Goal: Communication & Community: Answer question/provide support

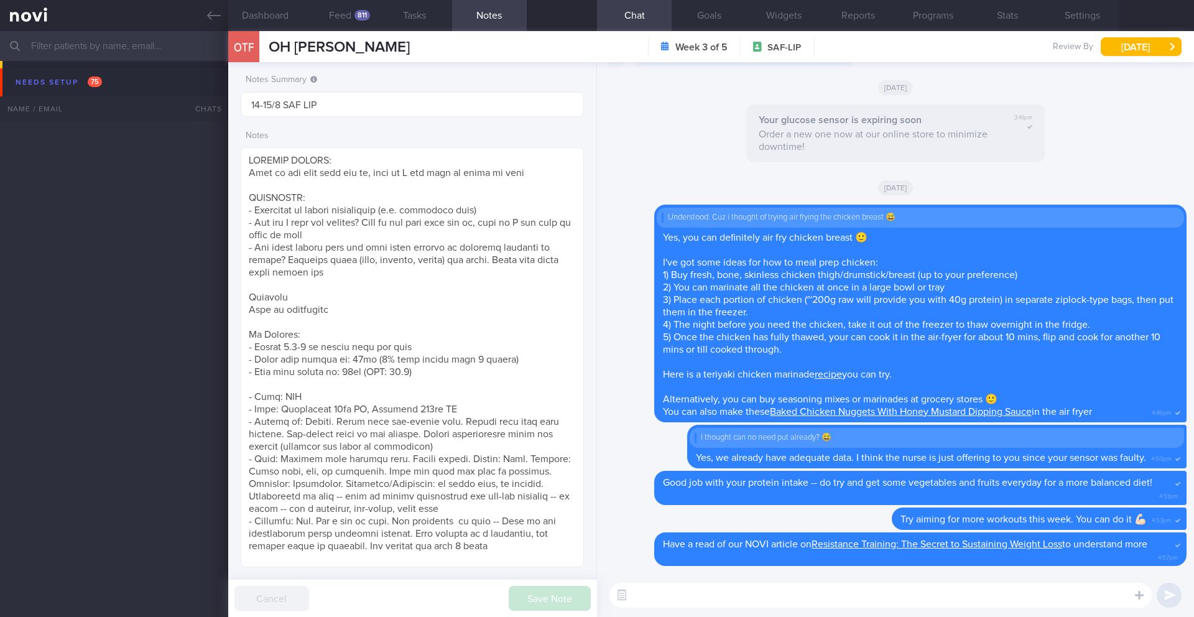
select select "7"
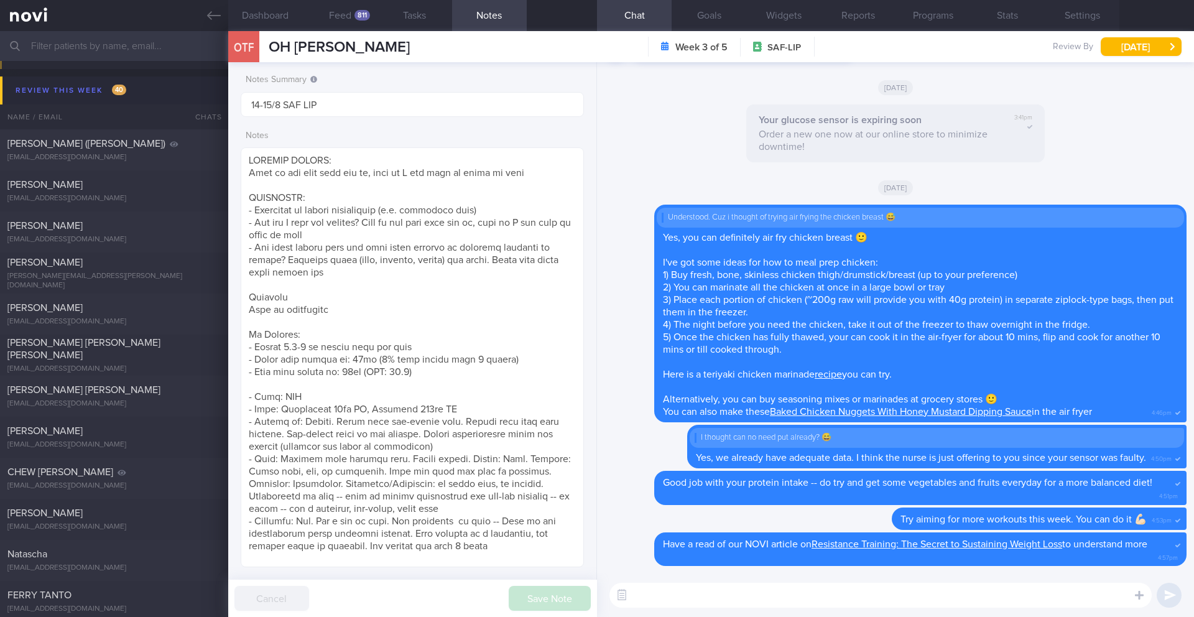
scroll to position [489, 0]
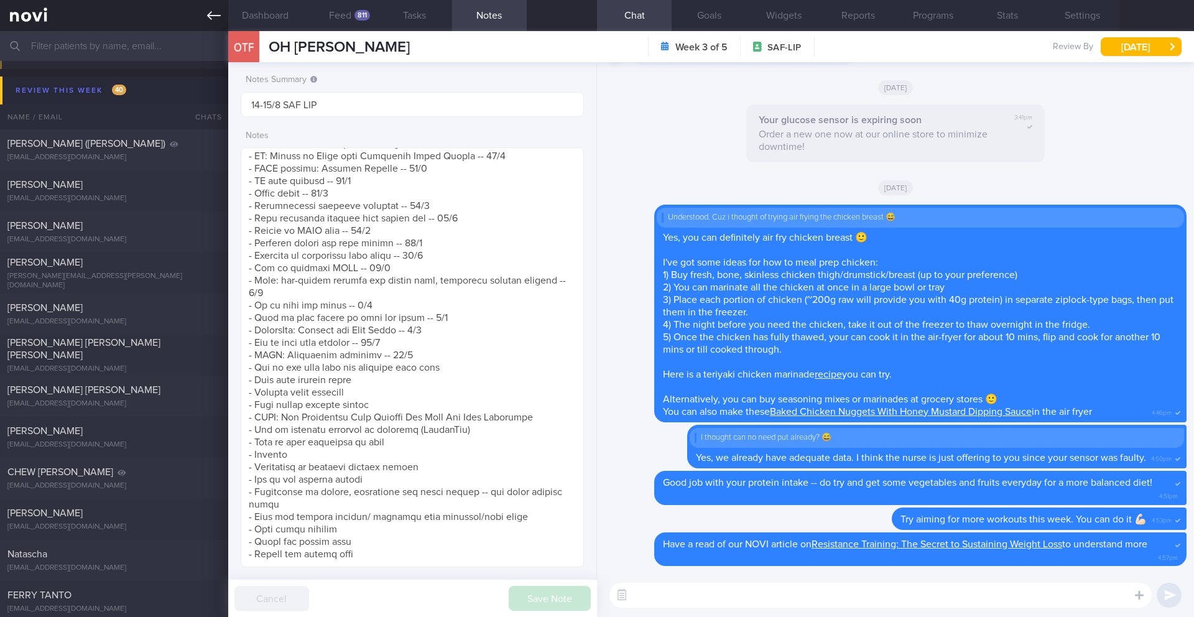
click at [218, 17] on icon at bounding box center [214, 16] width 14 height 14
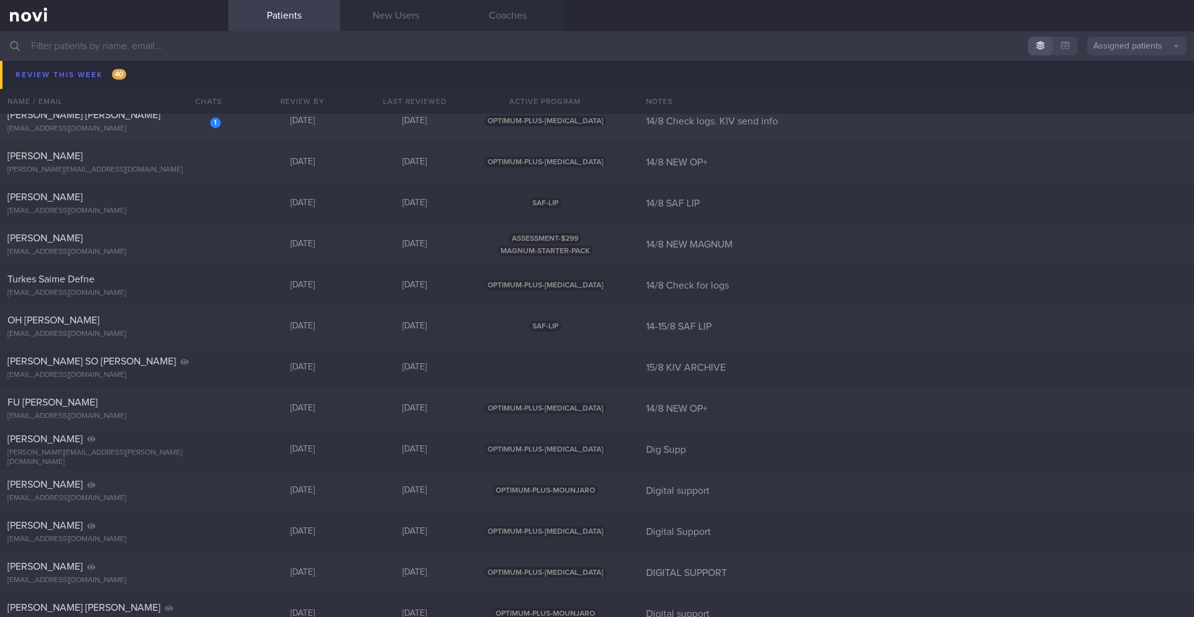
scroll to position [7831, 0]
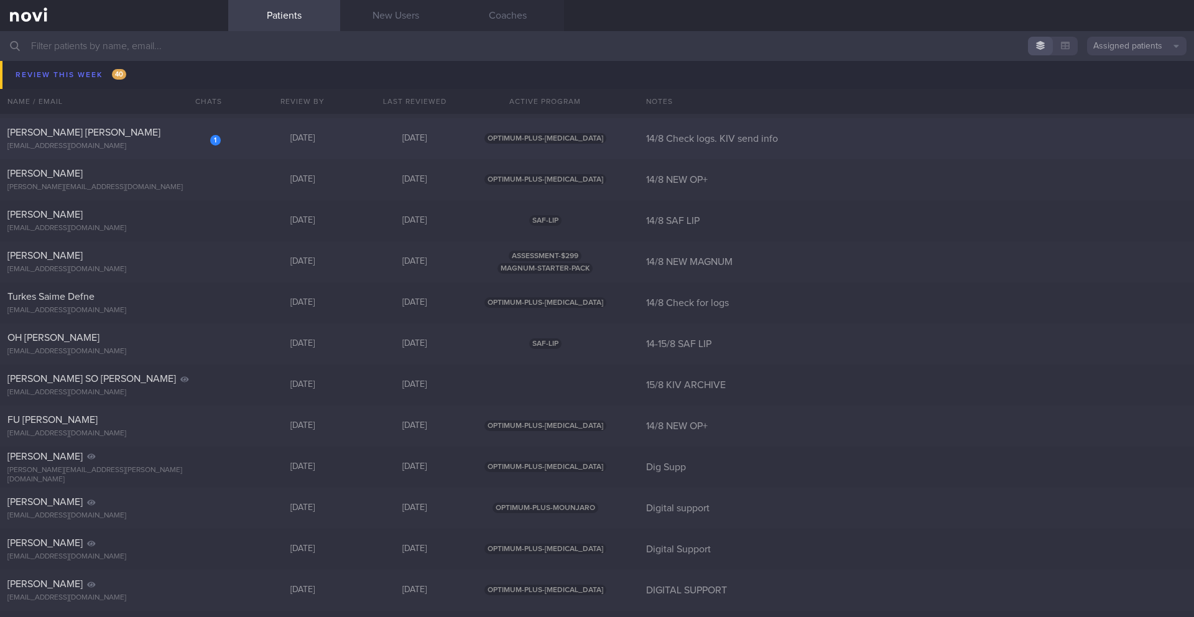
click at [132, 136] on div "[PERSON_NAME] [PERSON_NAME]" at bounding box center [112, 132] width 210 height 12
select select "7"
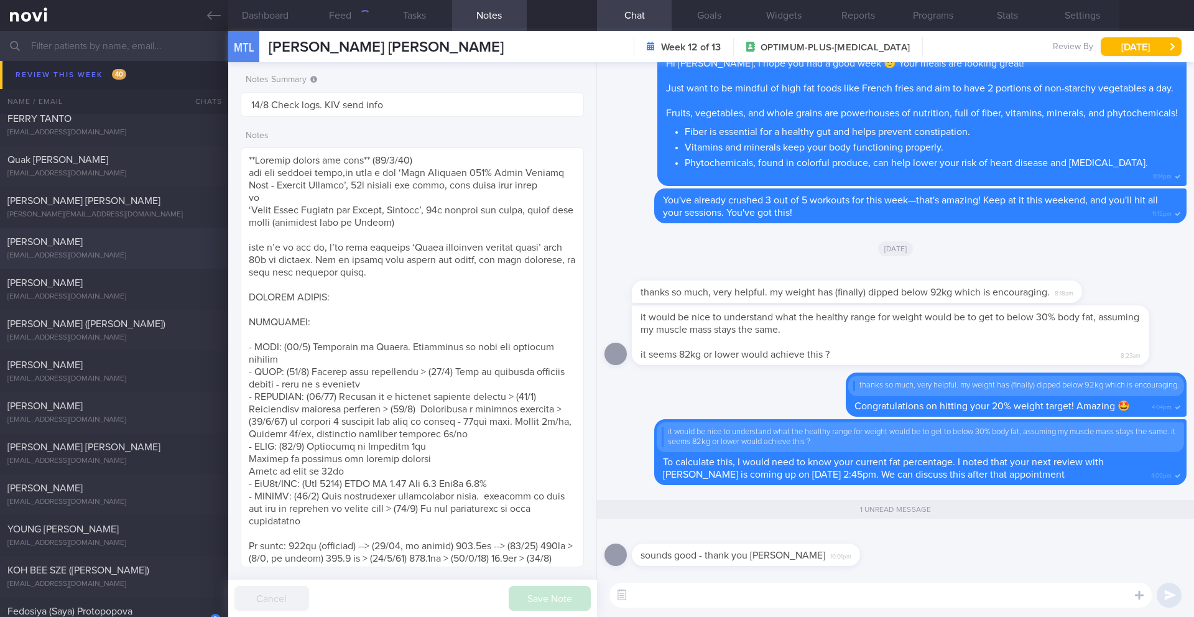
scroll to position [7397, 0]
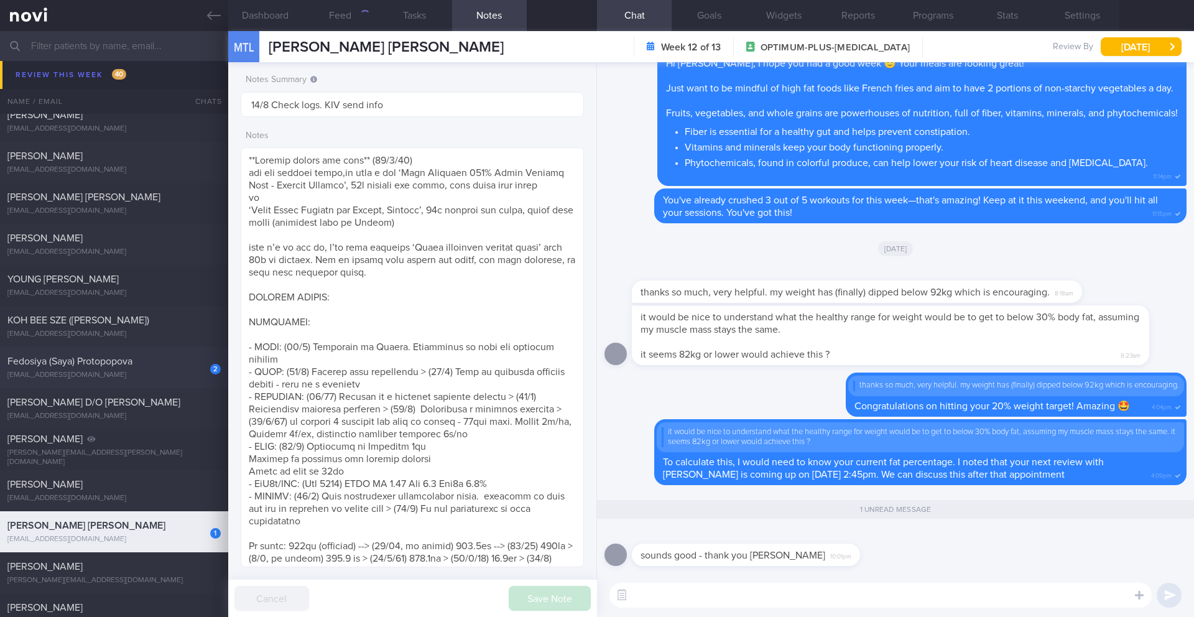
click at [121, 361] on span "Fedosiya (Saya) Protopopova" at bounding box center [69, 361] width 125 height 10
type input "13/8 (Pre-DM) *Focus on nutrition."
type textarea "Visiting hometown ([GEOGRAPHIC_DATA], [GEOGRAPHIC_DATA]) with friends from [DAT…"
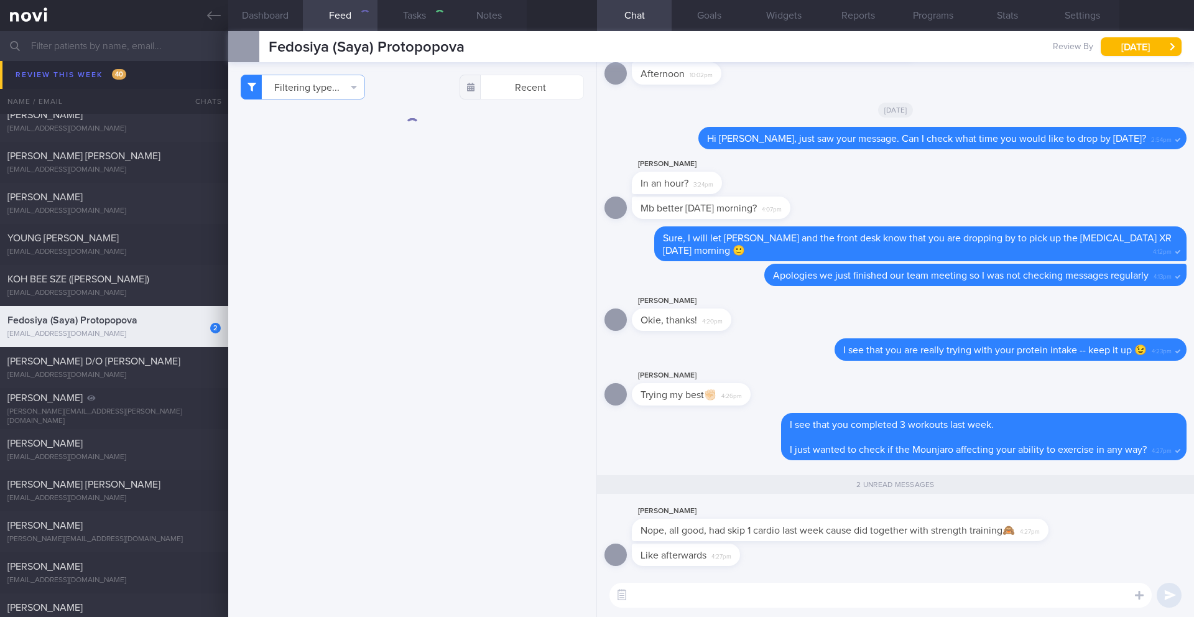
scroll to position [7356, 0]
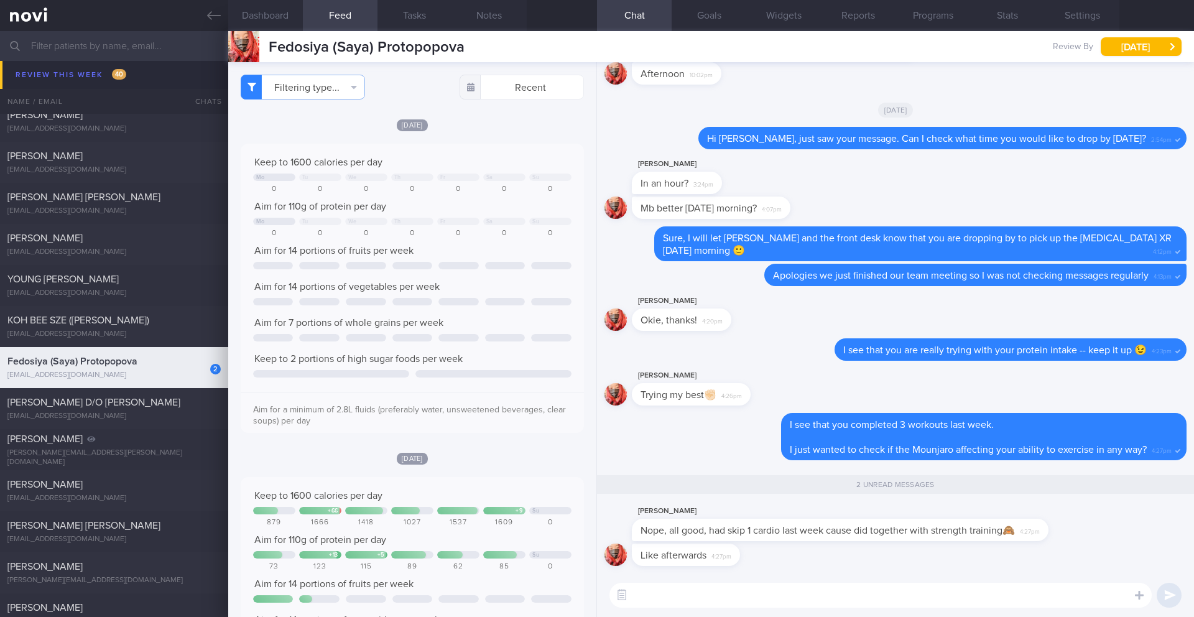
click at [675, 603] on textarea at bounding box center [880, 595] width 542 height 25
type textarea "A"
type textarea "I"
type textarea "I see. Sounds like one hard-core workout session 😅"
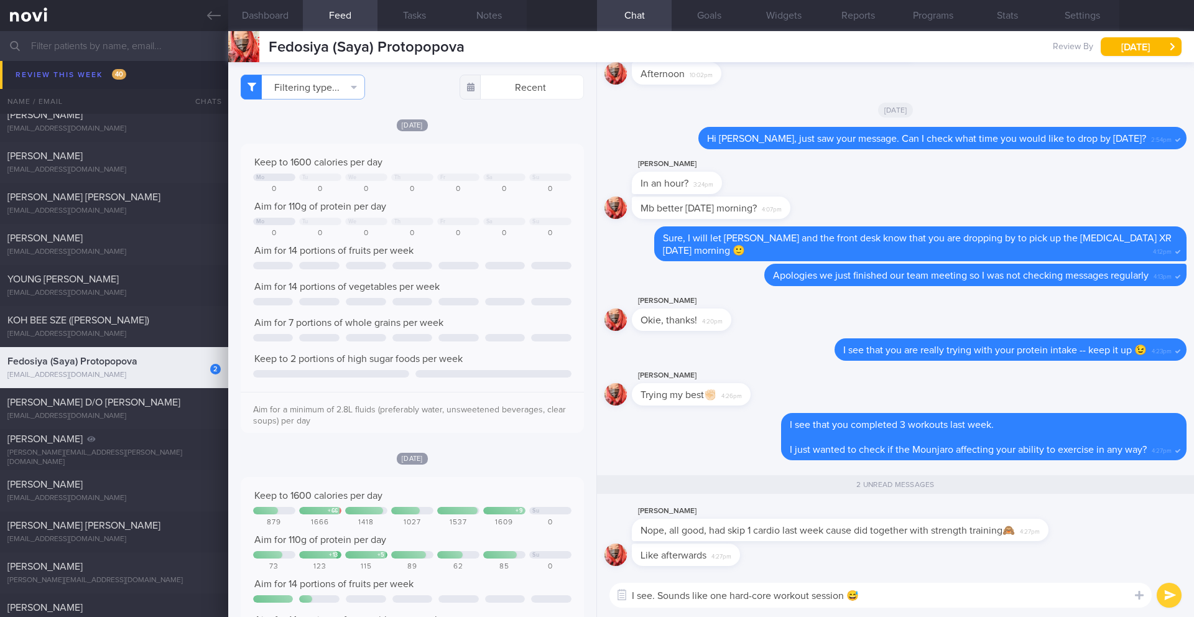
click at [1170, 592] on button "submit" at bounding box center [1169, 595] width 25 height 25
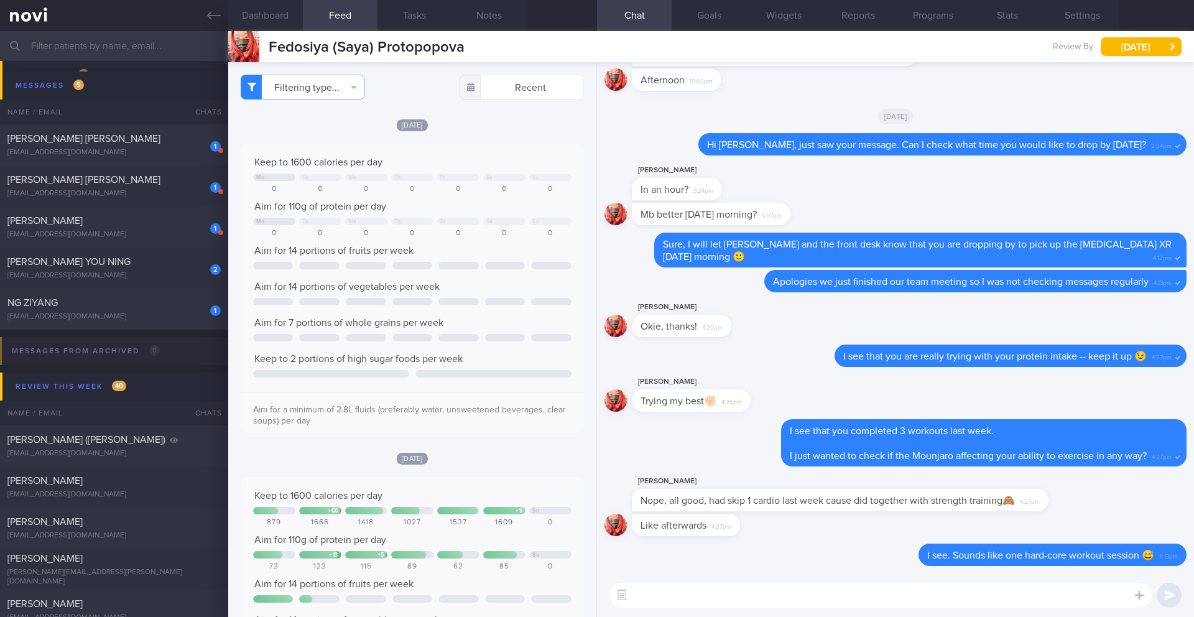
scroll to position [6273, 0]
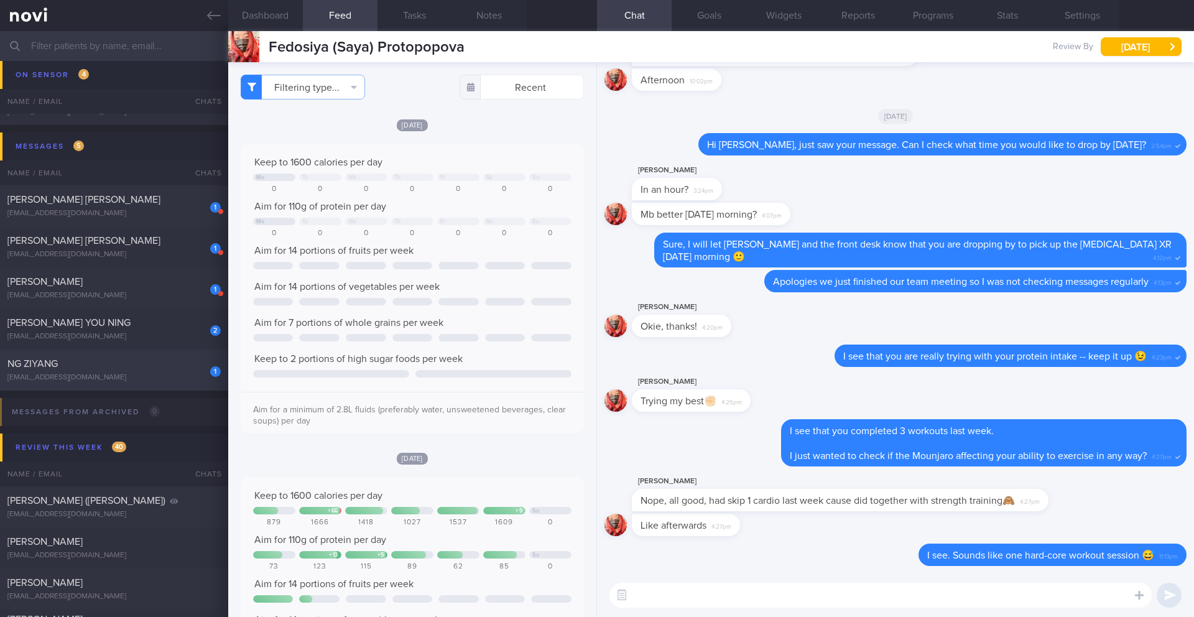
click at [109, 377] on div "[EMAIL_ADDRESS][DOMAIN_NAME]" at bounding box center [113, 377] width 213 height 9
type input "11/8 SAF LIP"
type textarea "SUPPORT NEEDED: CHALLENGE: Wt Targets: [DEMOGRAPHIC_DATA] Chinese [DEMOGRAPHIC_…"
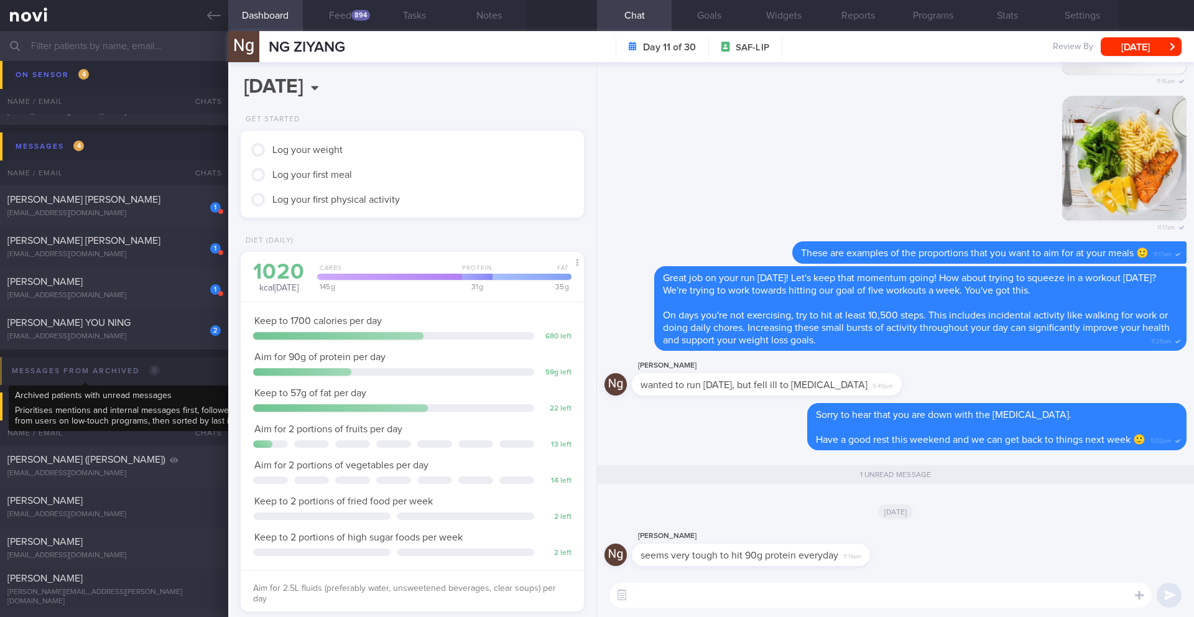
scroll to position [158, 317]
click at [483, 12] on button "Notes" at bounding box center [489, 15] width 75 height 31
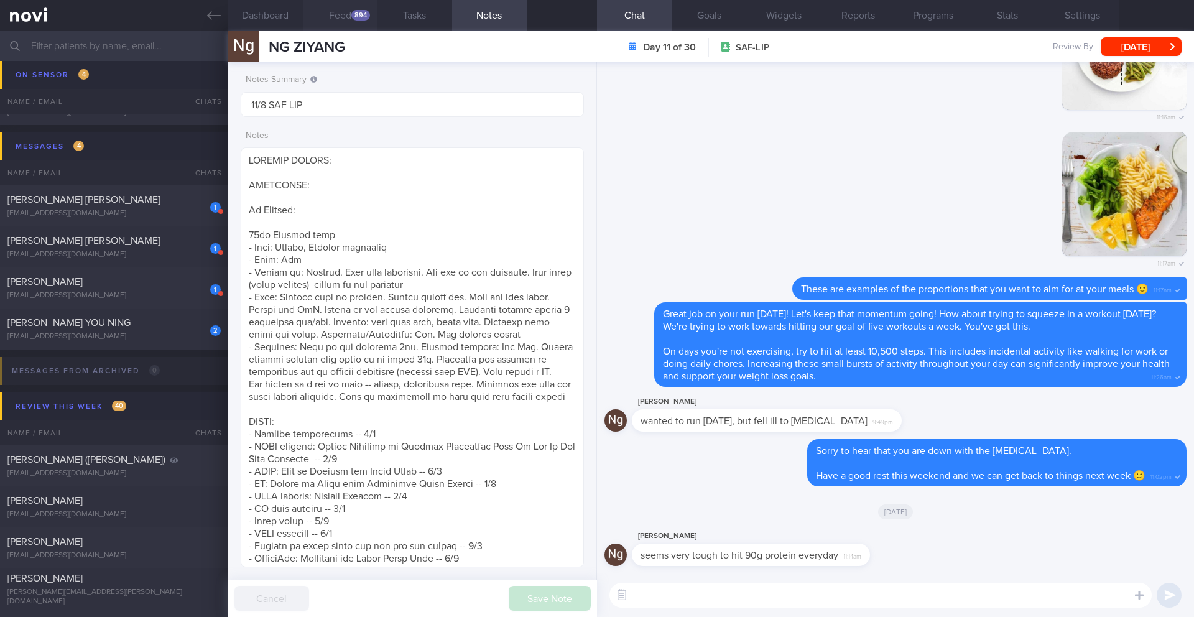
click at [365, 20] on button "Feed 894" at bounding box center [340, 15] width 75 height 31
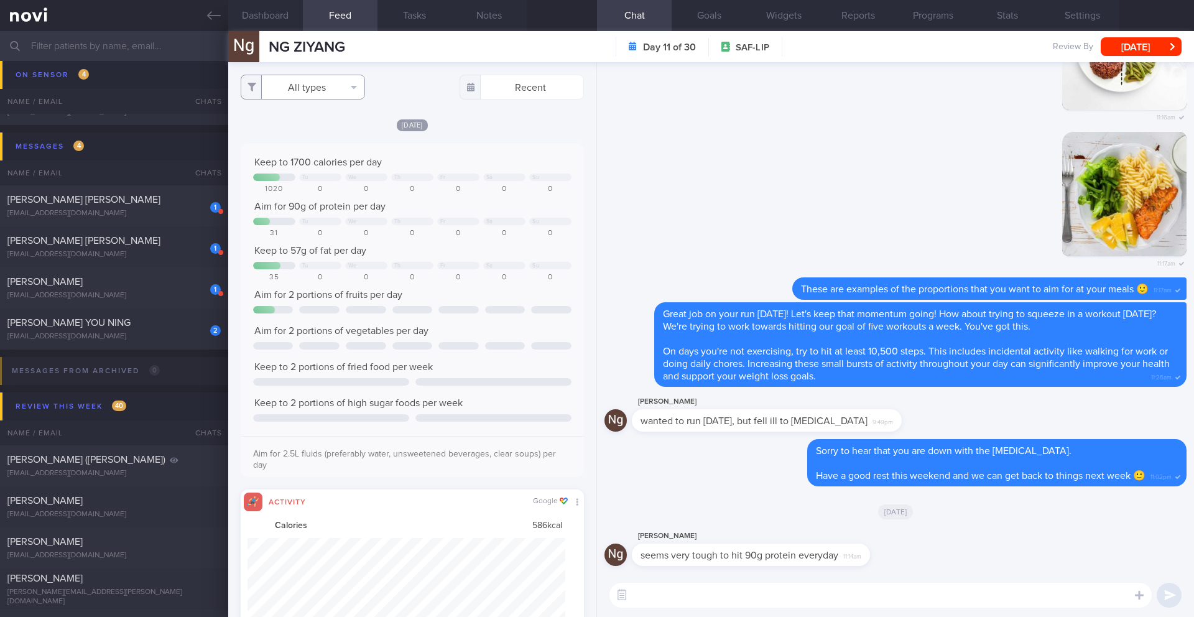
click at [333, 93] on button "All types" at bounding box center [303, 87] width 124 height 25
click at [314, 132] on button "Activity" at bounding box center [302, 130] width 123 height 19
checkbox input "false"
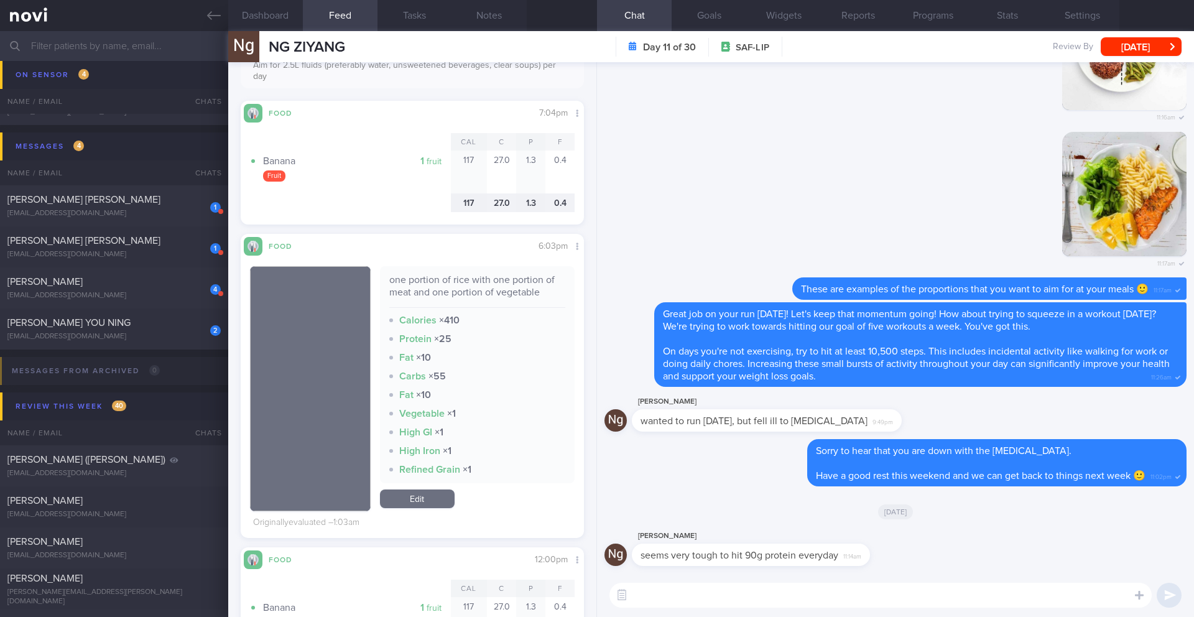
scroll to position [1290, 0]
click at [707, 598] on textarea at bounding box center [880, 595] width 542 height 25
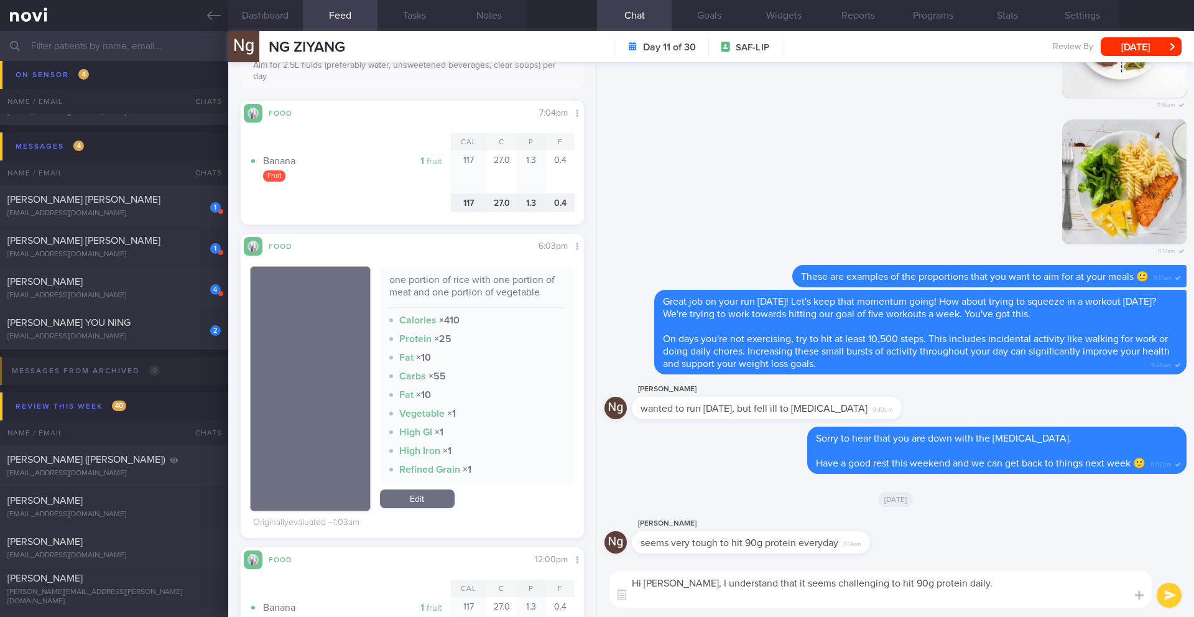
scroll to position [0, 0]
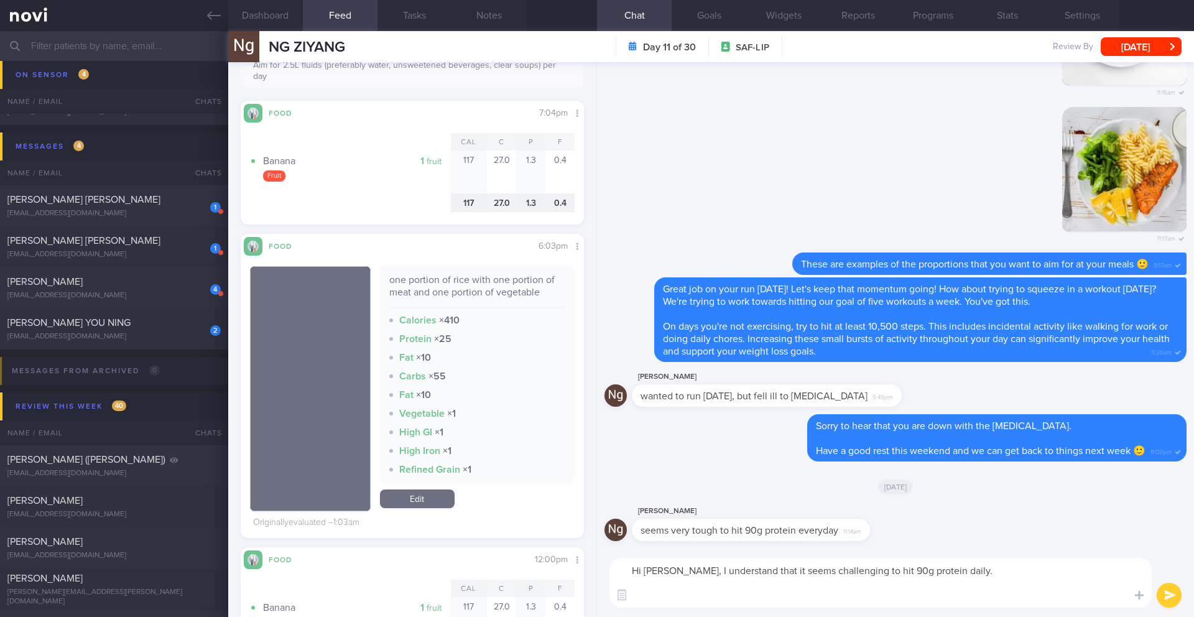
paste textarea "Which do you think will be more realistic for you to do to boost your protein i…"
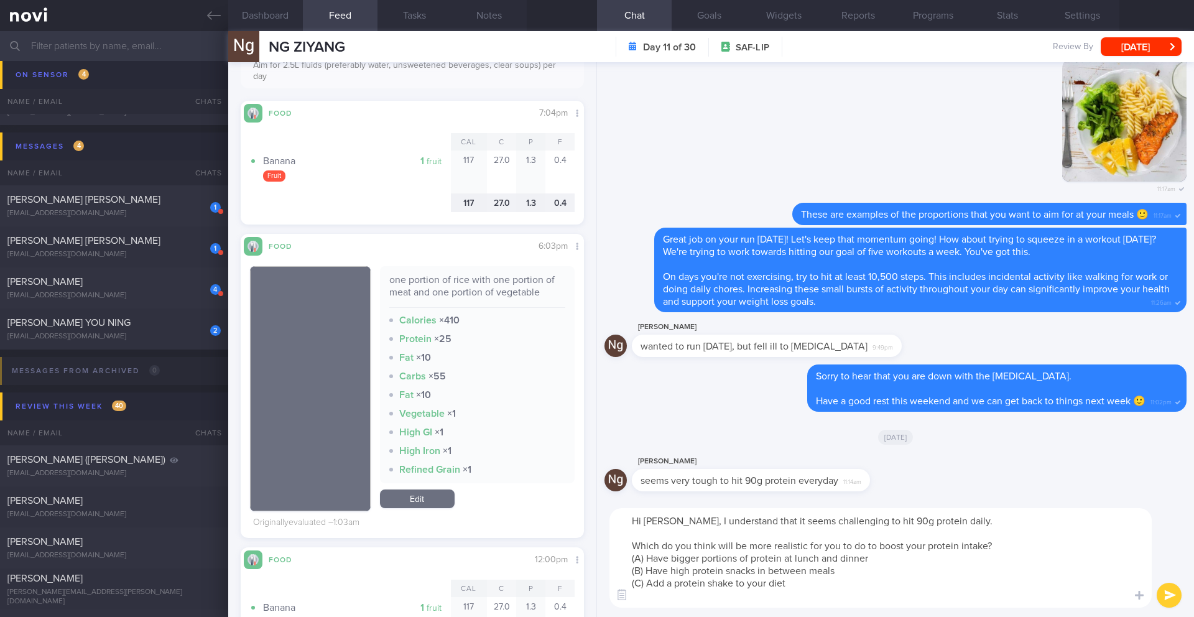
type textarea "Hi [PERSON_NAME], I understand that it seems challenging to hit 90g protein dai…"
click at [1170, 597] on button "submit" at bounding box center [1169, 595] width 25 height 25
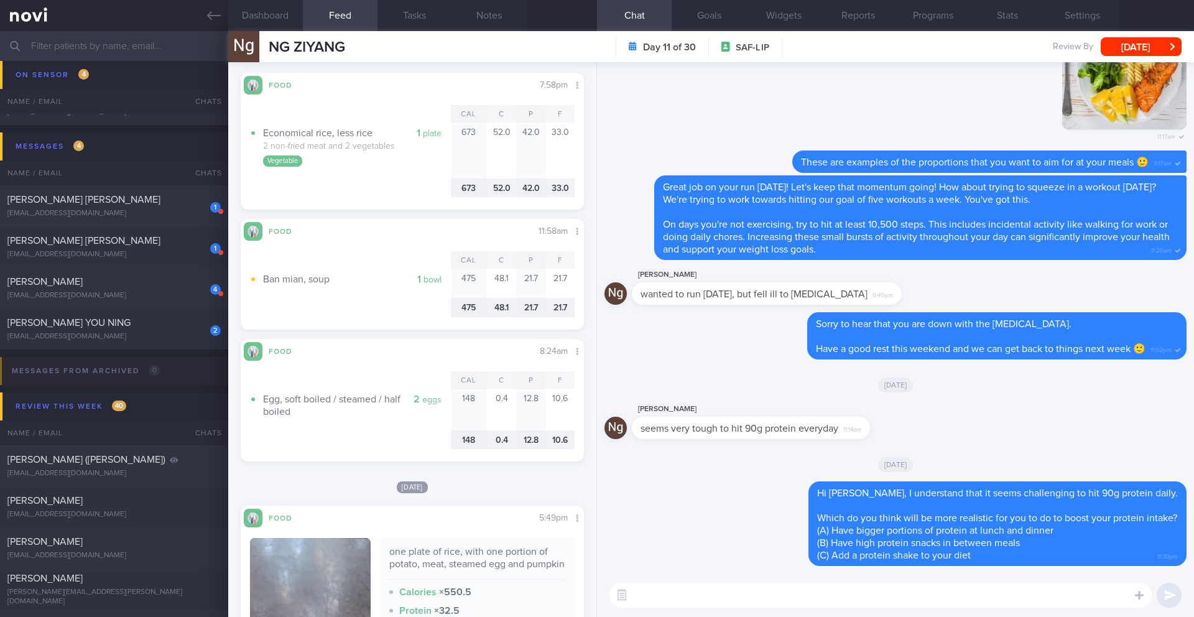
scroll to position [4606, 0]
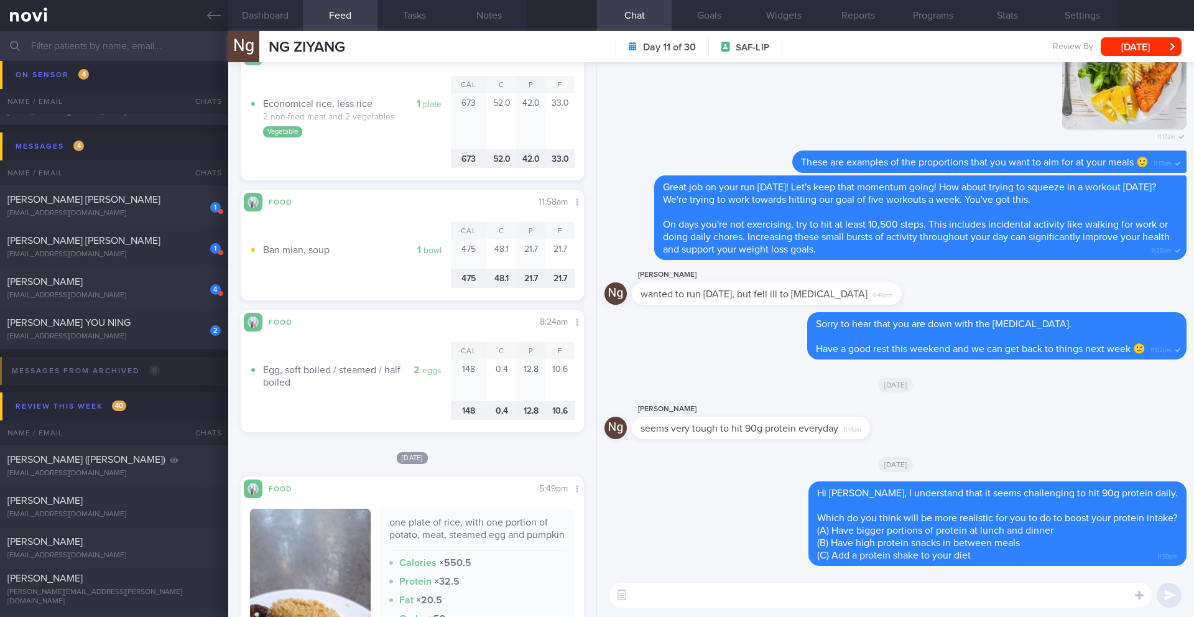
click at [856, 603] on textarea at bounding box center [880, 595] width 542 height 25
click at [690, 598] on textarea at bounding box center [880, 595] width 542 height 25
drag, startPoint x: 768, startPoint y: 596, endPoint x: 744, endPoint y: 596, distance: 24.3
click at [744, 596] on textarea "Have you recovered from your [MEDICAL_DATA]?" at bounding box center [880, 595] width 542 height 25
type textarea "Have you recovered from the [MEDICAL_DATA]?"
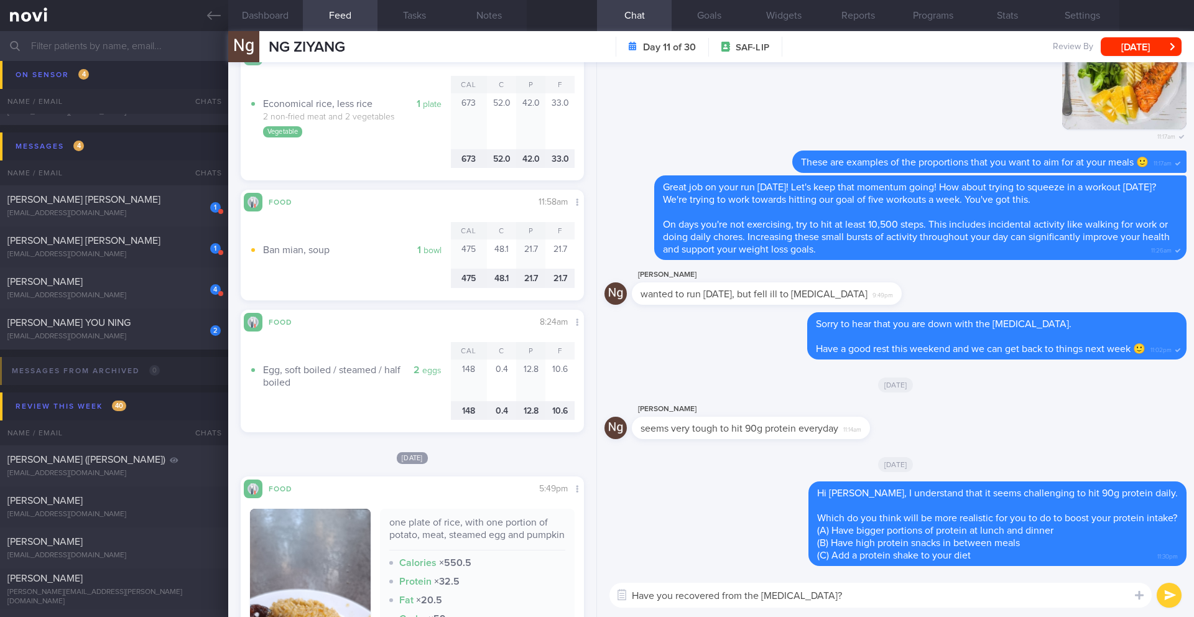
click at [1178, 601] on button "submit" at bounding box center [1169, 595] width 25 height 25
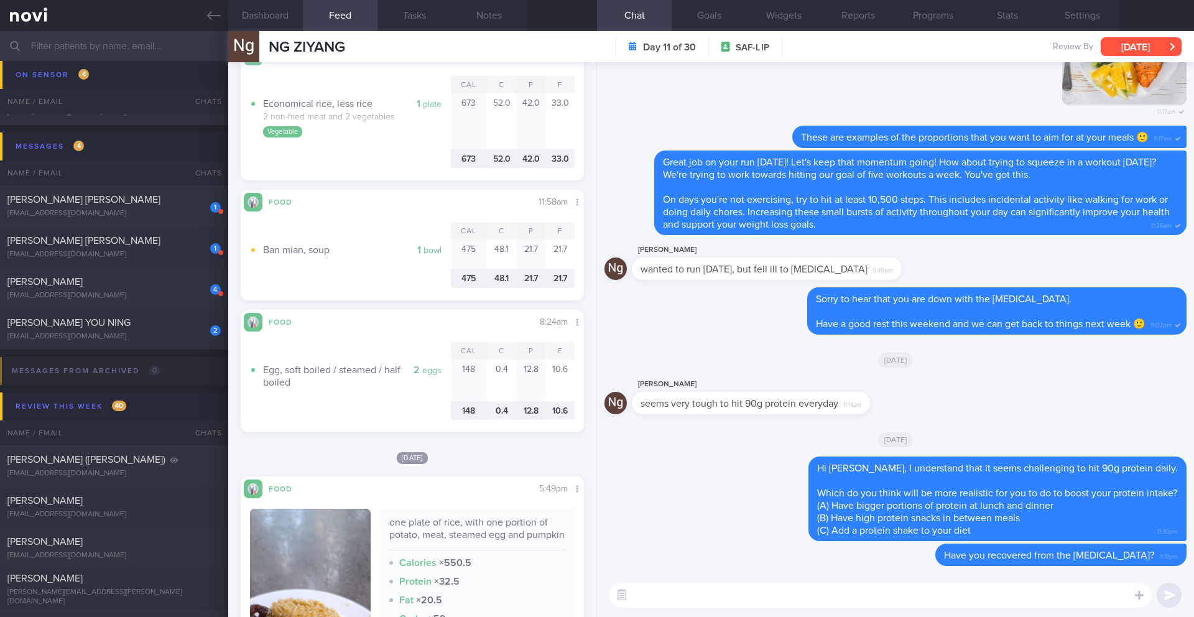
click at [1107, 44] on button "[DATE]" at bounding box center [1141, 46] width 81 height 19
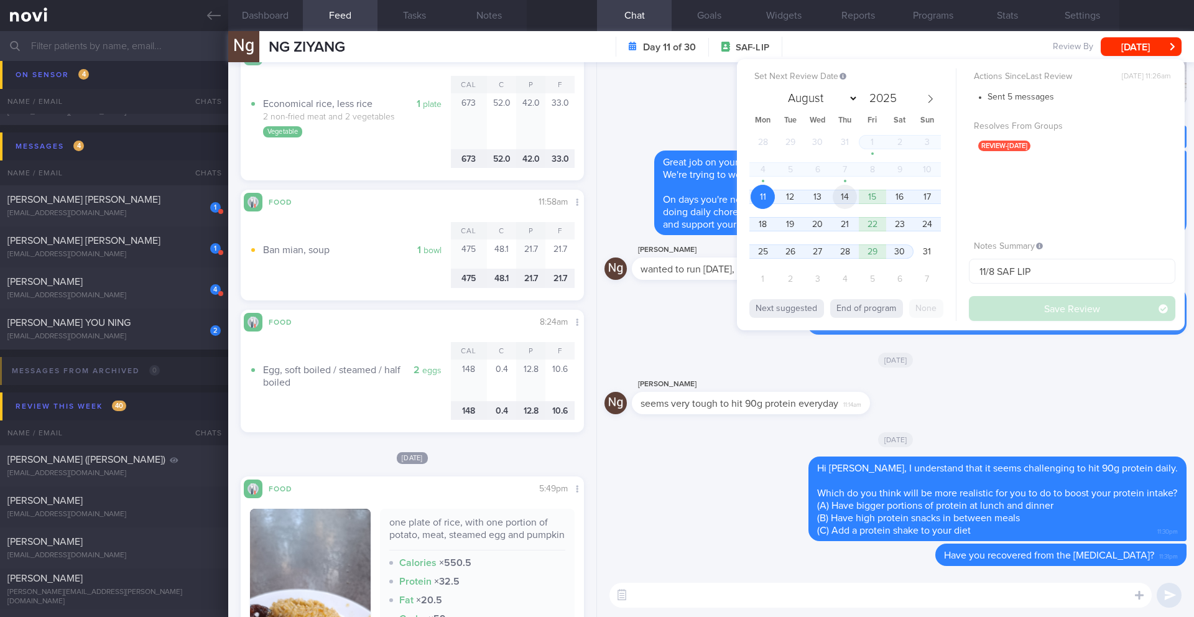
click at [846, 198] on span "14" at bounding box center [845, 197] width 24 height 24
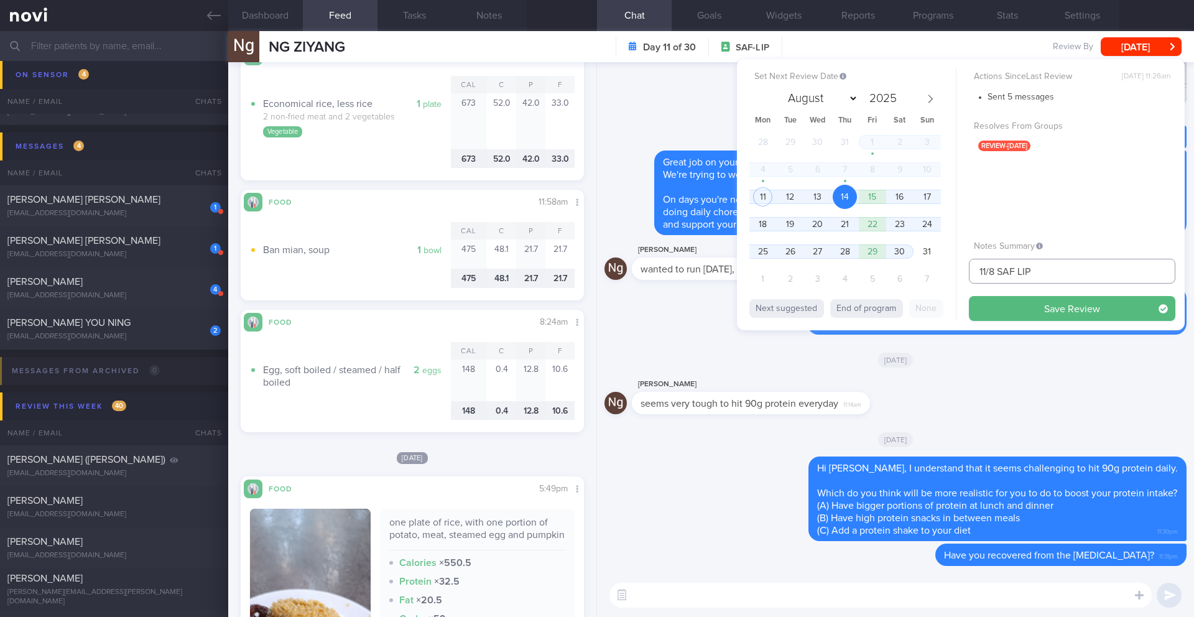
drag, startPoint x: 987, startPoint y: 273, endPoint x: 956, endPoint y: 273, distance: 31.7
click at [956, 273] on div "Set Next Review Date [DATE] August September October November [DATE] Mon Tue We…" at bounding box center [961, 194] width 448 height 271
type input "14/8 SAF LIP"
click at [1004, 304] on button "Save Review" at bounding box center [1072, 308] width 206 height 25
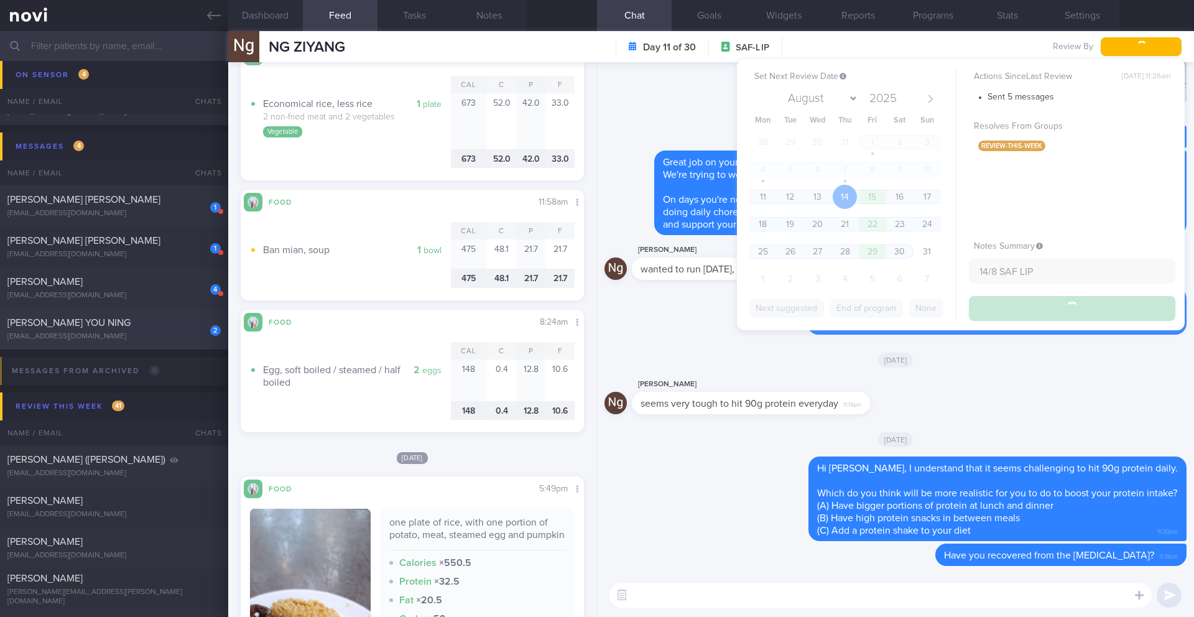
type input "14/8 SAF LIP"
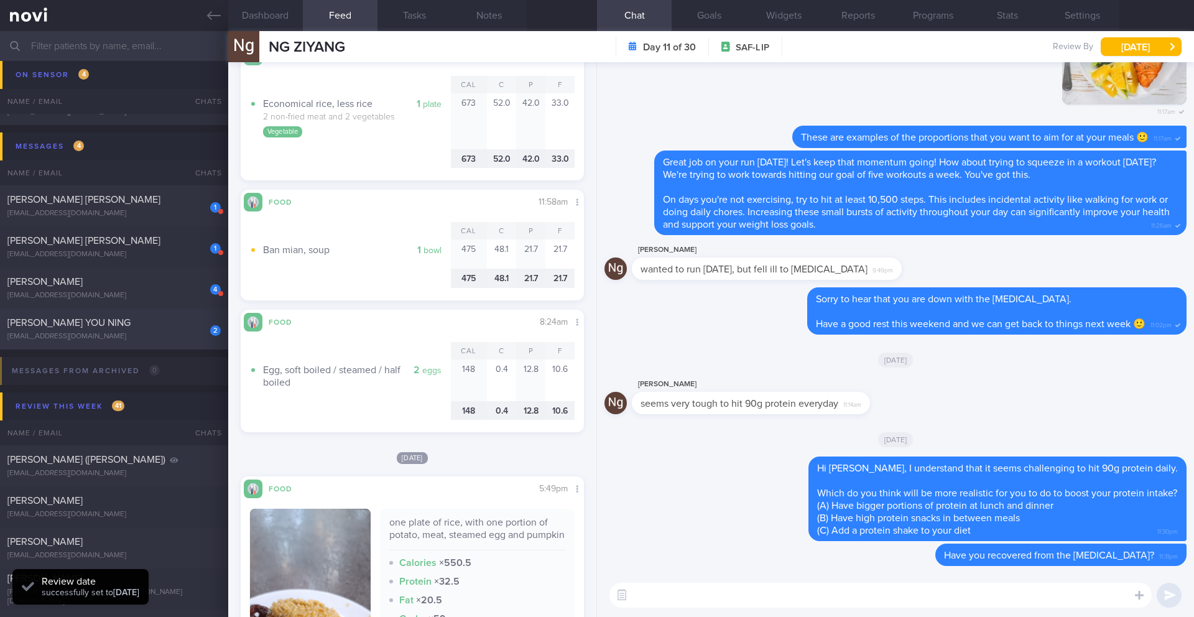
scroll to position [158, 317]
click at [183, 334] on div "[EMAIL_ADDRESS][DOMAIN_NAME]" at bounding box center [113, 336] width 213 height 9
type input "11/8 Check if tried recipes and did resistance training (BUZUD ended)"
type textarea "LO’i dolorsi: 4.1-0.9 ame/c , >57% ad eli sedd EIUSMOD TEMPOR: INCIDIDUN: - UTL…"
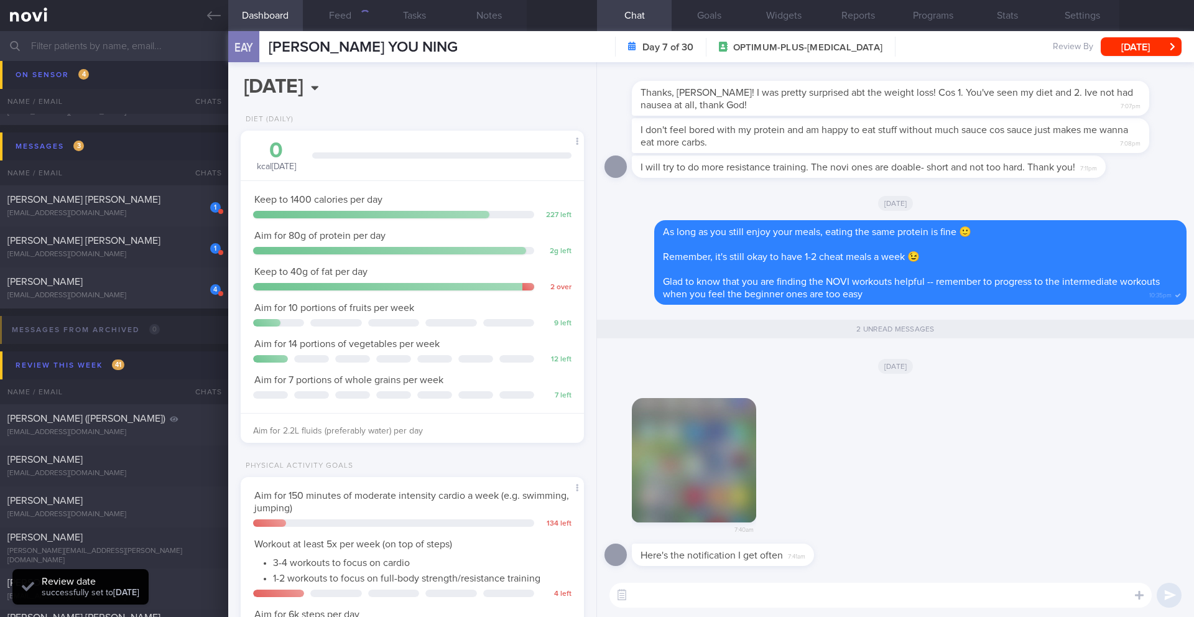
scroll to position [158, 317]
click at [724, 470] on button "button" at bounding box center [694, 460] width 124 height 124
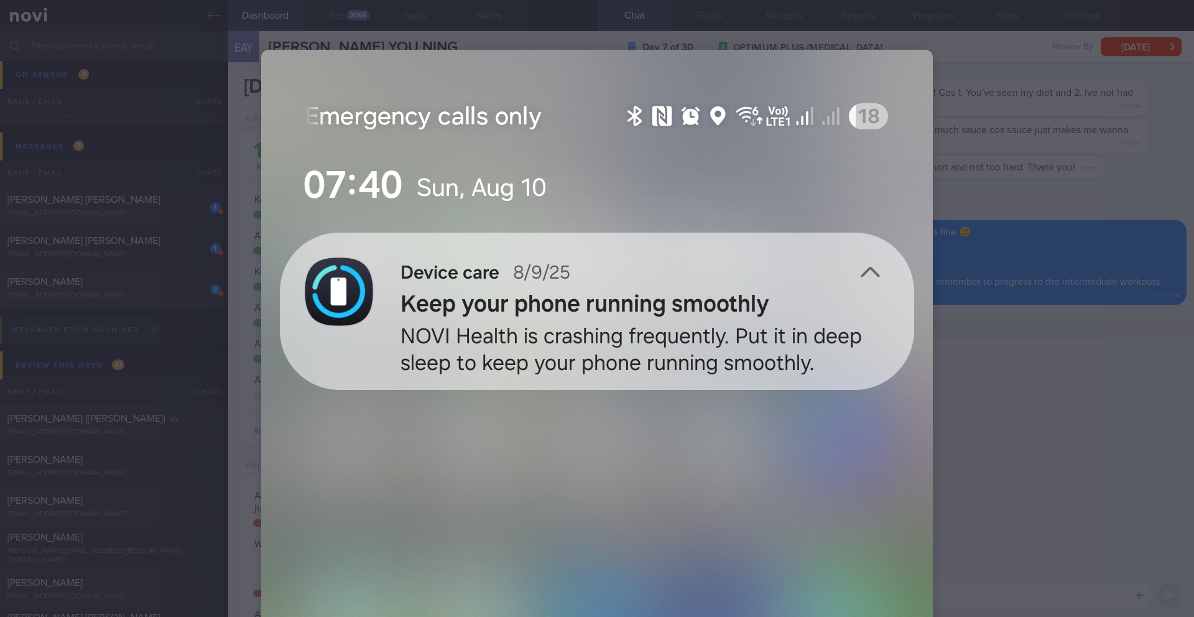
click at [1009, 421] on div at bounding box center [597, 308] width 1194 height 617
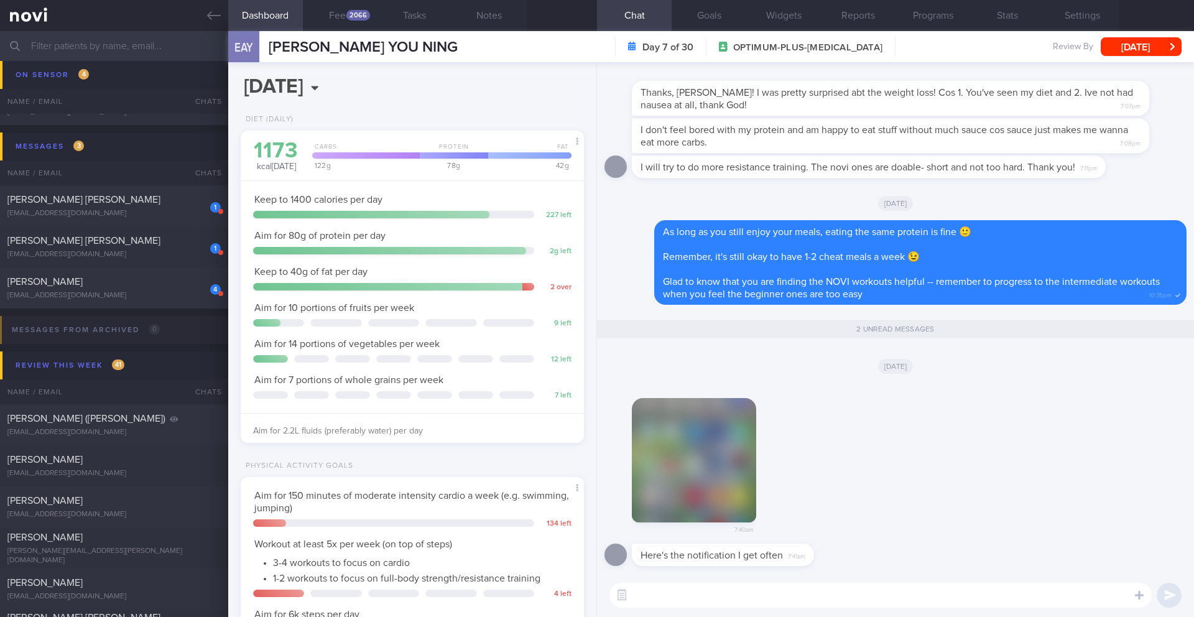
click at [729, 466] on button "button" at bounding box center [694, 460] width 124 height 124
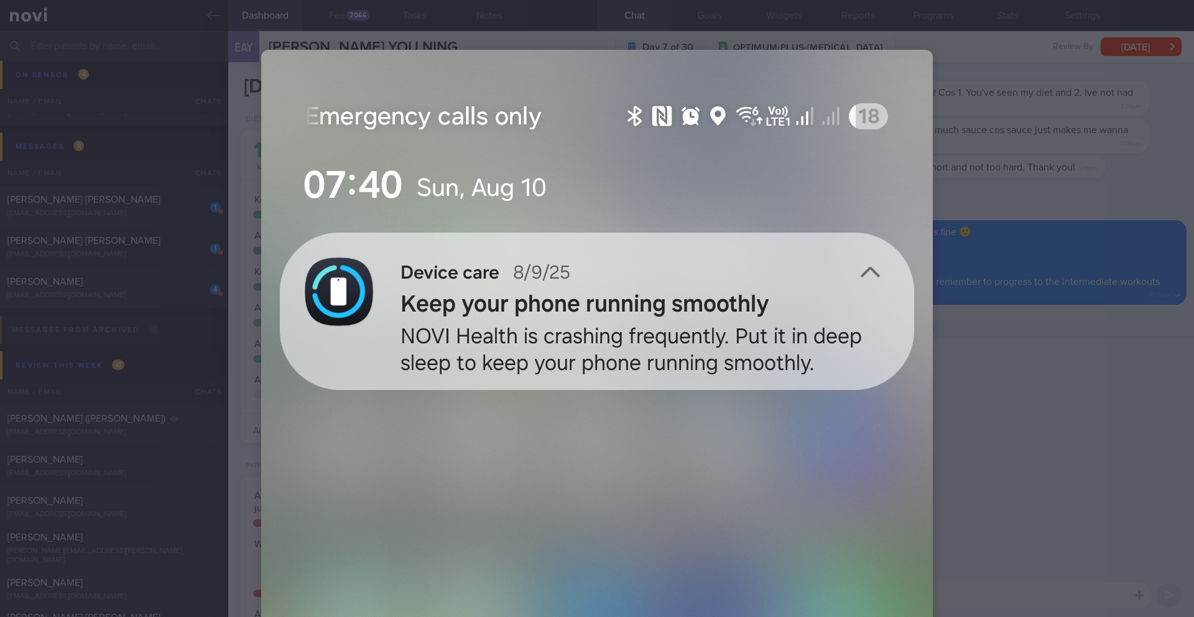
click at [1078, 417] on div at bounding box center [597, 308] width 1194 height 617
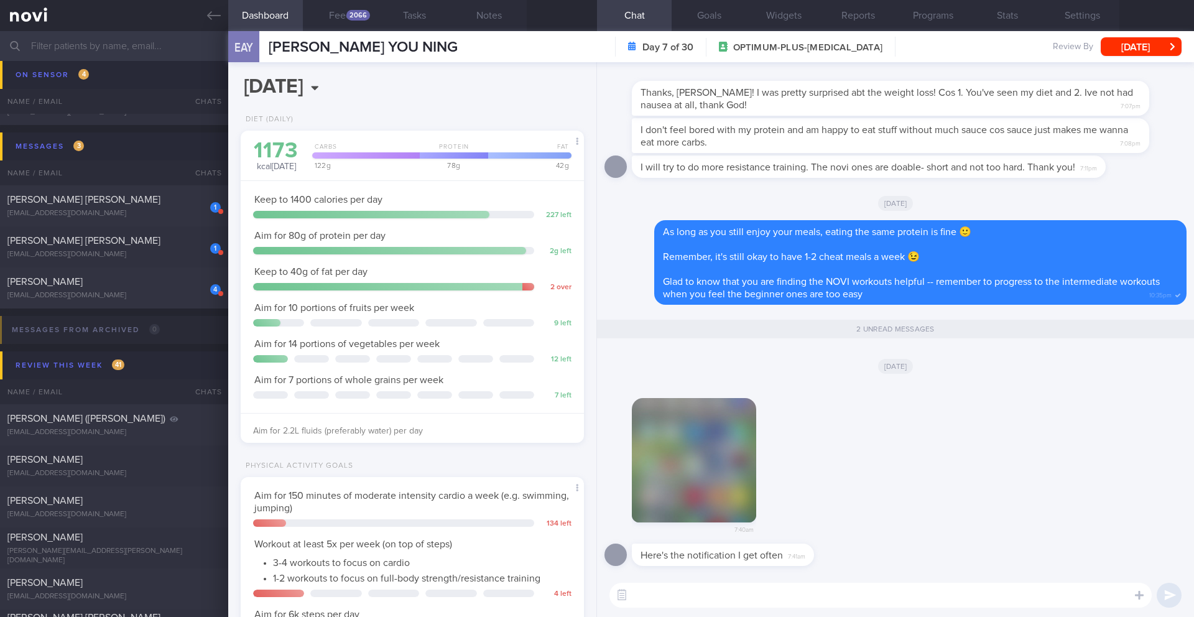
click at [719, 607] on textarea at bounding box center [880, 595] width 542 height 25
drag, startPoint x: 659, startPoint y: 596, endPoint x: 624, endPoint y: 596, distance: 35.4
click at [624, 596] on div "Chat Templates Admin [MEDICAL_DATA] Weight Nutrition Physical Activity Infograp…" at bounding box center [895, 595] width 597 height 44
click at [753, 597] on textarea "Got it. The tech team is aware. We hope to have it resolved soon. Thank you for…" at bounding box center [880, 595] width 542 height 25
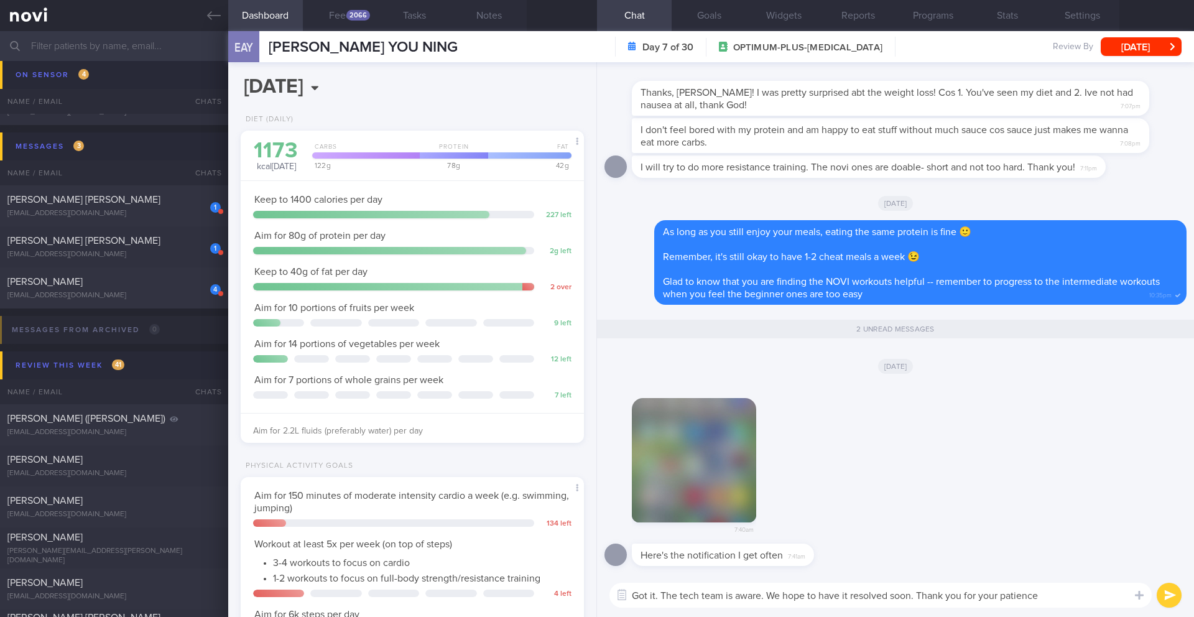
click at [753, 597] on textarea "Got it. The tech team is aware. We hope to have it resolved soon. Thank you for…" at bounding box center [880, 595] width 542 height 25
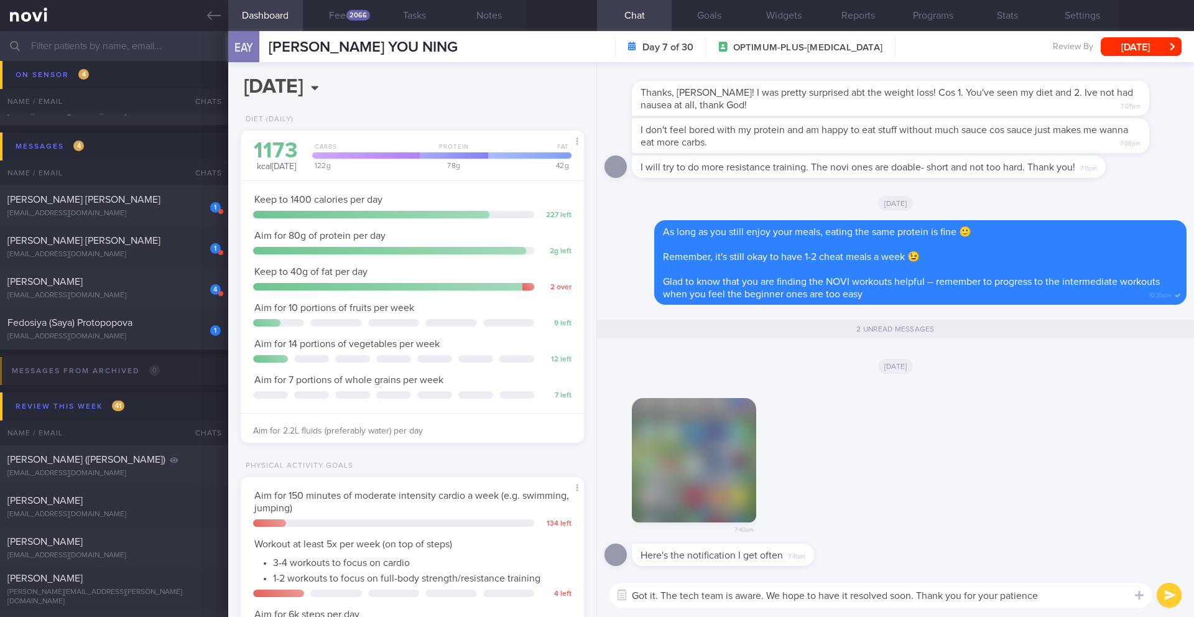
scroll to position [173, 312]
paste textarea "Thank you for your patience. The tech team is aware of the issue and is working…"
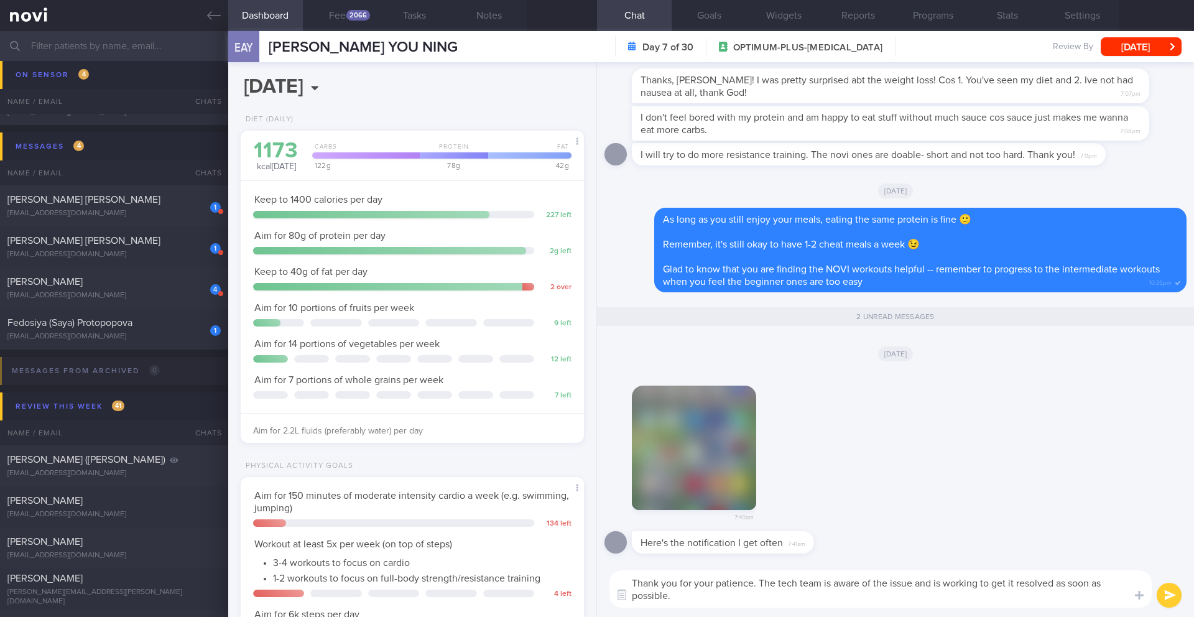
scroll to position [0, 0]
drag, startPoint x: 758, startPoint y: 584, endPoint x: 633, endPoint y: 584, distance: 125.0
click at [633, 584] on textarea "Thank you for your patience. The tech team is aware of the issue and is working…" at bounding box center [880, 588] width 542 height 37
click at [723, 596] on textarea "Thank you for your patience. The tech team is aware of the issue and is working…" at bounding box center [880, 588] width 542 height 37
click at [684, 594] on textarea "Thank you for your patience. The tech team is aware of the issue and is working…" at bounding box center [880, 588] width 542 height 37
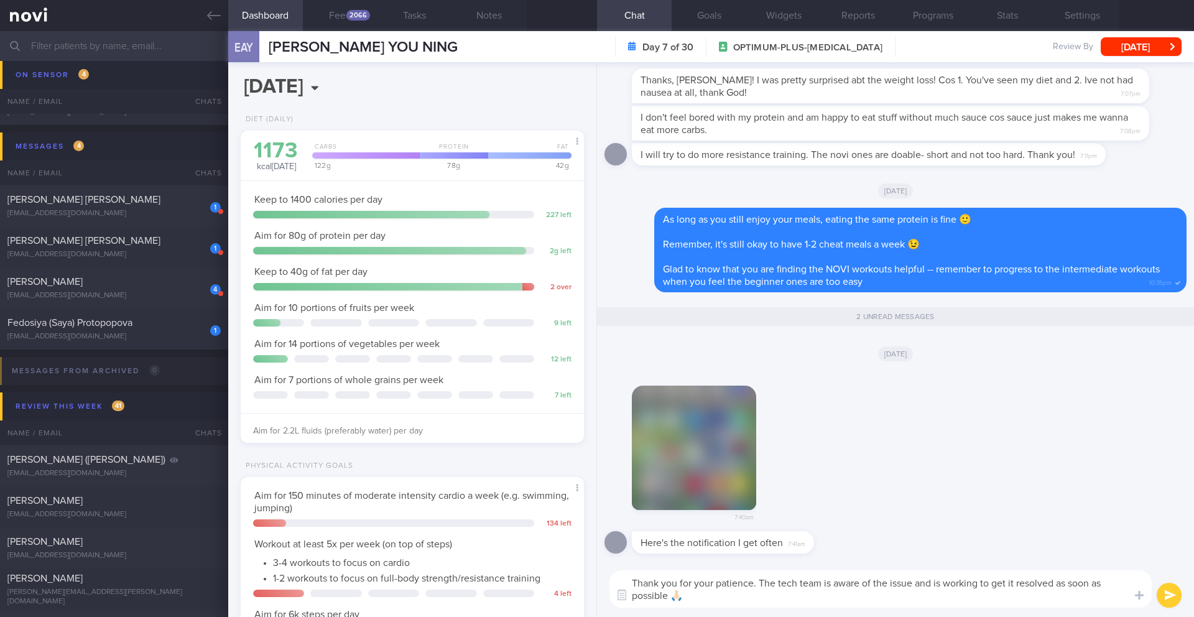
drag, startPoint x: 759, startPoint y: 583, endPoint x: 632, endPoint y: 584, distance: 126.9
click at [632, 584] on textarea "Thank you for your patience. The tech team is aware of the issue and is working…" at bounding box center [880, 588] width 542 height 37
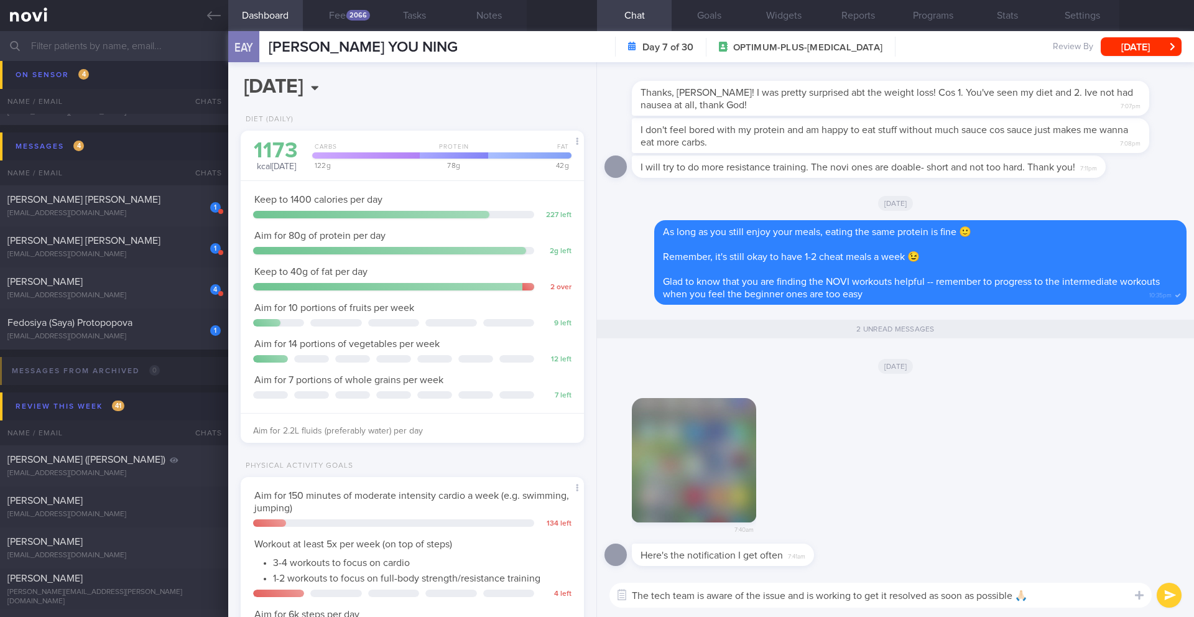
type textarea "The tech team is aware of the issue and is working to get it resolved as soon a…"
click at [1160, 594] on button "submit" at bounding box center [1169, 595] width 25 height 25
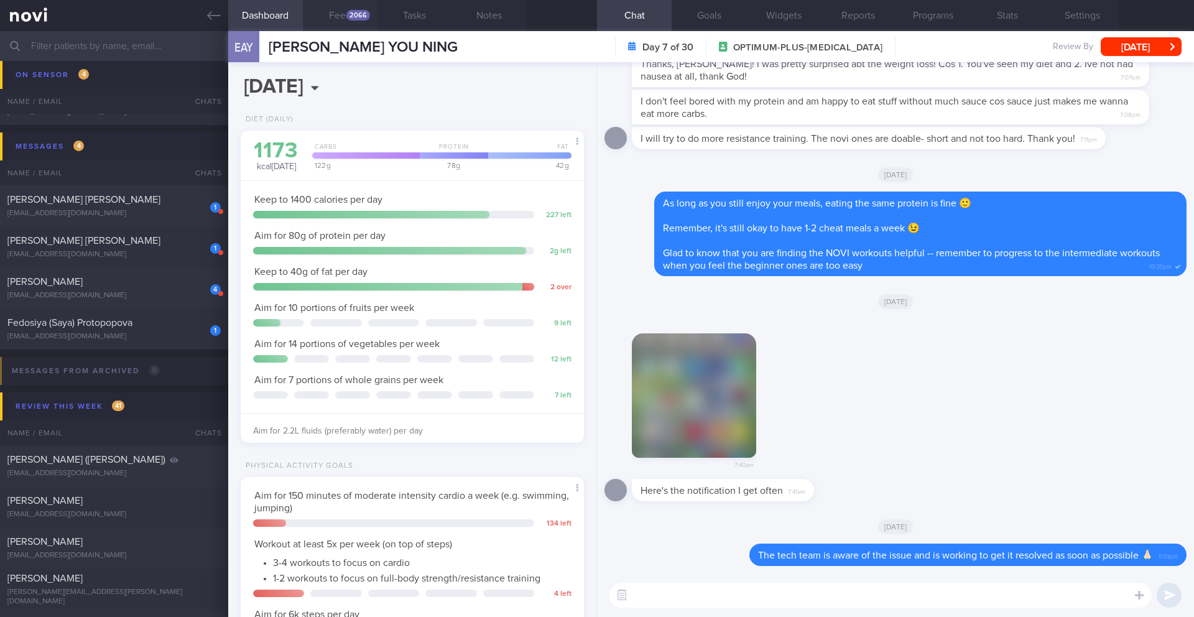
click at [349, 20] on div "2066" at bounding box center [358, 15] width 24 height 11
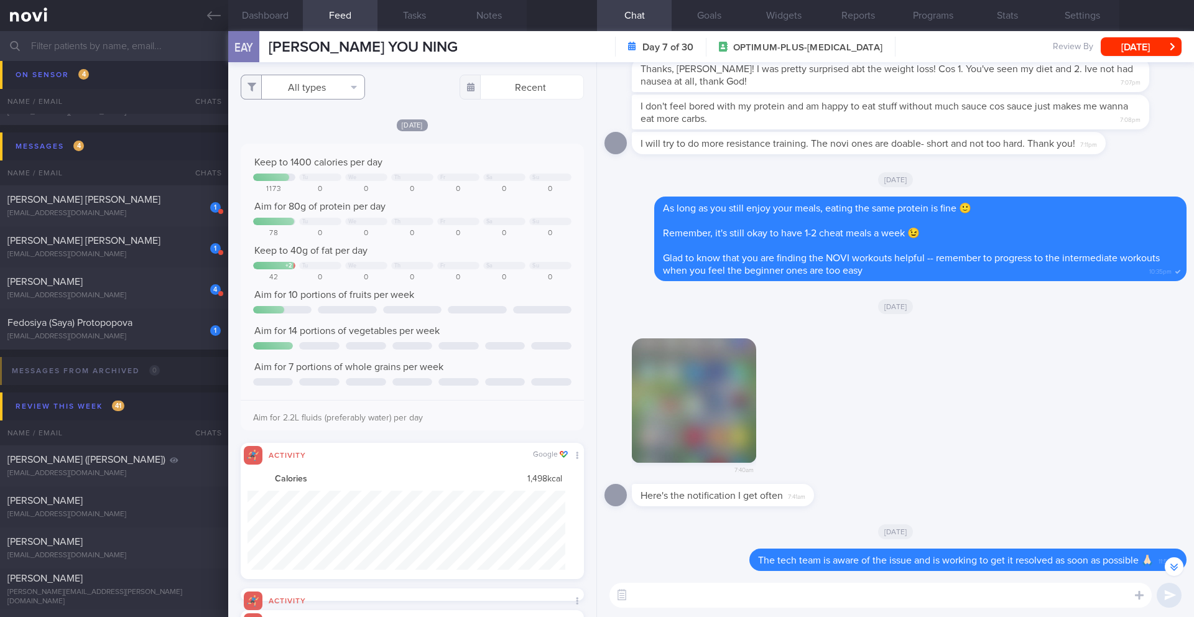
click at [343, 88] on button "All types" at bounding box center [303, 87] width 124 height 25
click at [302, 129] on button "Activity" at bounding box center [302, 130] width 123 height 19
checkbox input "false"
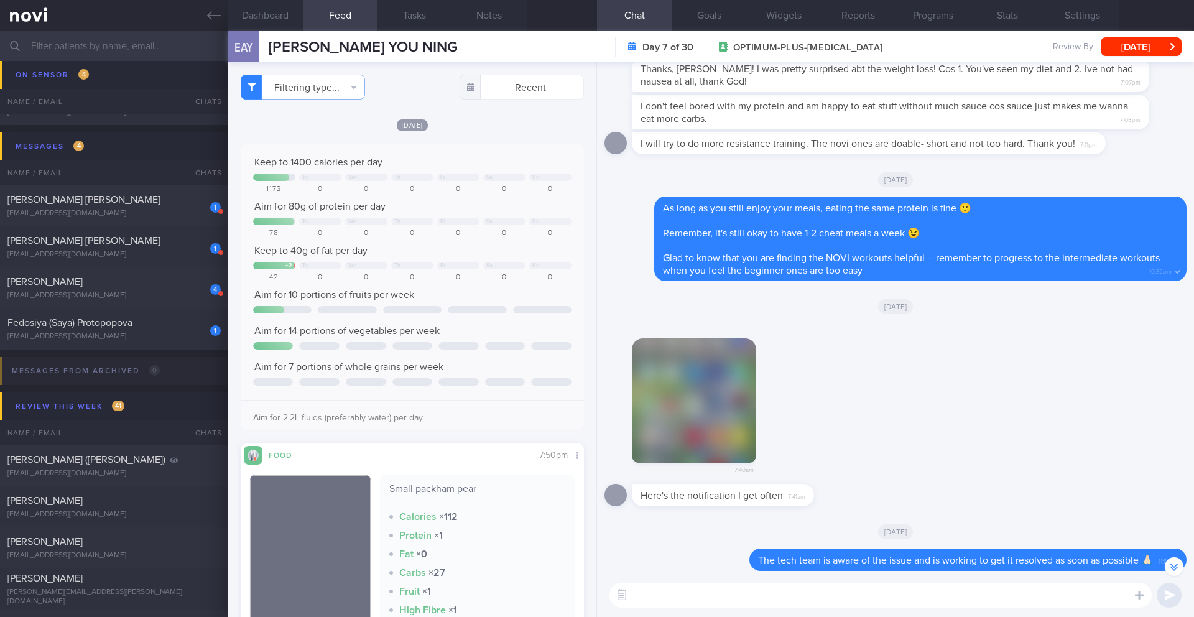
click at [511, 215] on div "Keep to 1400 calories per day Tu We Th Fr Sa Su 1173 0 0 0 0 0 0 Aim for 80g of…" at bounding box center [412, 291] width 318 height 271
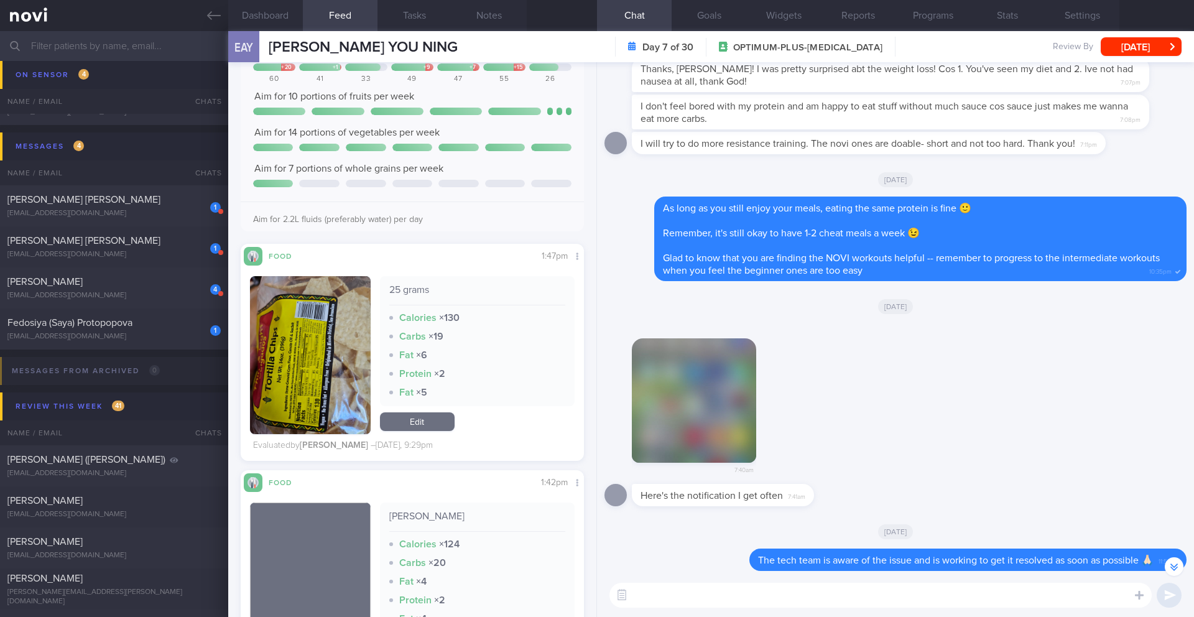
scroll to position [2211, 0]
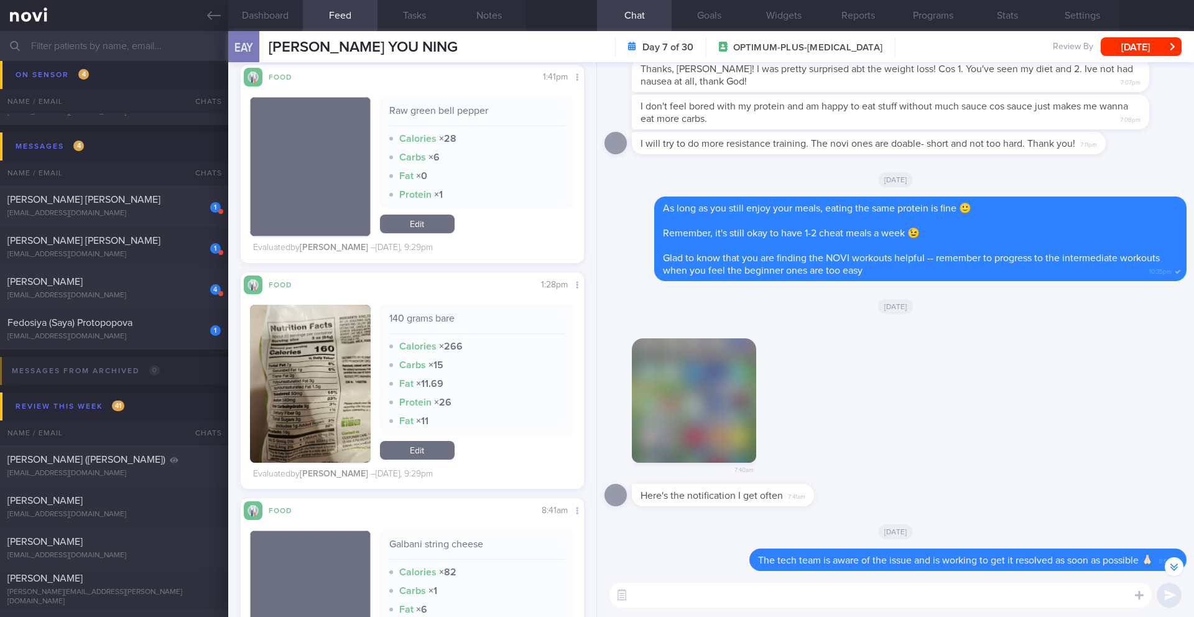
click at [338, 379] on button "button" at bounding box center [310, 384] width 121 height 158
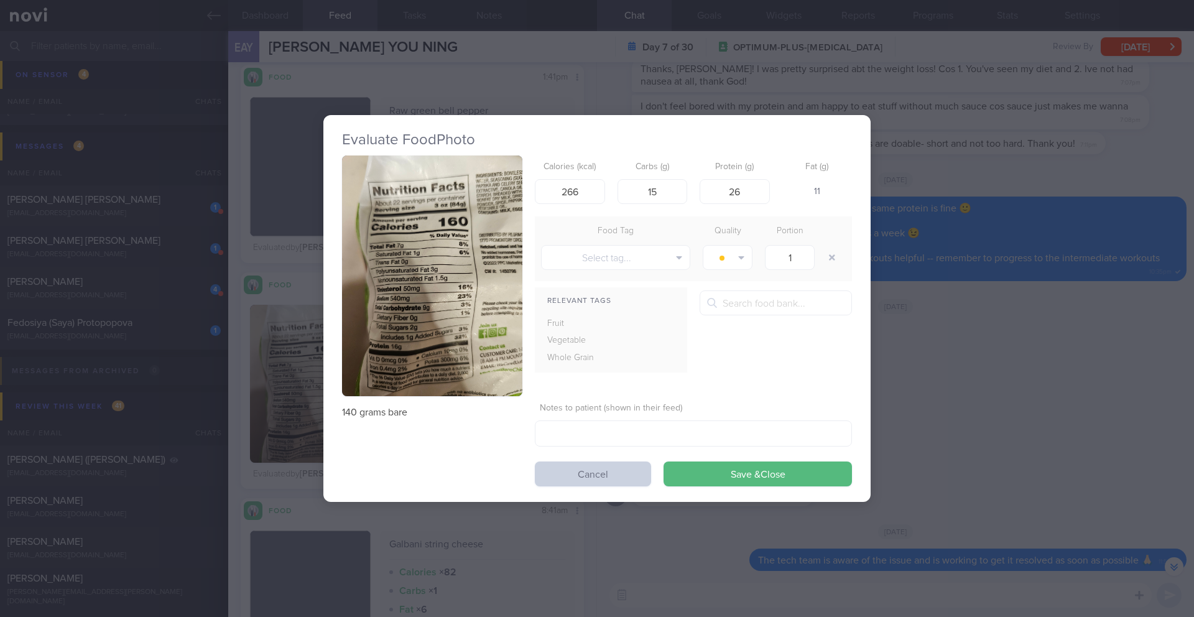
click at [563, 469] on button "Cancel" at bounding box center [593, 473] width 116 height 25
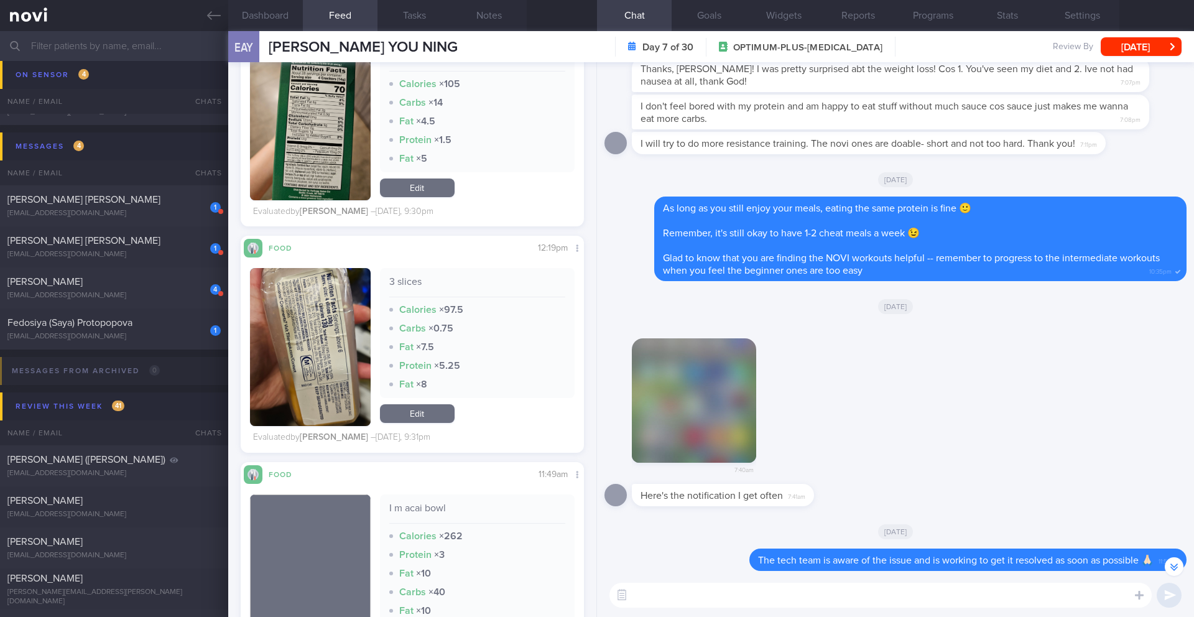
click at [317, 364] on button "button" at bounding box center [310, 347] width 121 height 158
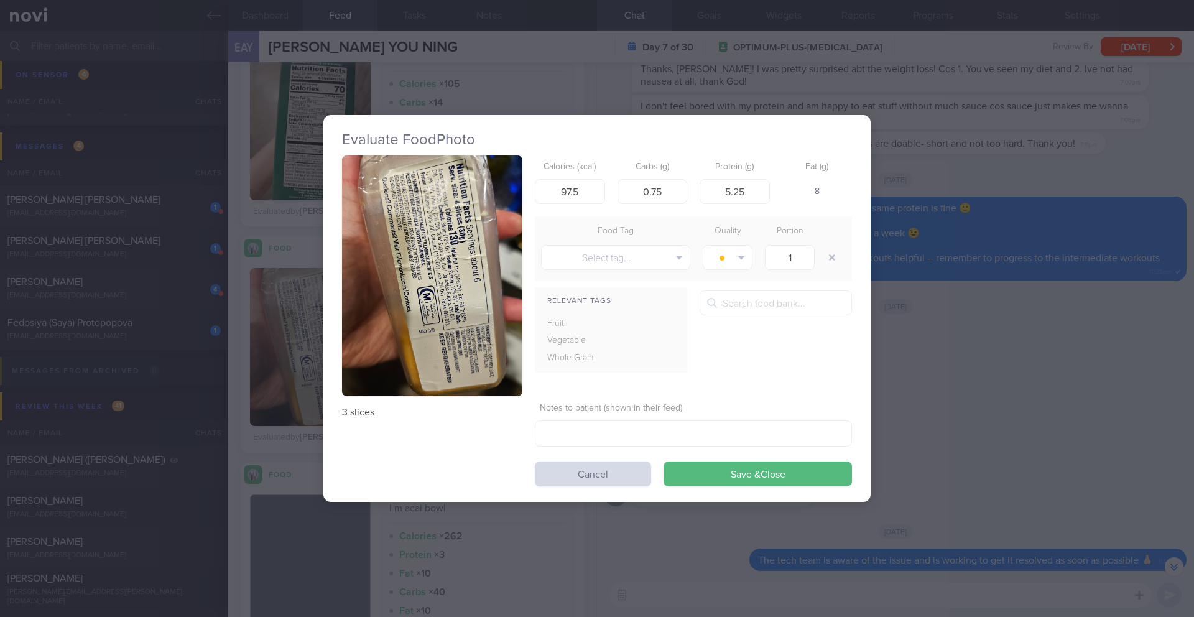
click at [966, 374] on div "Evaluate Food Photo 3 slices Calories (kcal) 97.5 Carbs (g) 0.75 Protein (g) 5.…" at bounding box center [597, 308] width 1194 height 617
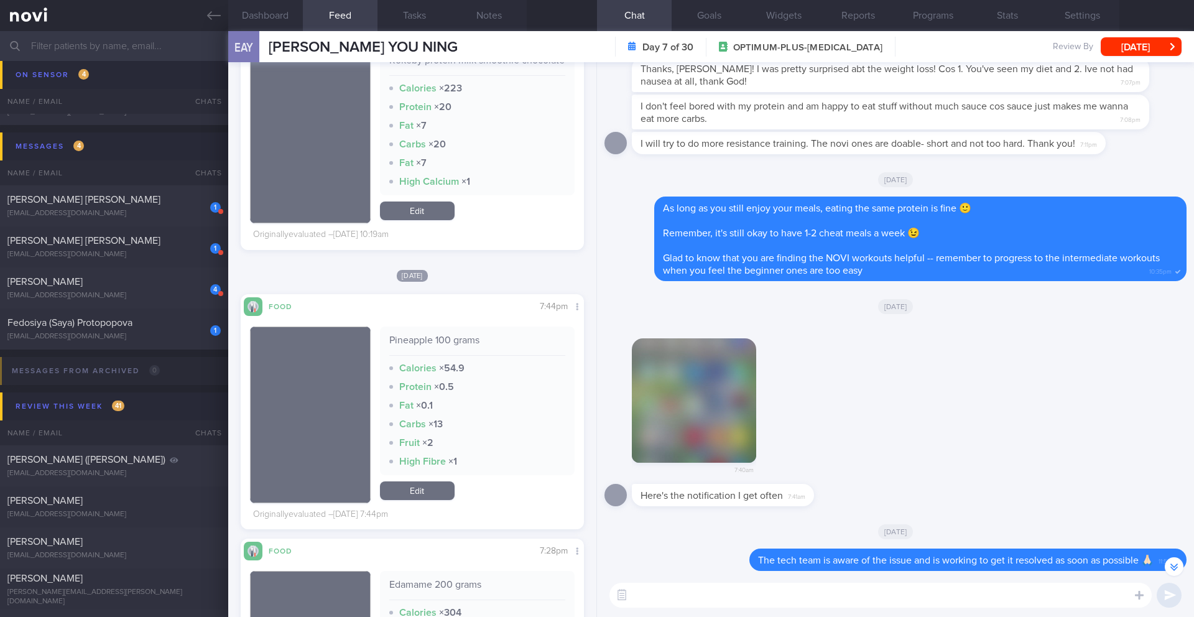
scroll to position [5662, 0]
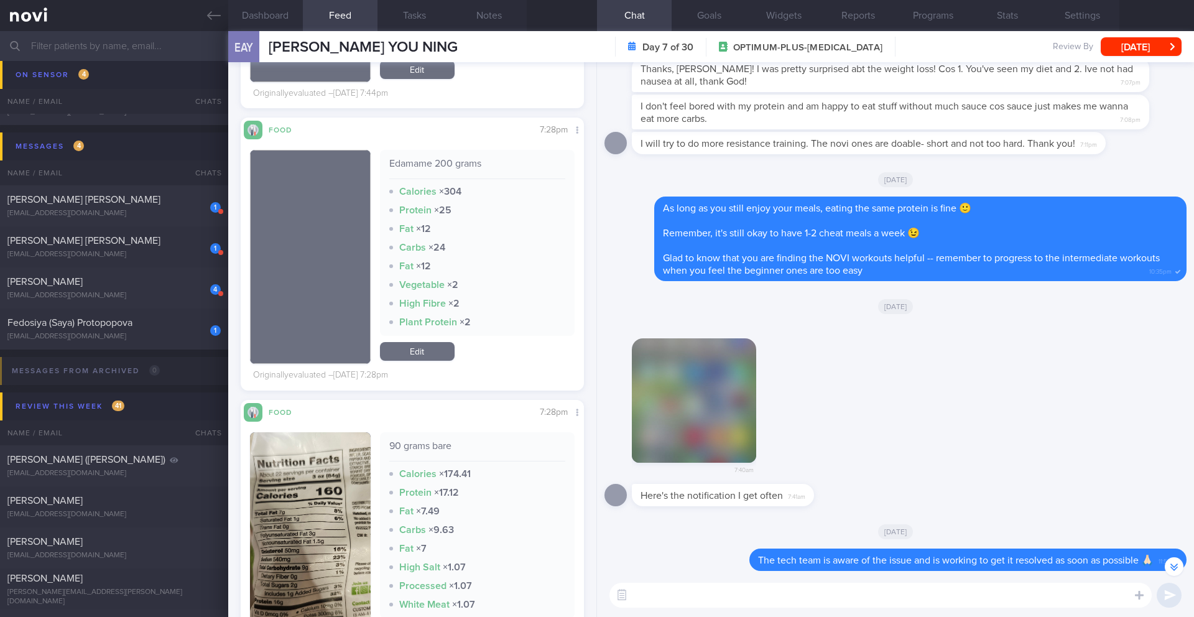
click at [728, 595] on textarea at bounding box center [880, 595] width 542 height 25
type textarea "Y"
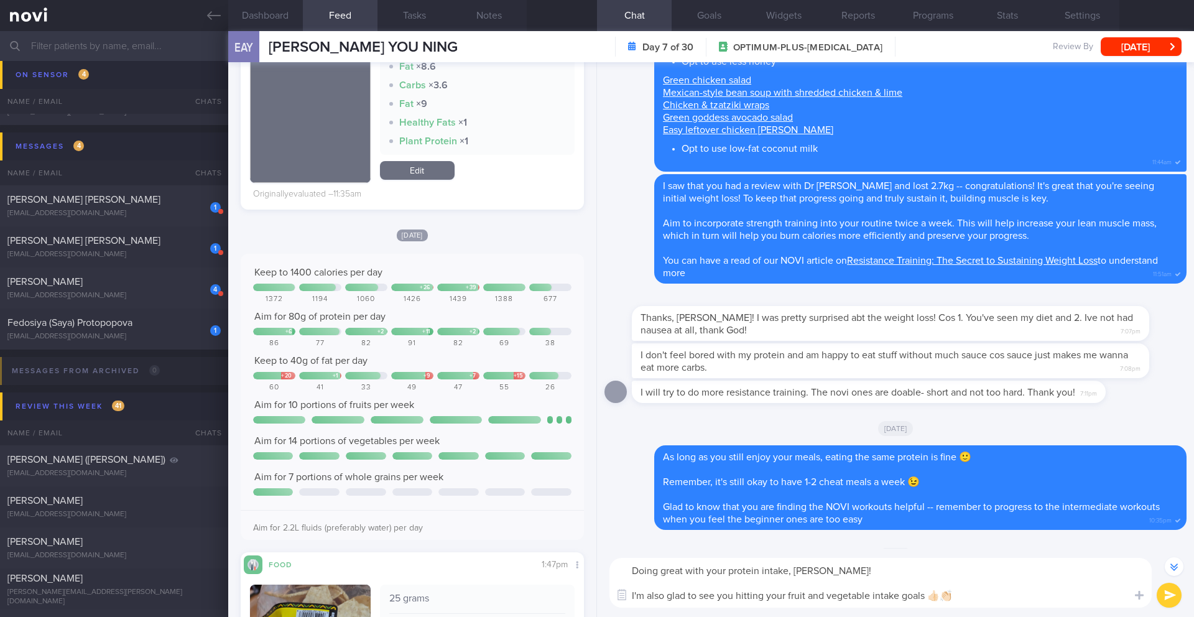
scroll to position [1880, 0]
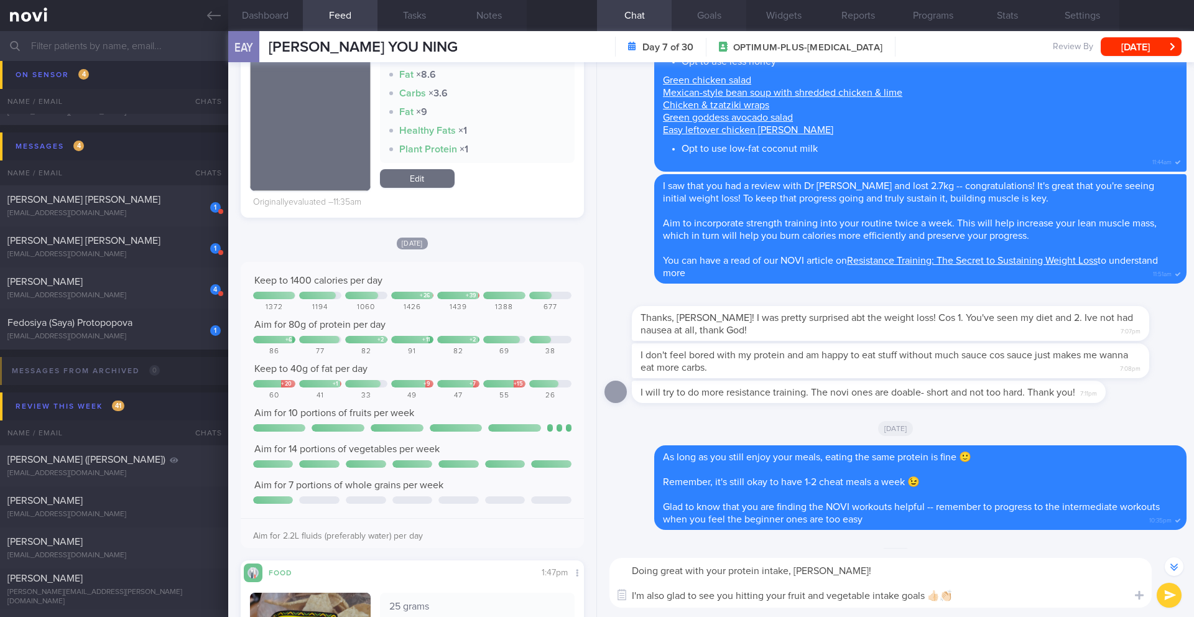
type textarea "Doing great with your protein intake, [PERSON_NAME]! I'm also glad to see you h…"
click at [724, 19] on button "Goals" at bounding box center [709, 15] width 75 height 31
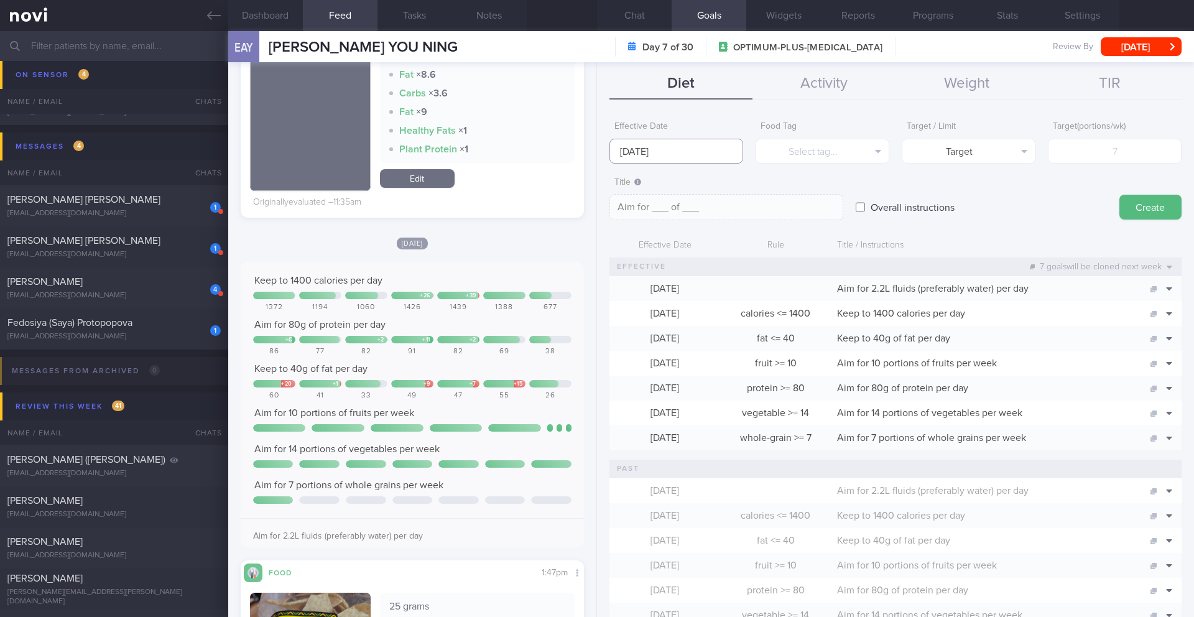
click at [649, 151] on input "[DATE]" at bounding box center [676, 151] width 134 height 25
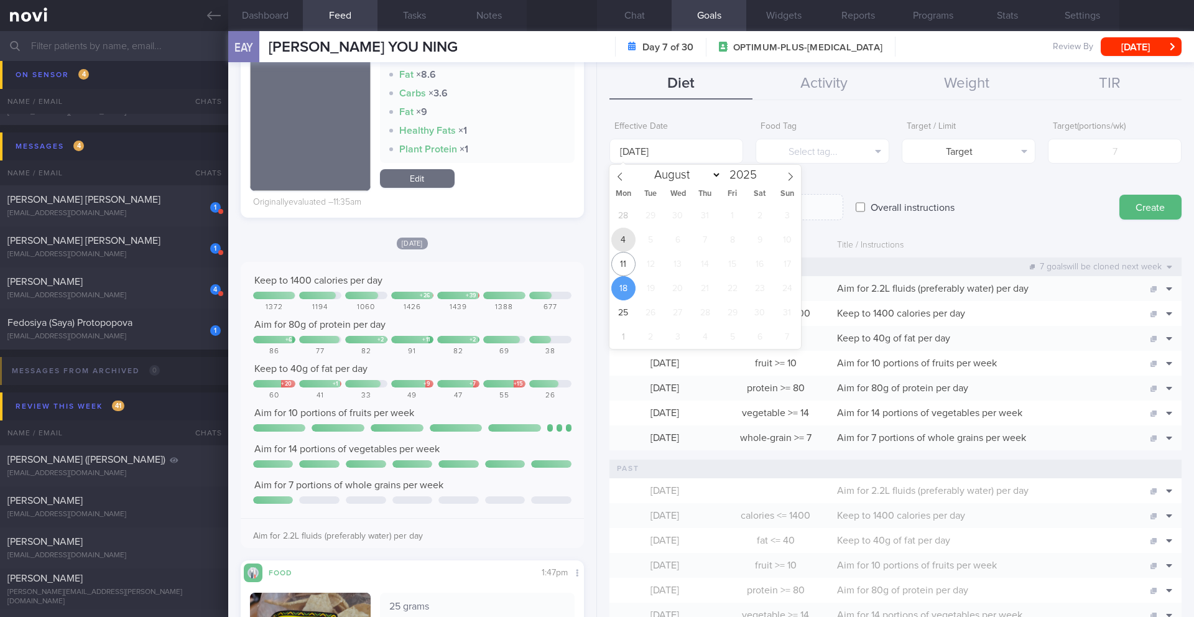
click at [629, 242] on span "4" at bounding box center [623, 240] width 24 height 24
type input "[DATE]"
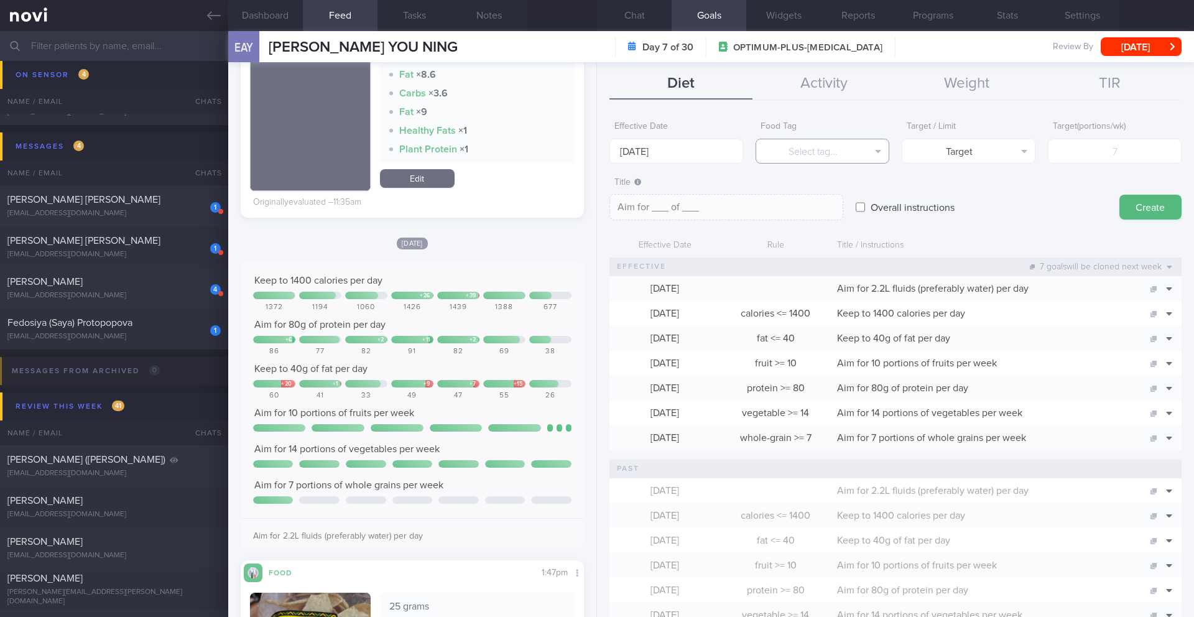
click at [769, 160] on button "Select tag..." at bounding box center [822, 151] width 134 height 25
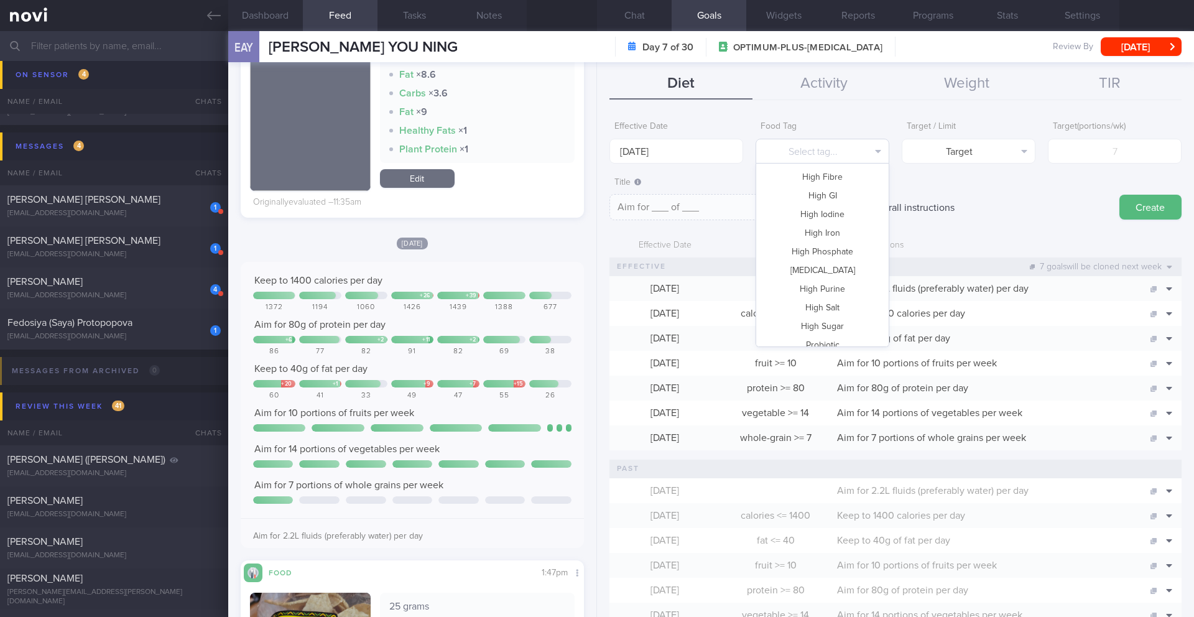
scroll to position [254, 0]
click at [826, 301] on button "High Sugar" at bounding box center [822, 301] width 132 height 19
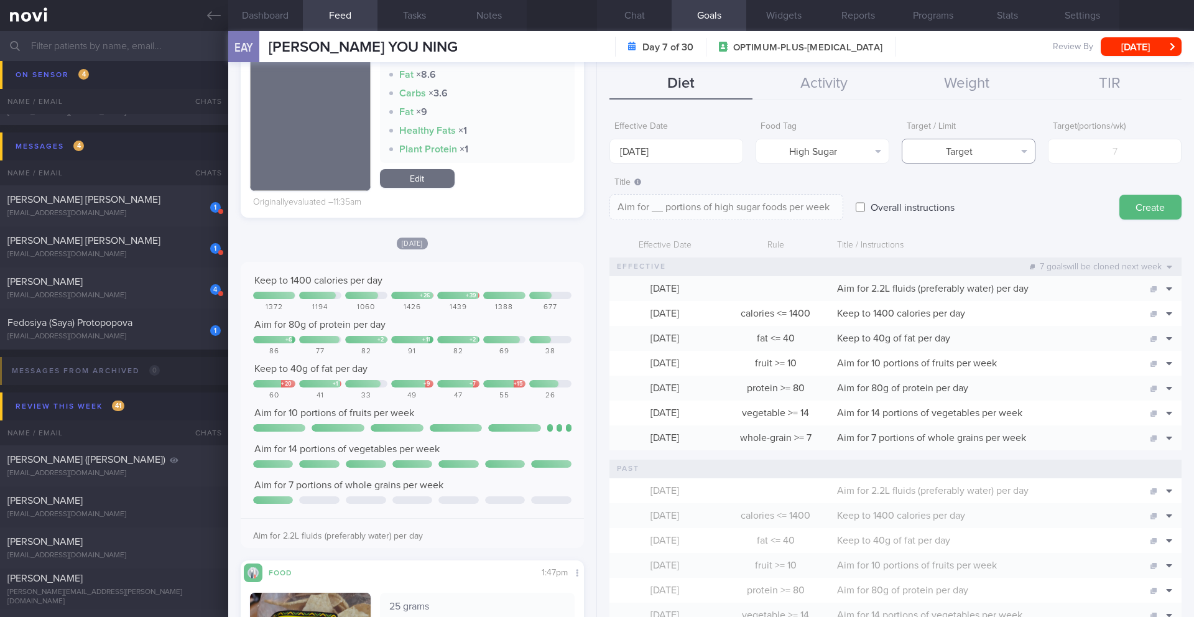
click at [1004, 160] on button "Target" at bounding box center [969, 151] width 134 height 25
click at [984, 192] on button "Limit" at bounding box center [968, 194] width 132 height 19
type textarea "Keep to __ portions of high sugar foods per week"
click at [1073, 155] on input "number" at bounding box center [1115, 151] width 134 height 25
type input "2"
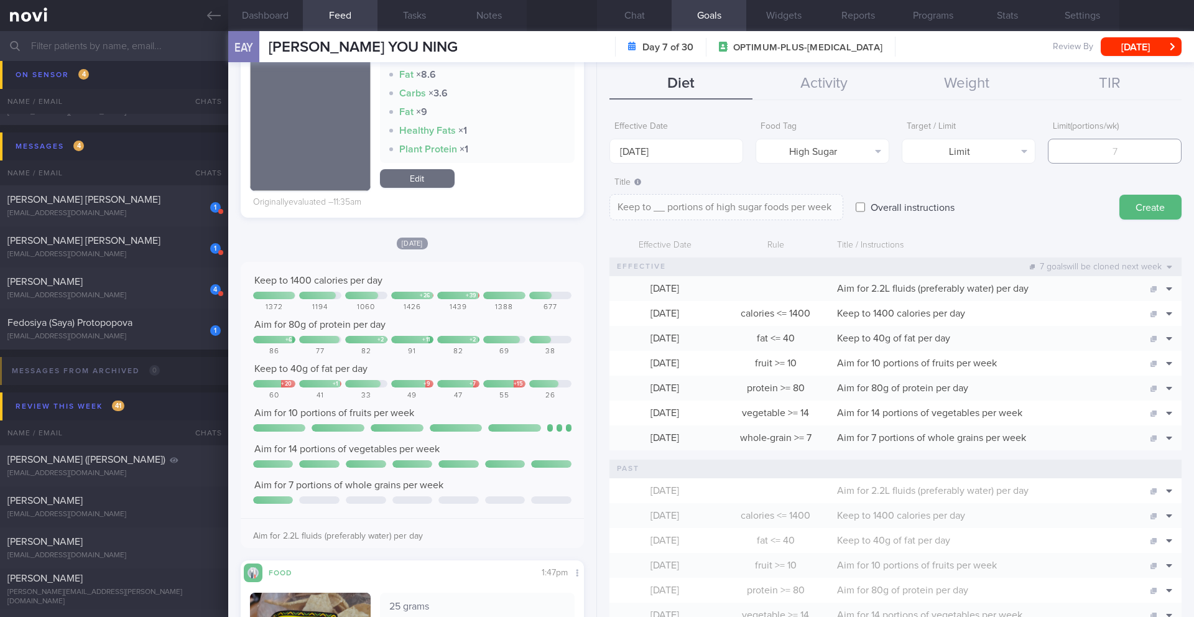
type textarea "Keep to 2 portions of high sugar foods per week"
type input "2"
click at [1155, 201] on button "Create" at bounding box center [1150, 207] width 62 height 25
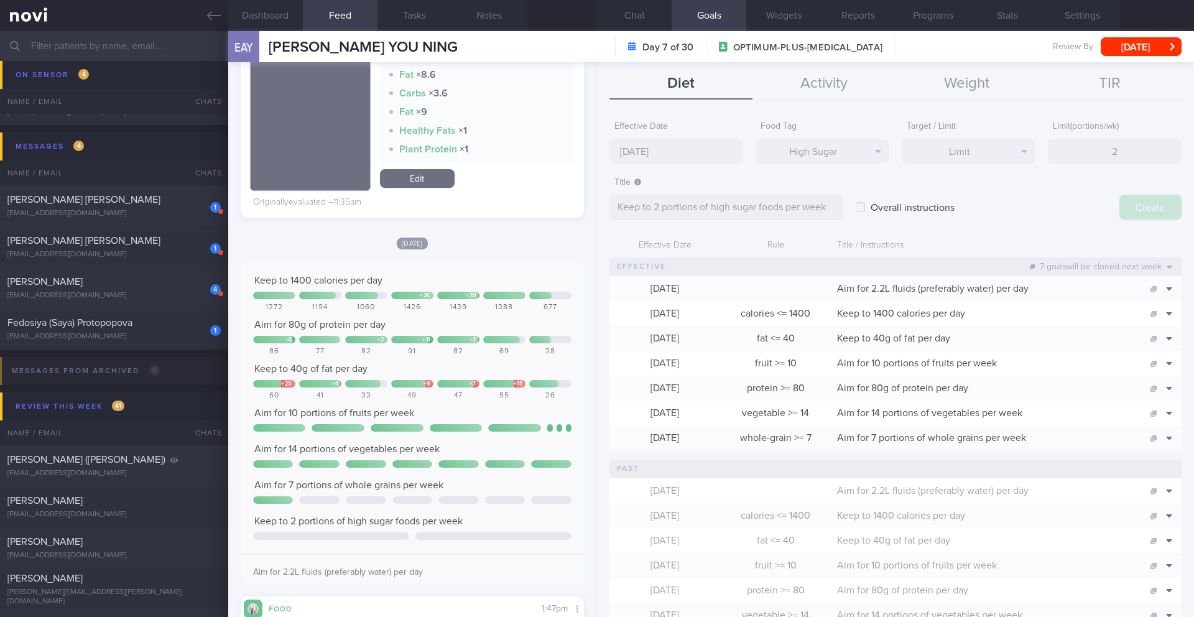
type input "[DATE]"
type textarea "Aim for ___ of ___"
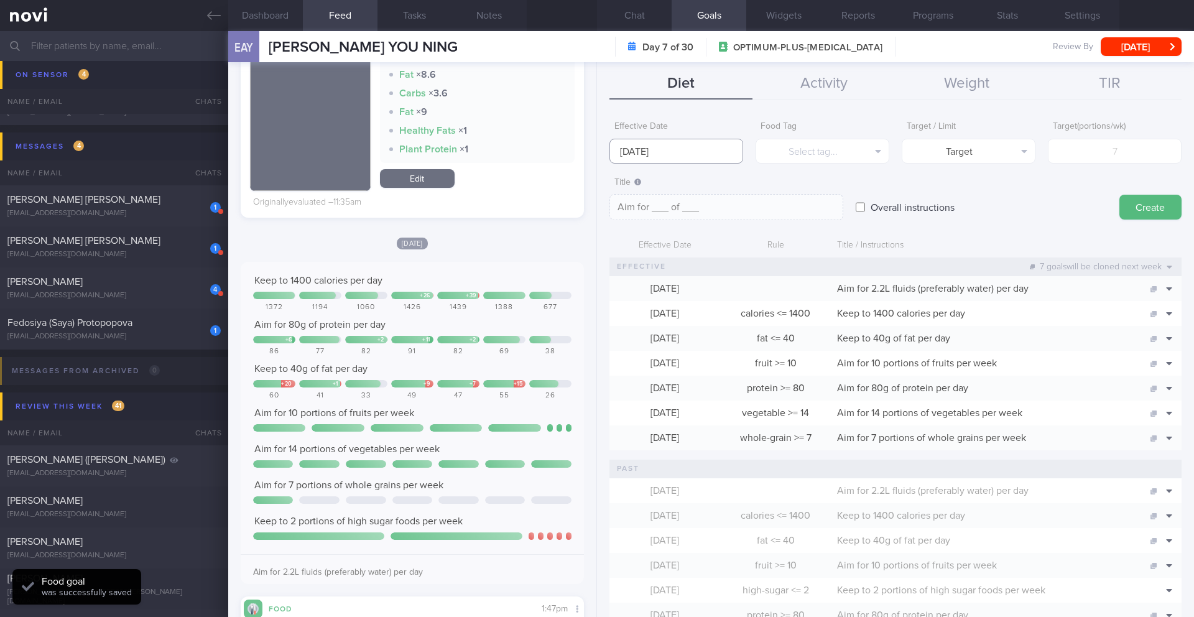
click at [660, 142] on input "[DATE]" at bounding box center [676, 151] width 134 height 25
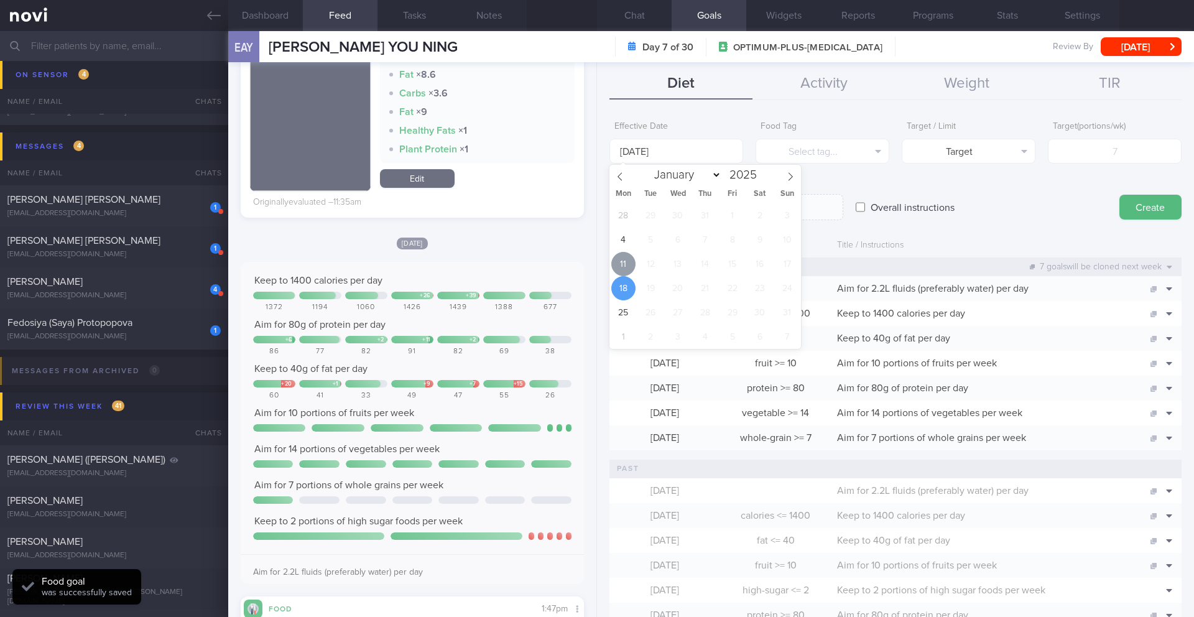
click at [624, 262] on span "11" at bounding box center [623, 264] width 24 height 24
type input "[DATE]"
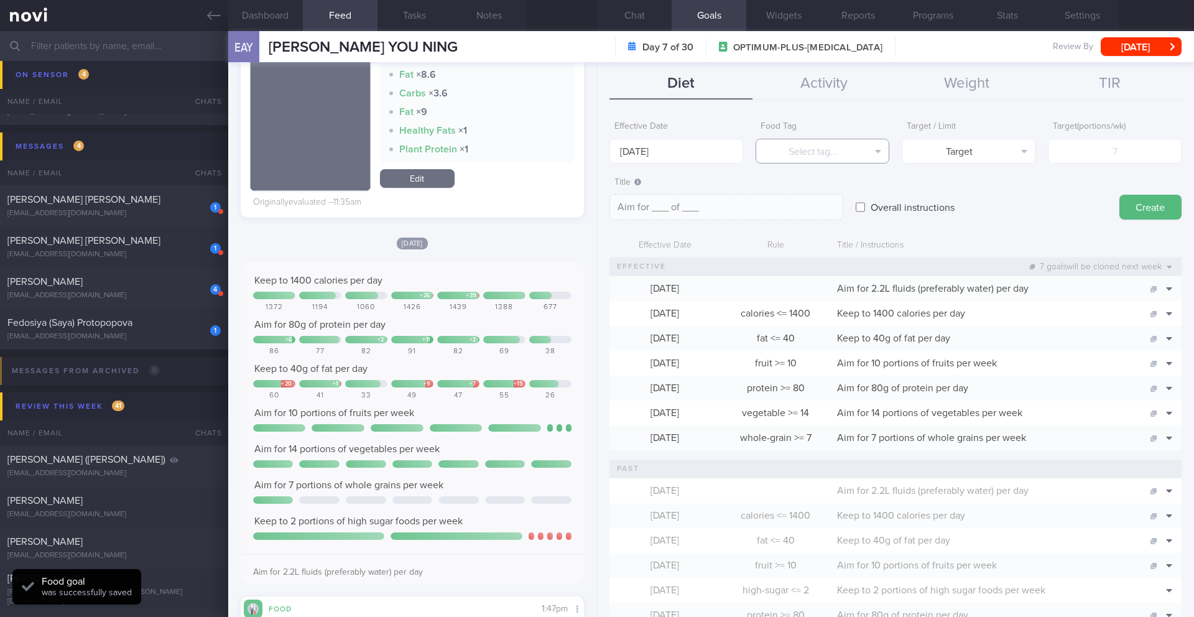
click at [843, 155] on button "Select tag..." at bounding box center [822, 151] width 134 height 25
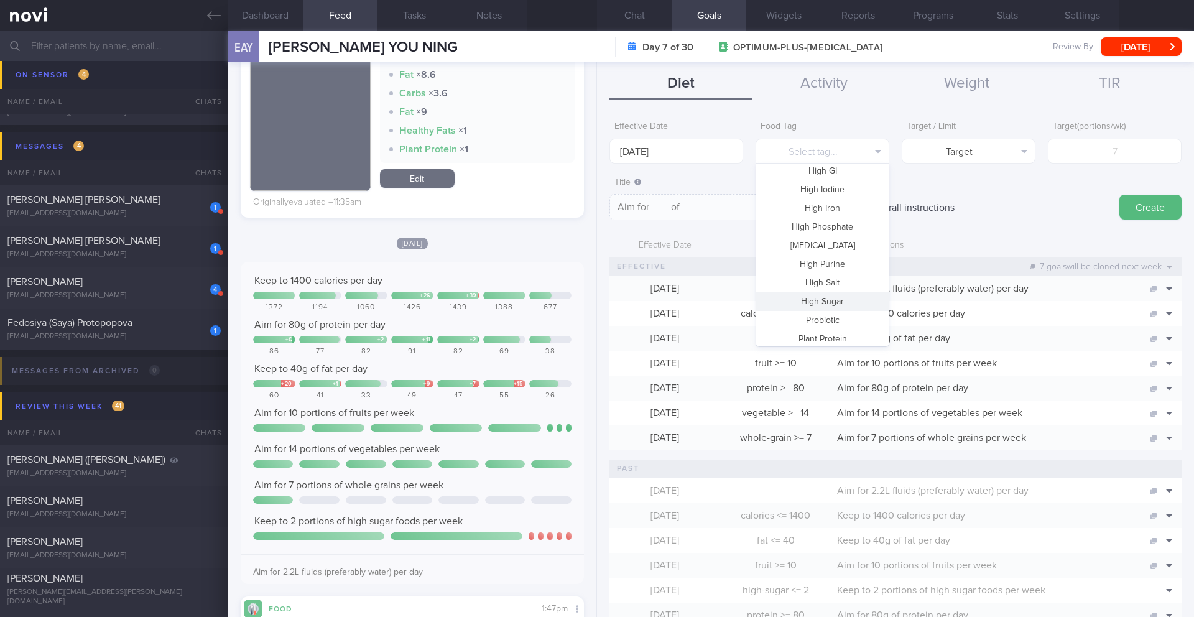
click at [826, 295] on button "High Sugar" at bounding box center [822, 301] width 132 height 19
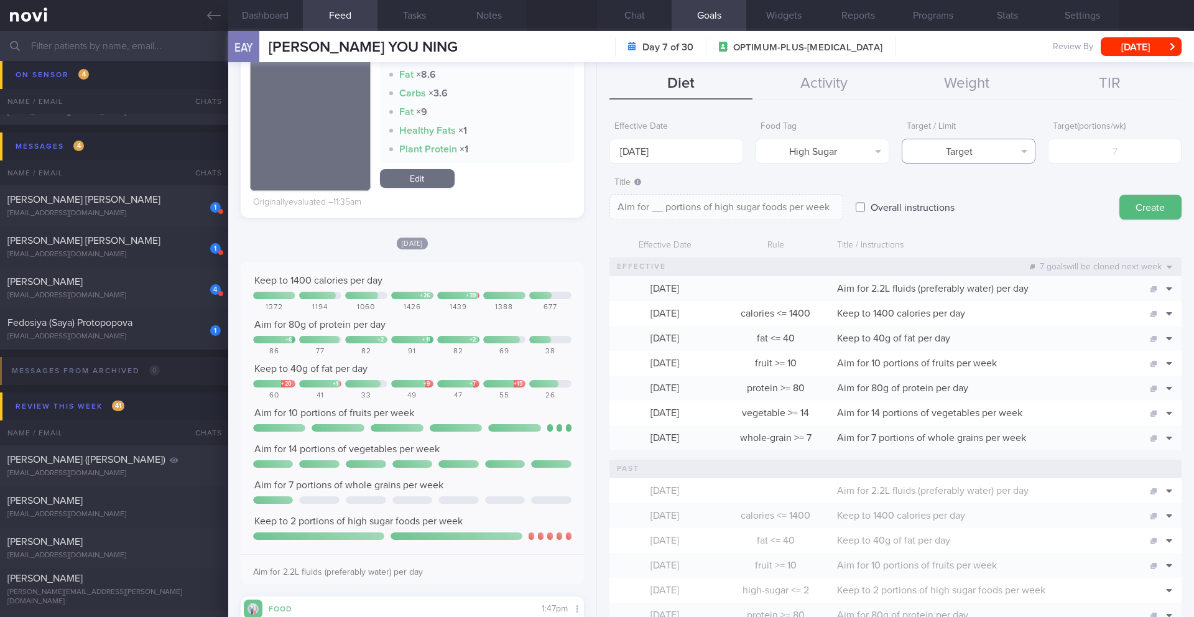
click at [989, 152] on button "Target" at bounding box center [969, 151] width 134 height 25
click at [979, 198] on button "Limit" at bounding box center [968, 194] width 132 height 19
type textarea "Keep to __ portions of high sugar foods per week"
click at [1078, 157] on input "number" at bounding box center [1115, 151] width 134 height 25
type input "2"
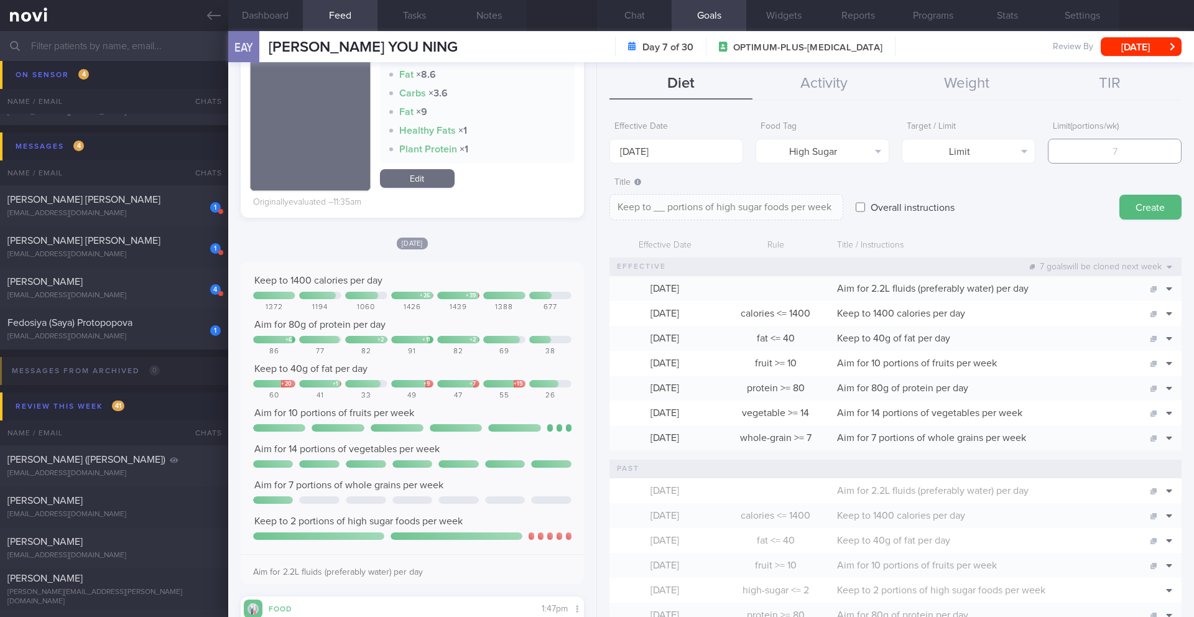
type textarea "Keep to 2 portions of high sugar foods per week"
type input "2"
click at [1140, 203] on button "Create" at bounding box center [1150, 207] width 62 height 25
type input "[DATE]"
type textarea "Aim for ___ of ___"
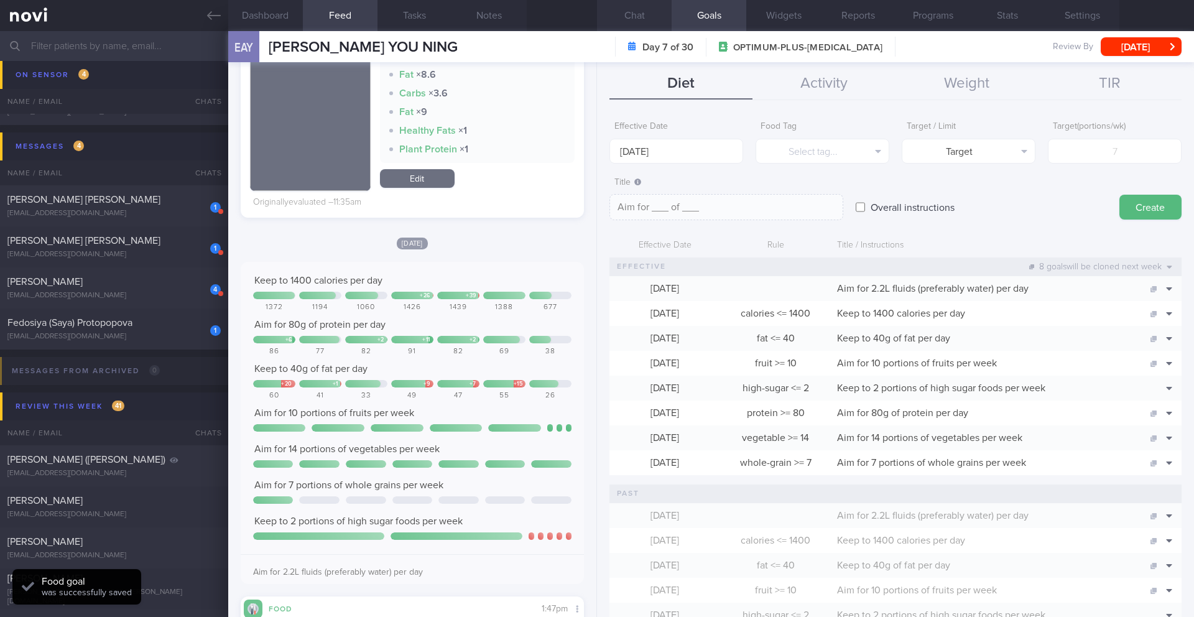
click at [638, 18] on button "Chat" at bounding box center [634, 15] width 75 height 31
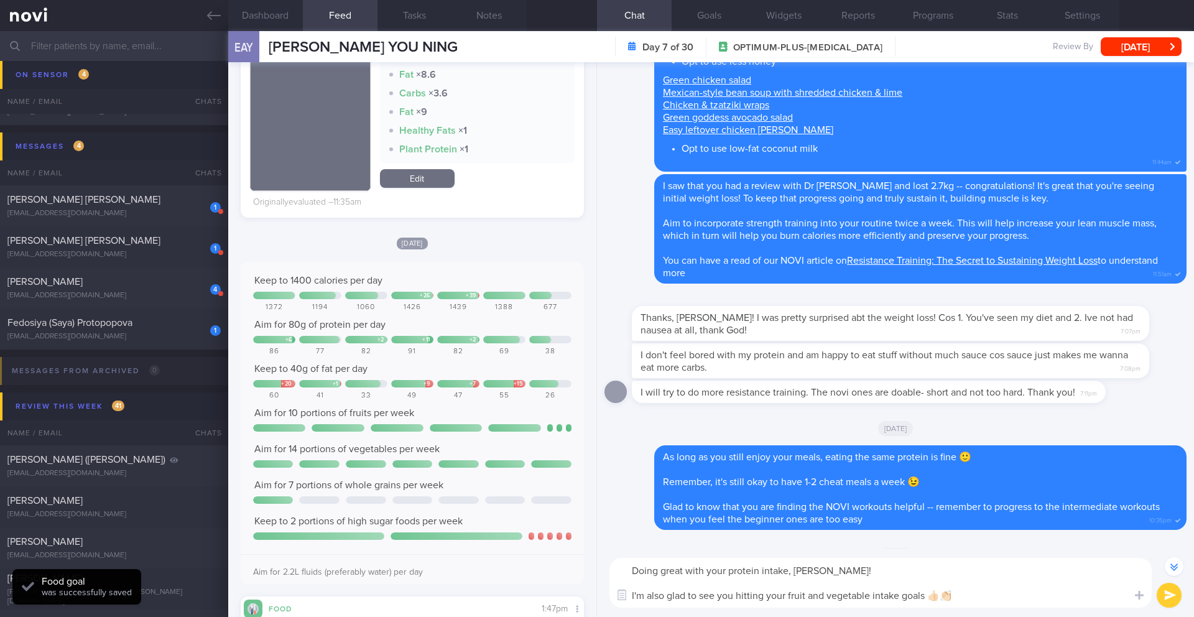
click at [1161, 591] on button "submit" at bounding box center [1169, 595] width 25 height 25
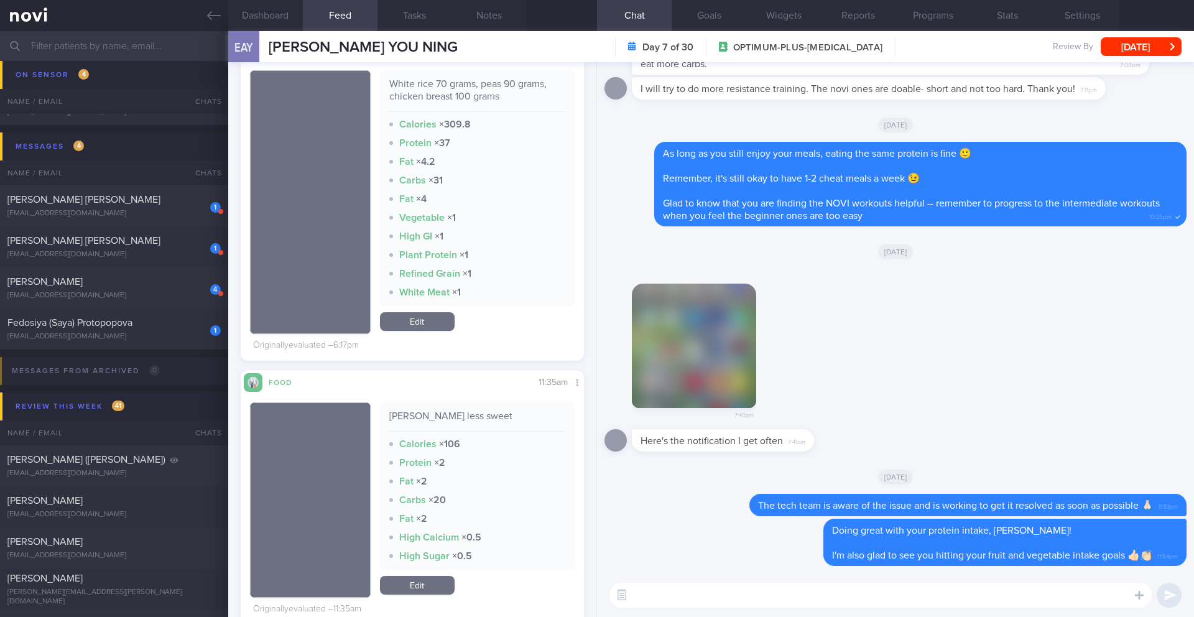
scroll to position [1318, 0]
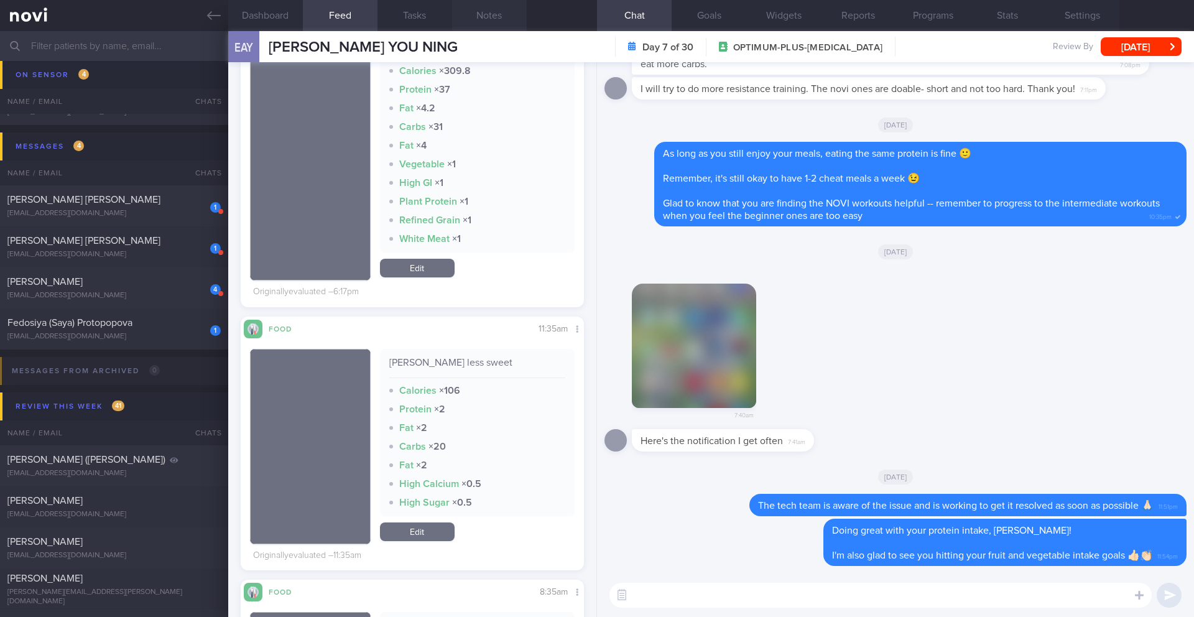
click at [499, 9] on button "Notes" at bounding box center [489, 15] width 75 height 31
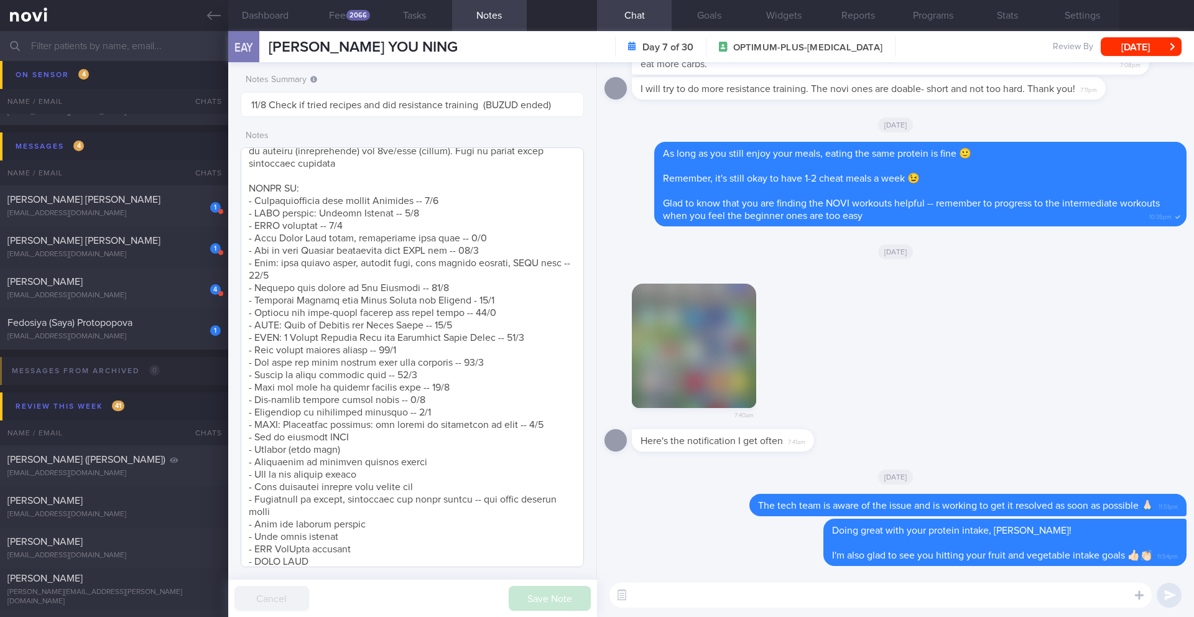
scroll to position [701, 0]
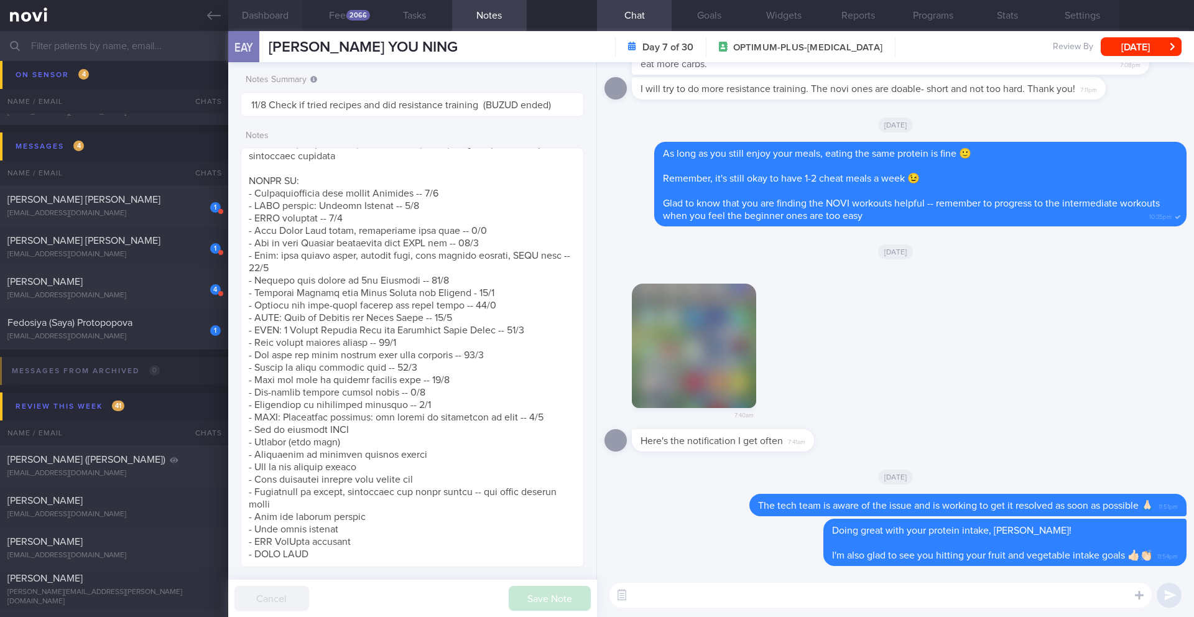
click at [288, 18] on button "Dashboard" at bounding box center [265, 15] width 75 height 31
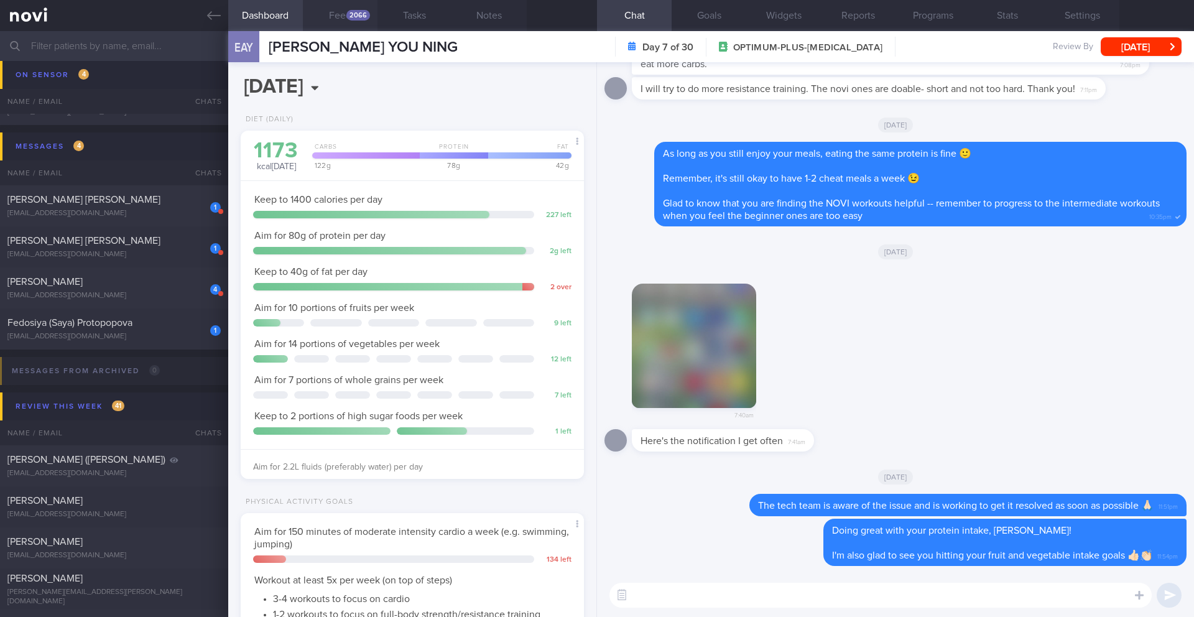
click at [341, 23] on button "Feed 2066" at bounding box center [340, 15] width 75 height 31
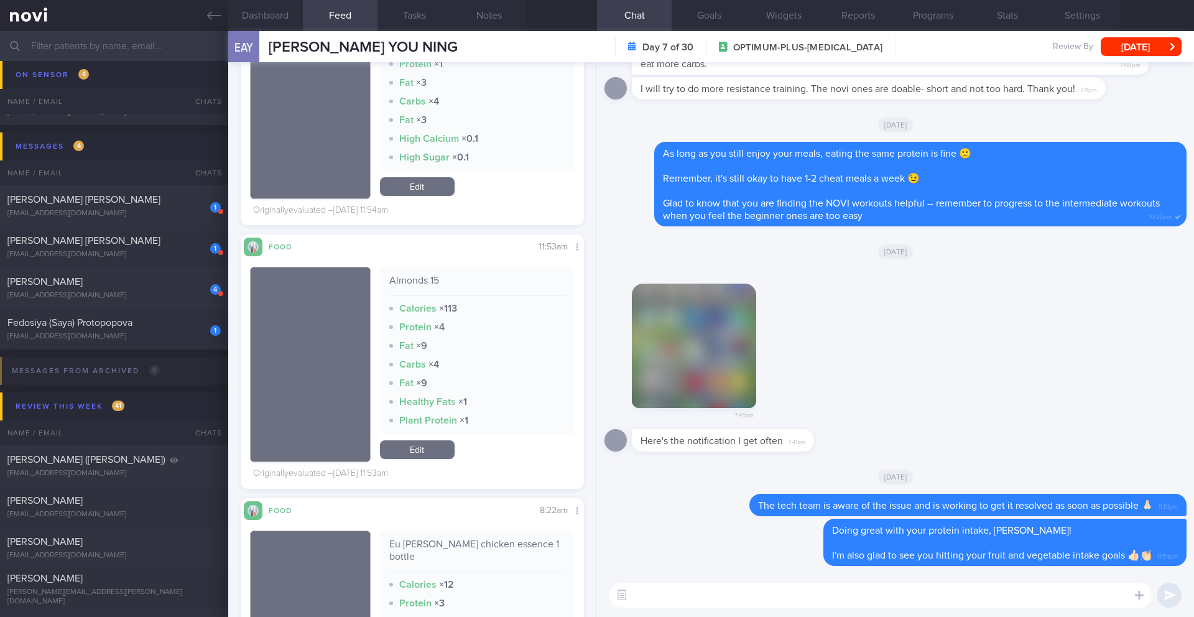
scroll to position [9948, 0]
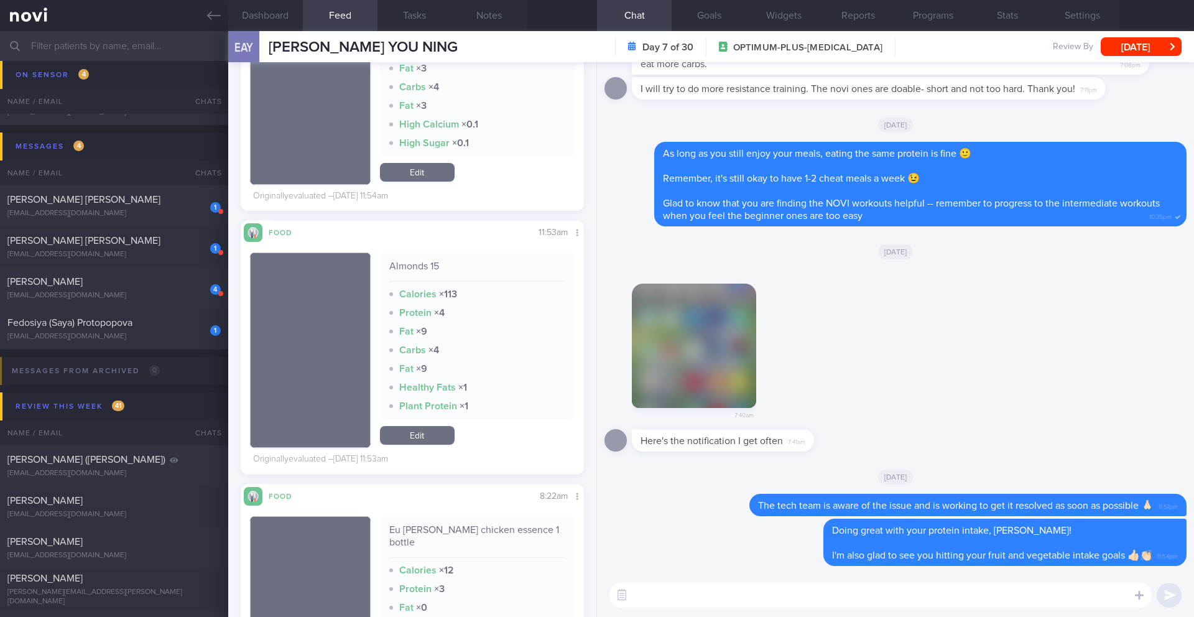
click at [748, 603] on textarea at bounding box center [880, 595] width 542 height 25
paste textarea "I just wanted to share an article we posted on [Fighting Food and Sugar Craving…"
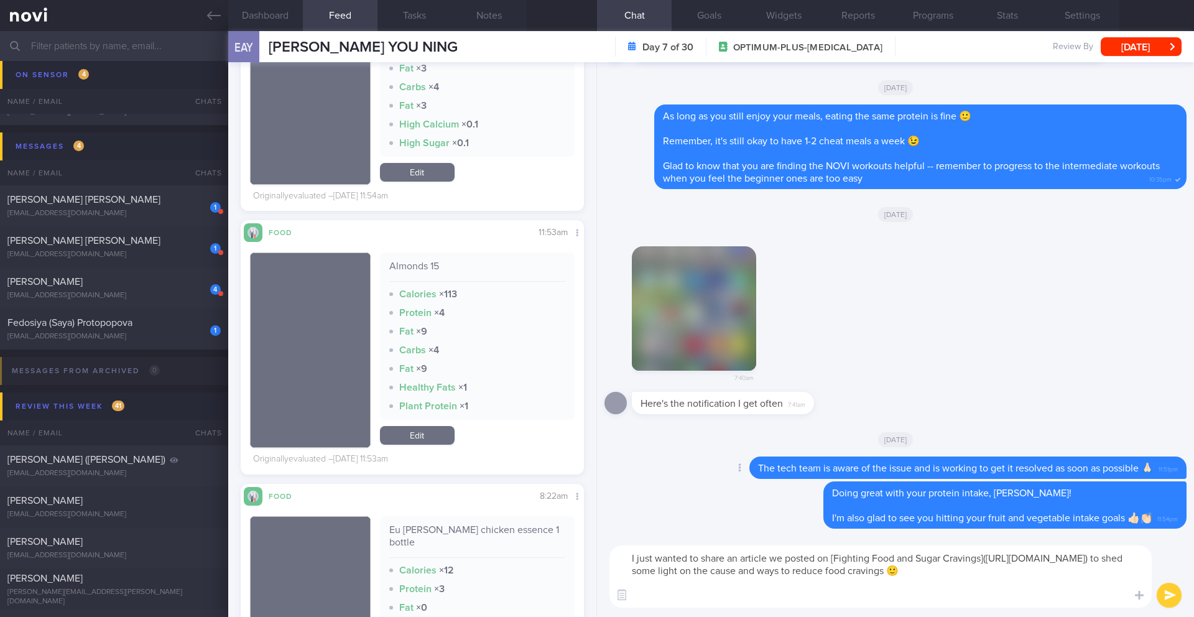
scroll to position [0, 0]
click at [637, 557] on textarea "I just wanted to share an article we posted on [Fighting Food and Sugar Craving…" at bounding box center [880, 576] width 542 height 62
type textarea "I also just wanted to share an article we posted on [Fighting Food and Sugar Cr…"
click at [1157, 592] on button "submit" at bounding box center [1169, 595] width 25 height 25
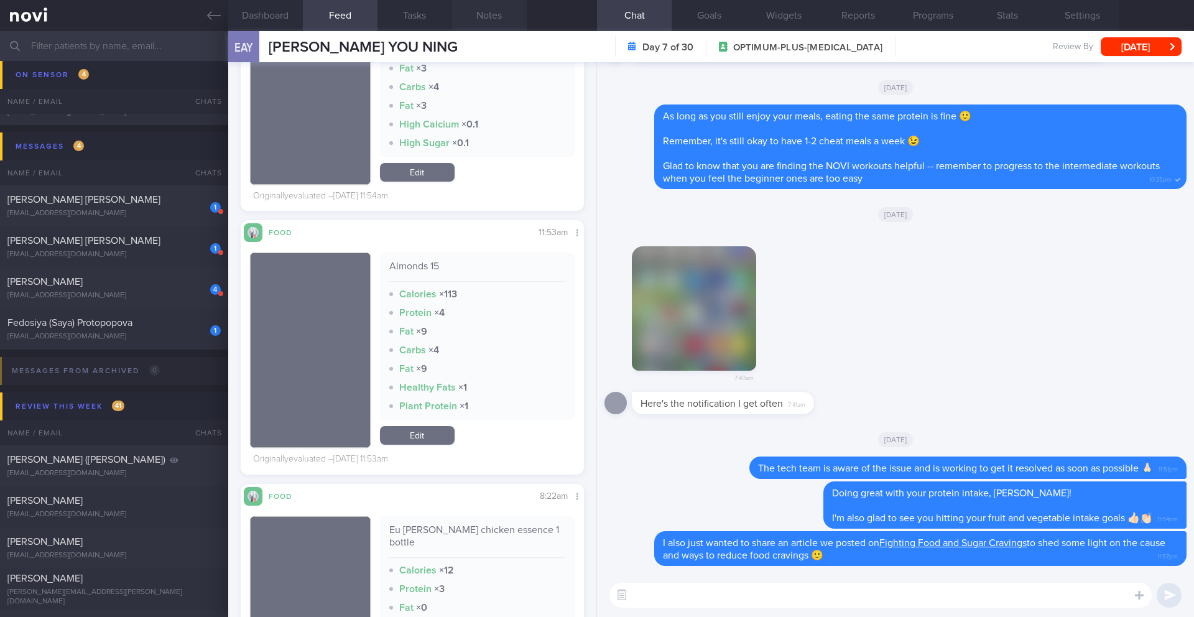
click at [496, 17] on button "Notes" at bounding box center [489, 15] width 75 height 31
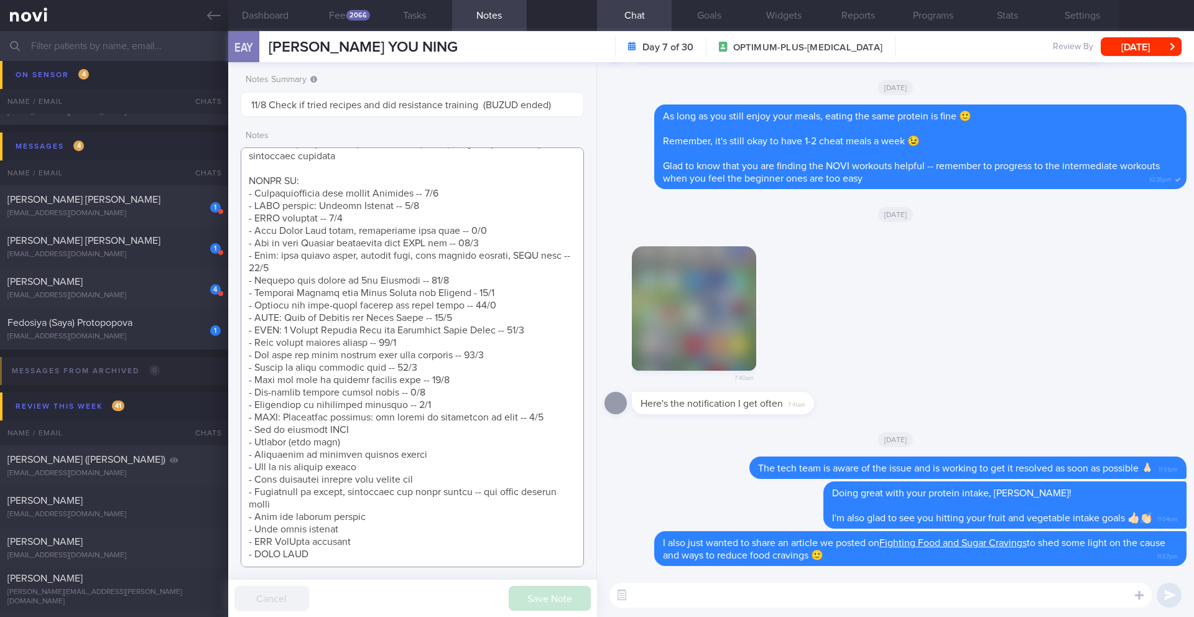
click at [532, 407] on textarea at bounding box center [412, 357] width 343 height 420
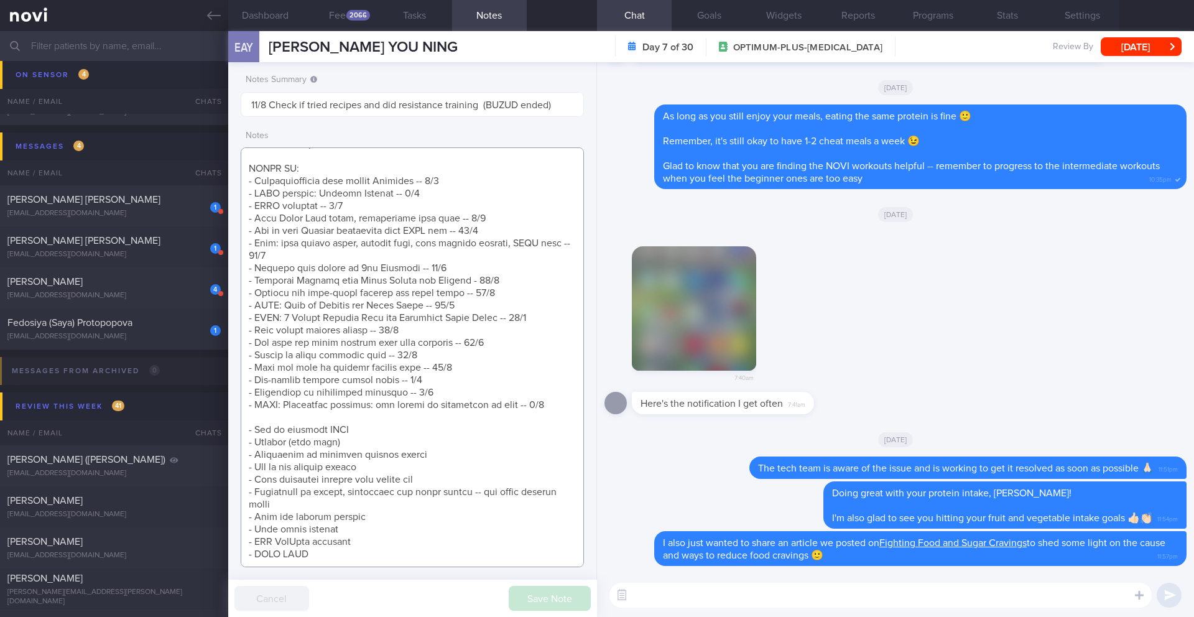
scroll to position [713, 0]
type textarea "LO’i dolorsi: 4.1-0.9 ame/c , >57% ad eli sedd EIUSMOD TEMPOR: INCIDIDUN: - UTL…"
click at [545, 596] on button "Save Note" at bounding box center [550, 598] width 82 height 25
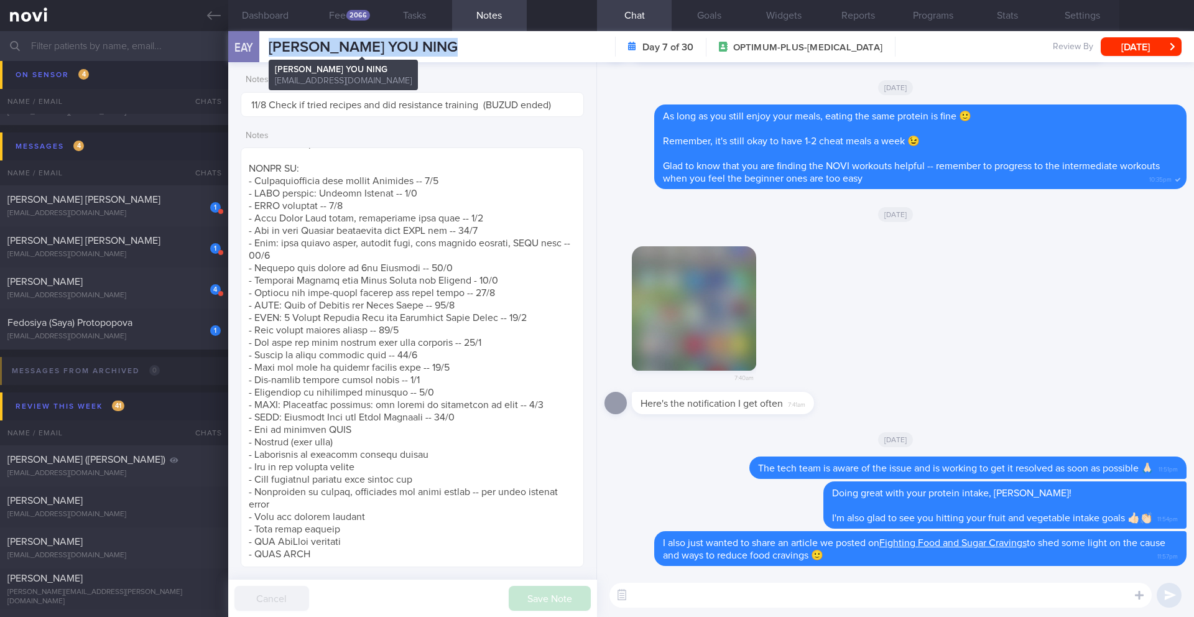
drag, startPoint x: 446, startPoint y: 44, endPoint x: 261, endPoint y: 42, distance: 185.3
click at [261, 42] on div "EAY [PERSON_NAME] YOU NING [PERSON_NAME] YOU NING [EMAIL_ADDRESS][DOMAIN_NAME] …" at bounding box center [711, 46] width 966 height 31
copy div "[PERSON_NAME] YOU NING"
click at [282, 19] on button "Dashboard" at bounding box center [265, 15] width 75 height 31
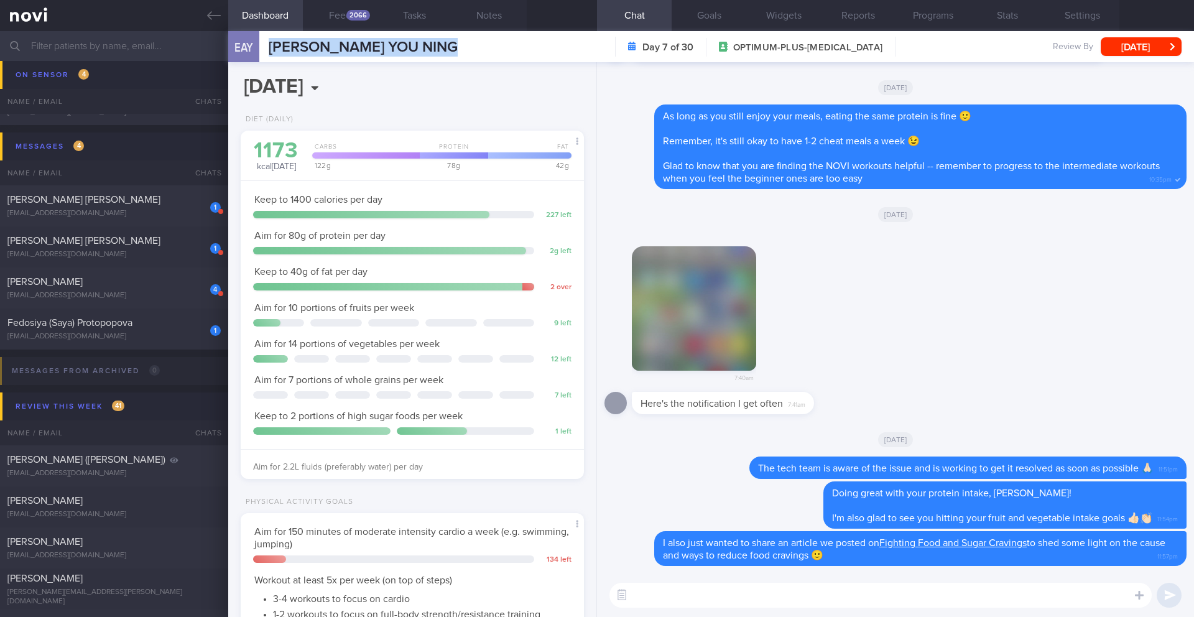
scroll to position [2, 0]
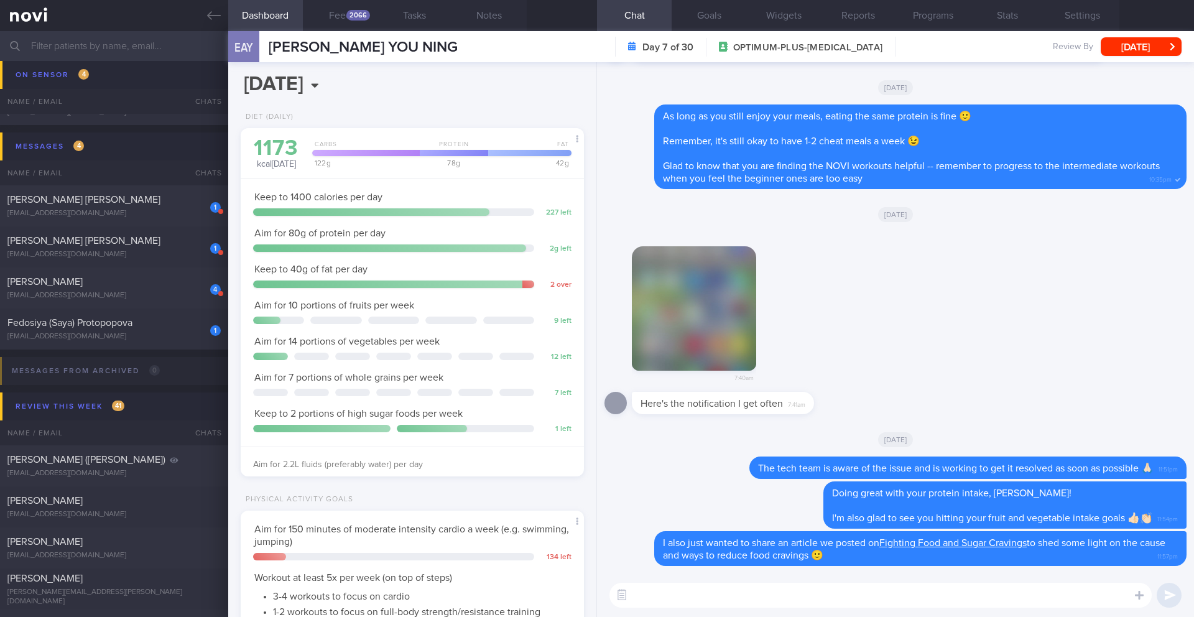
click at [701, 593] on textarea at bounding box center [880, 595] width 542 height 25
type textarea "Amazing job getting 187 minutes of exercise last week"
select select "7"
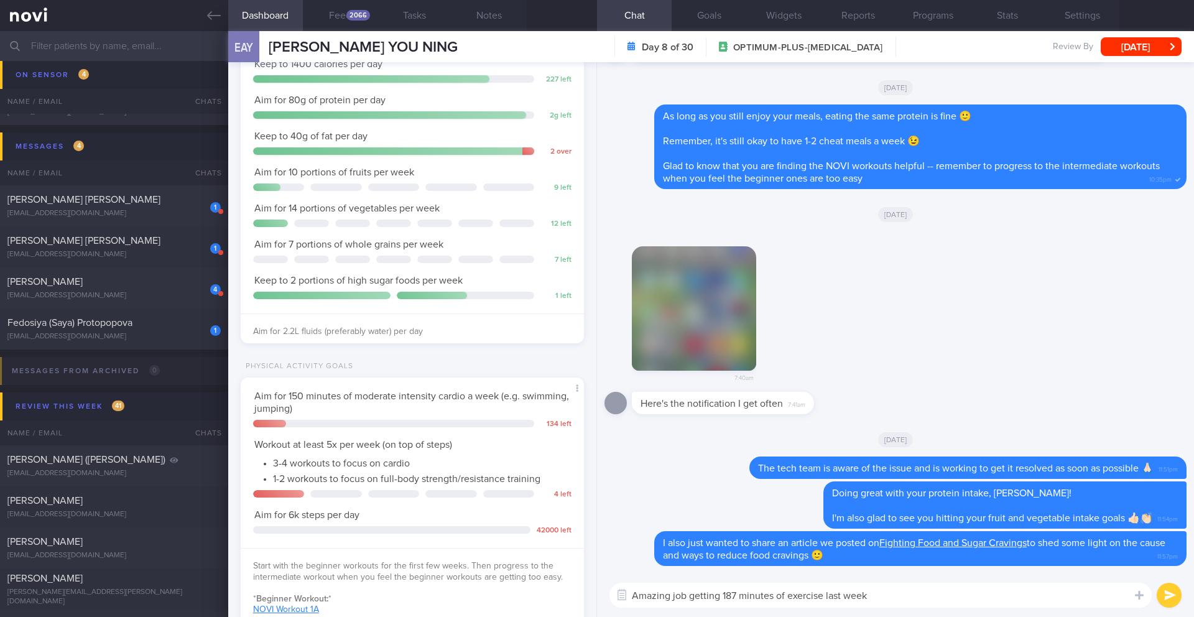
scroll to position [0, 0]
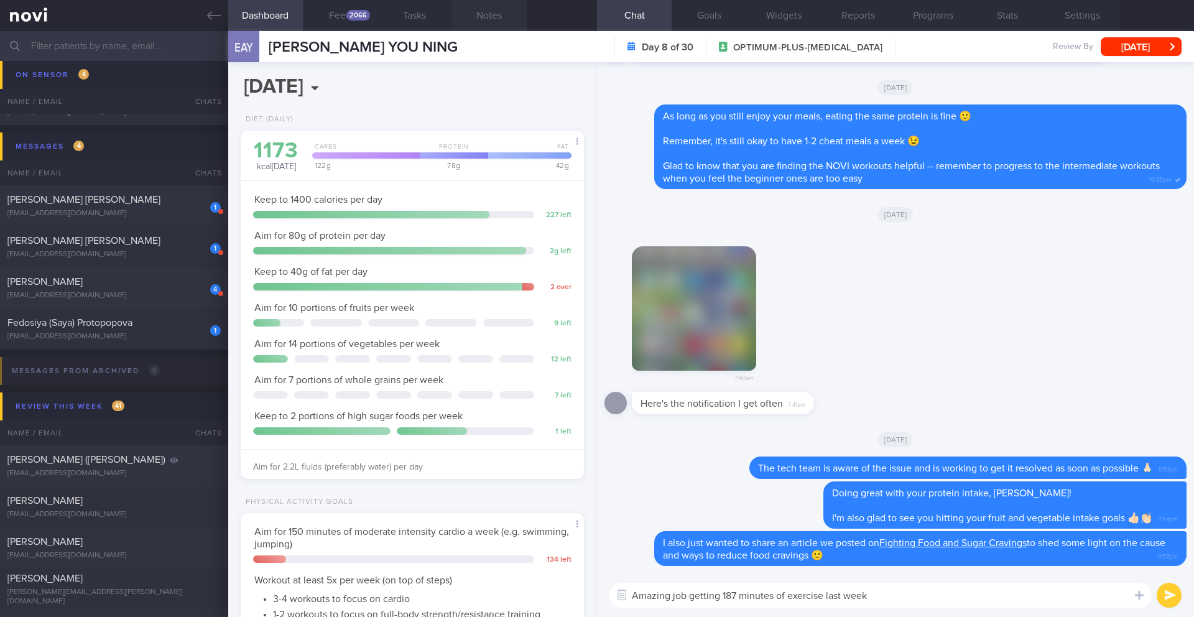
click at [499, 14] on button "Notes" at bounding box center [489, 15] width 75 height 31
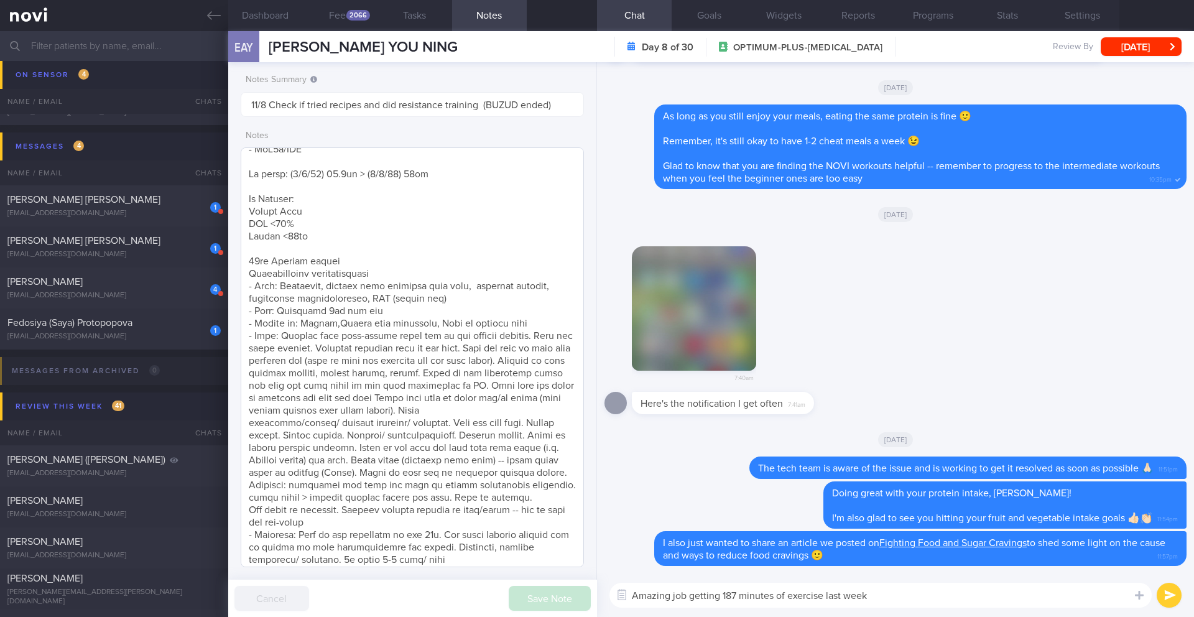
scroll to position [55, 0]
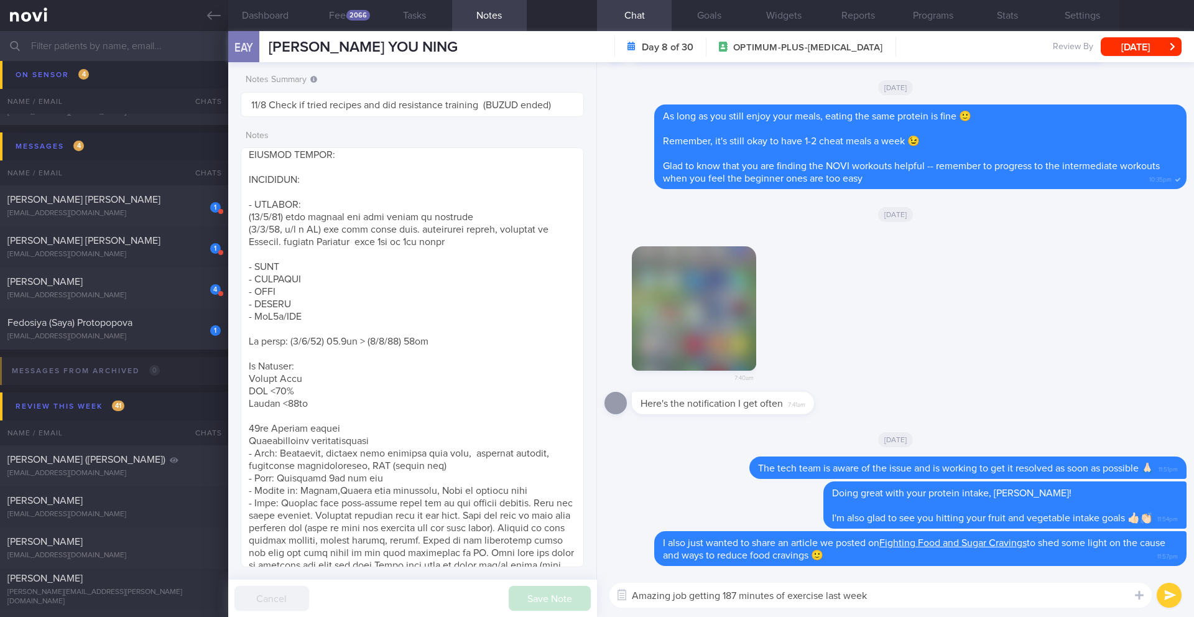
click at [923, 595] on textarea "Amazing job getting 187 minutes of exercise last week" at bounding box center [880, 595] width 542 height 25
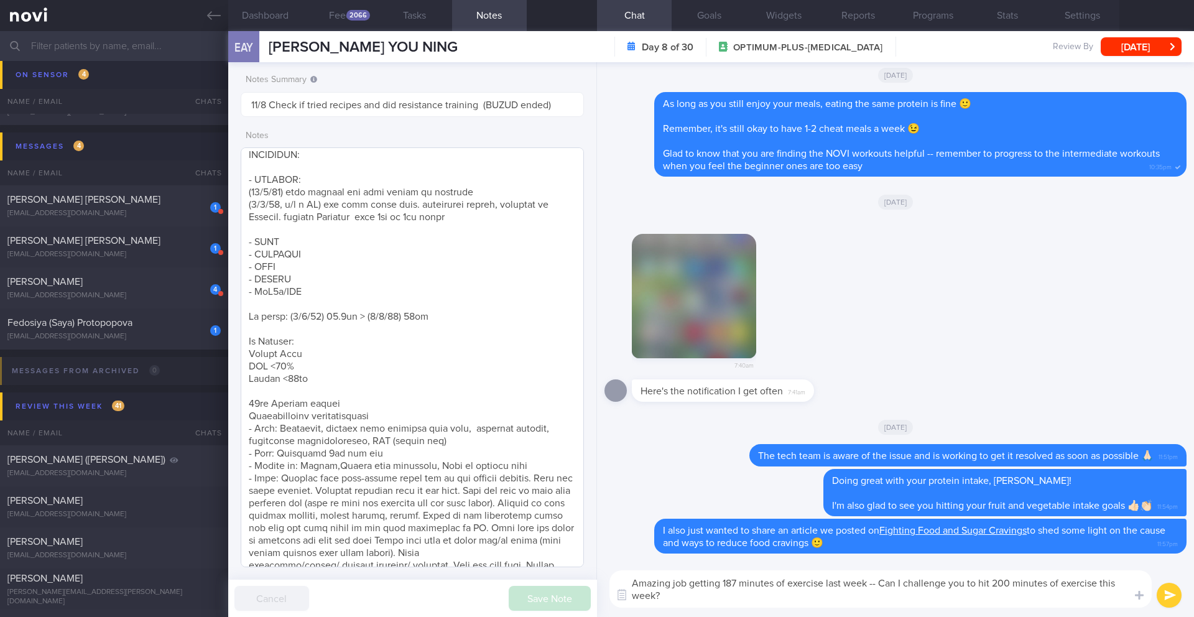
scroll to position [328, 0]
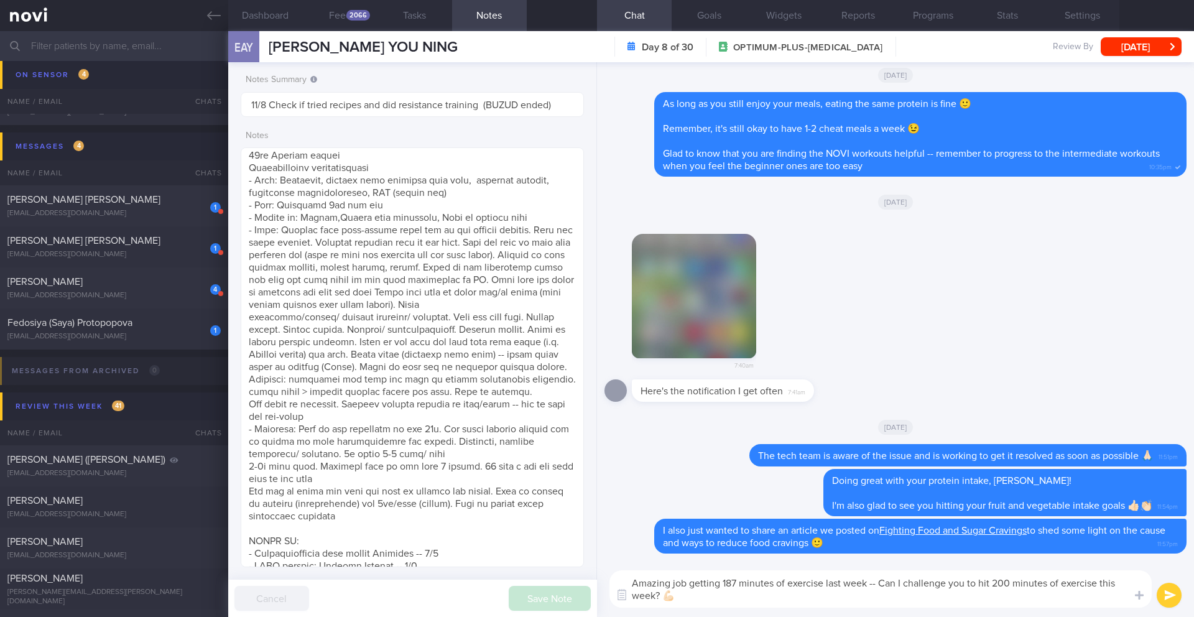
type textarea "Amazing job getting 187 minutes of exercise last week -- Can I challenge you to…"
click at [1167, 593] on button "submit" at bounding box center [1169, 595] width 25 height 25
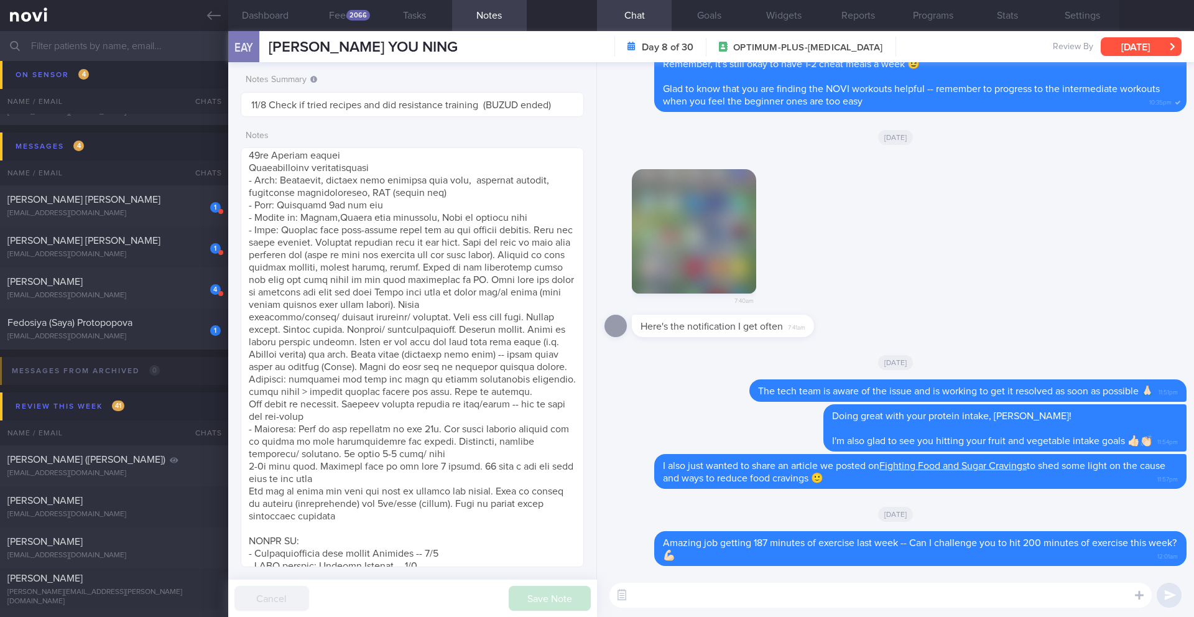
click at [1142, 49] on button "[DATE]" at bounding box center [1141, 46] width 81 height 19
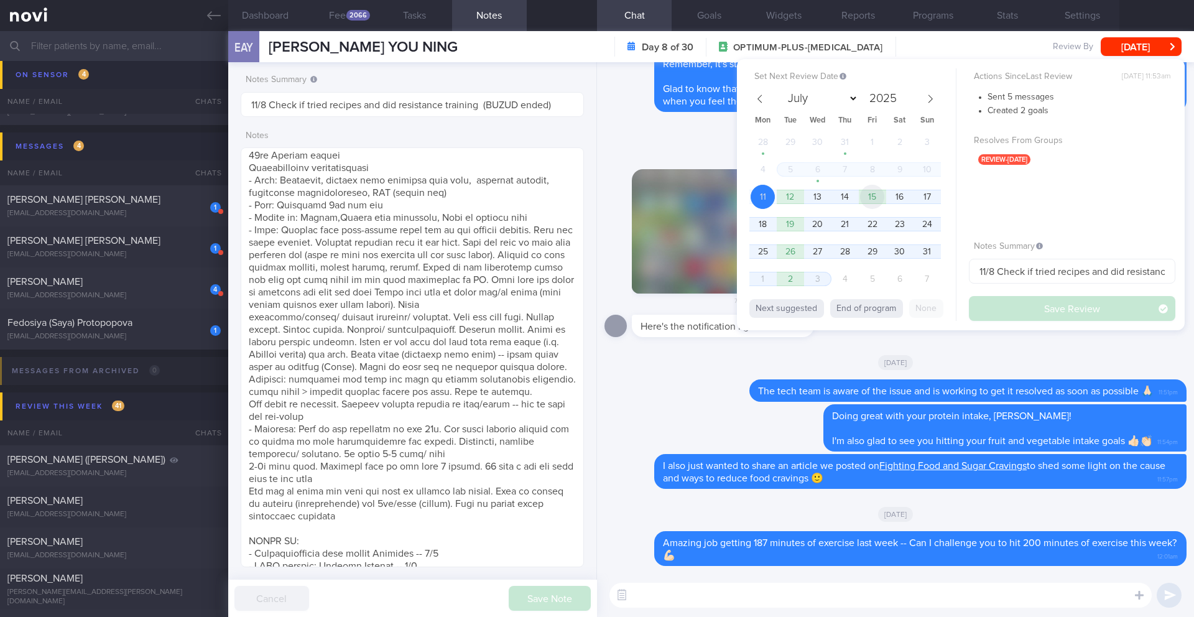
click at [869, 197] on span "15" at bounding box center [872, 197] width 24 height 24
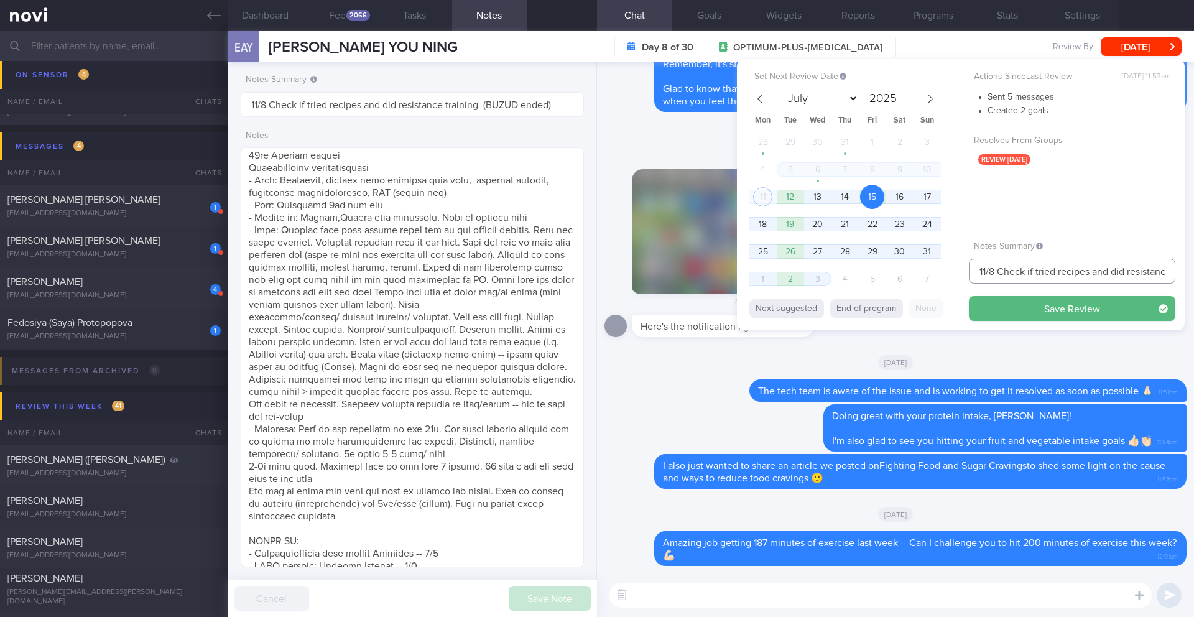
drag, startPoint x: 985, startPoint y: 271, endPoint x: 963, endPoint y: 270, distance: 21.8
click at [963, 270] on div "Set Next Review Date [DATE] July August September October November [DATE] Mon T…" at bounding box center [961, 194] width 448 height 271
type input "15/8 Check if tried recipes and did resistance training (BUZUD ended)"
click at [994, 307] on button "Save Review" at bounding box center [1072, 308] width 206 height 25
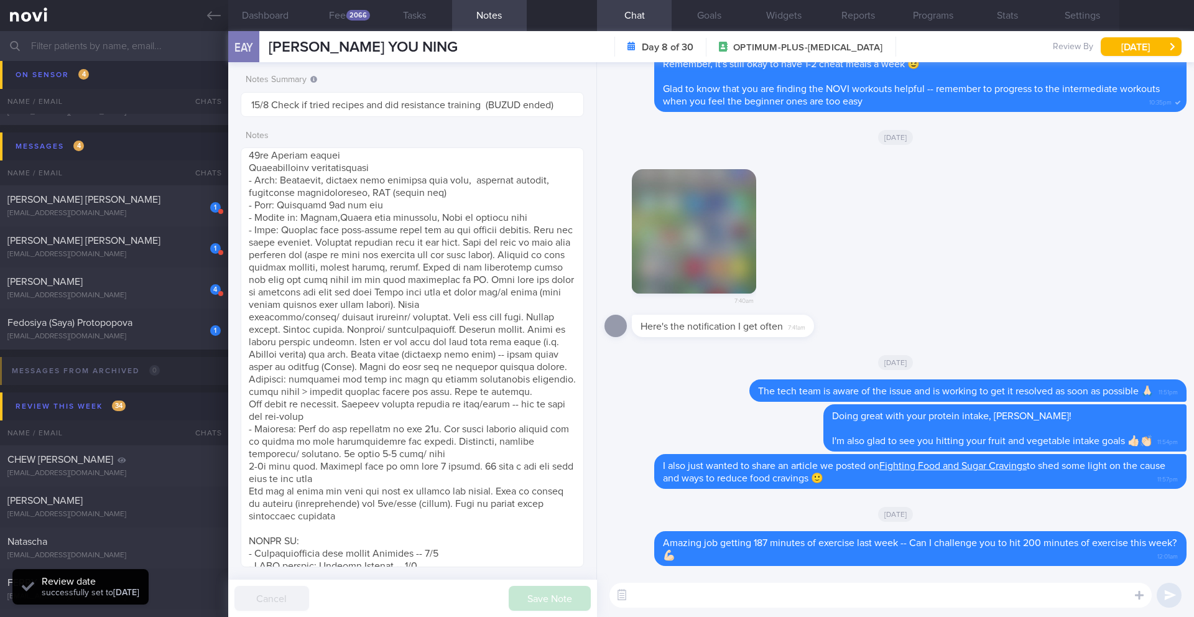
scroll to position [158, 317]
click at [151, 333] on div "[EMAIL_ADDRESS][DOMAIN_NAME]" at bounding box center [113, 336] width 213 height 9
type input "13/8 (Pre-DM) *Focus on nutrition."
type textarea "Visiting hometown ([GEOGRAPHIC_DATA], [GEOGRAPHIC_DATA]) with friends from [DAT…"
checkbox input "false"
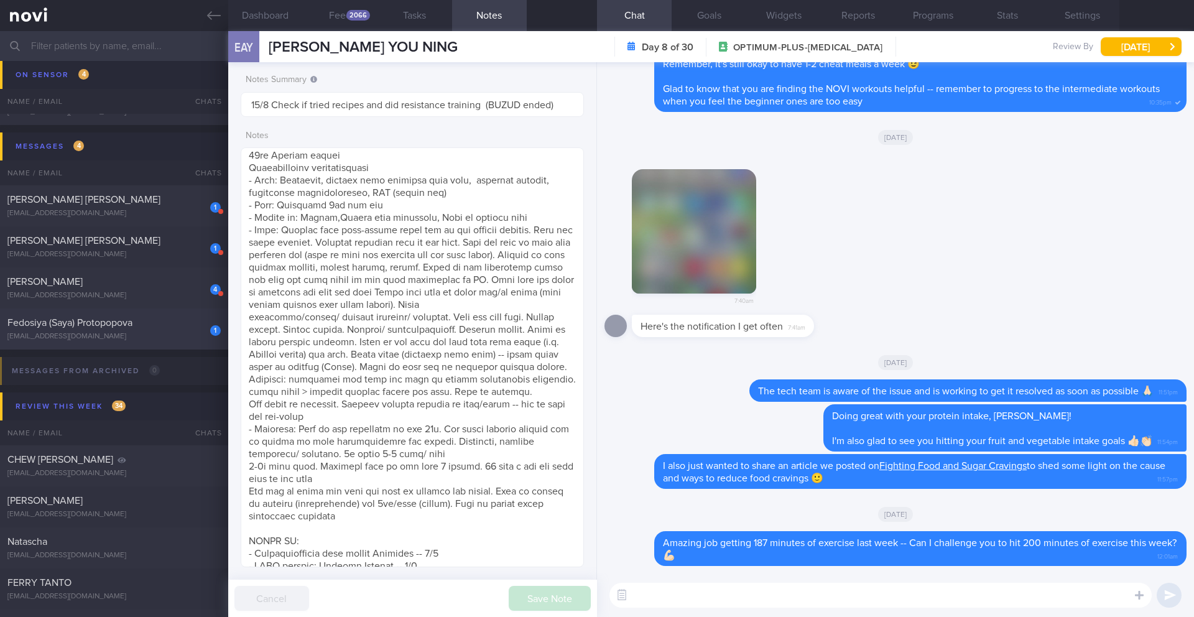
type input "13/8 (Pre-DM) *Focus on nutrition."
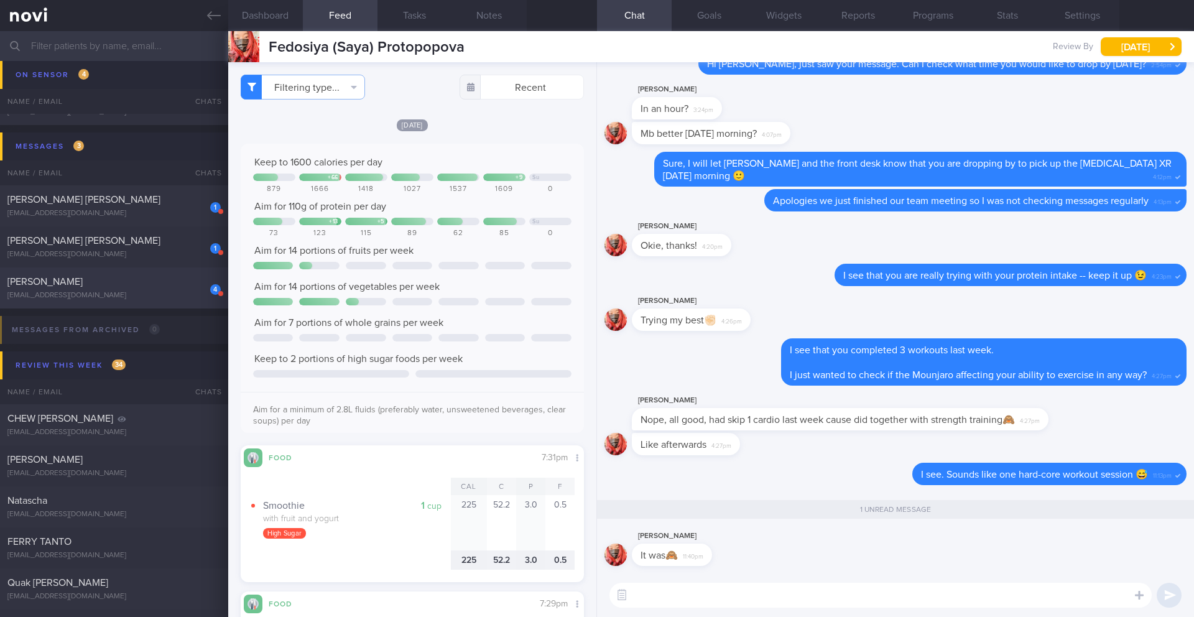
click at [146, 285] on div "[PERSON_NAME]" at bounding box center [112, 281] width 210 height 12
type input "8/8 NEW OP+"
type textarea "NOTE: May find articles too long. Send summaries intstead Protein Powder Used: …"
type input "8/8 NEW OP+"
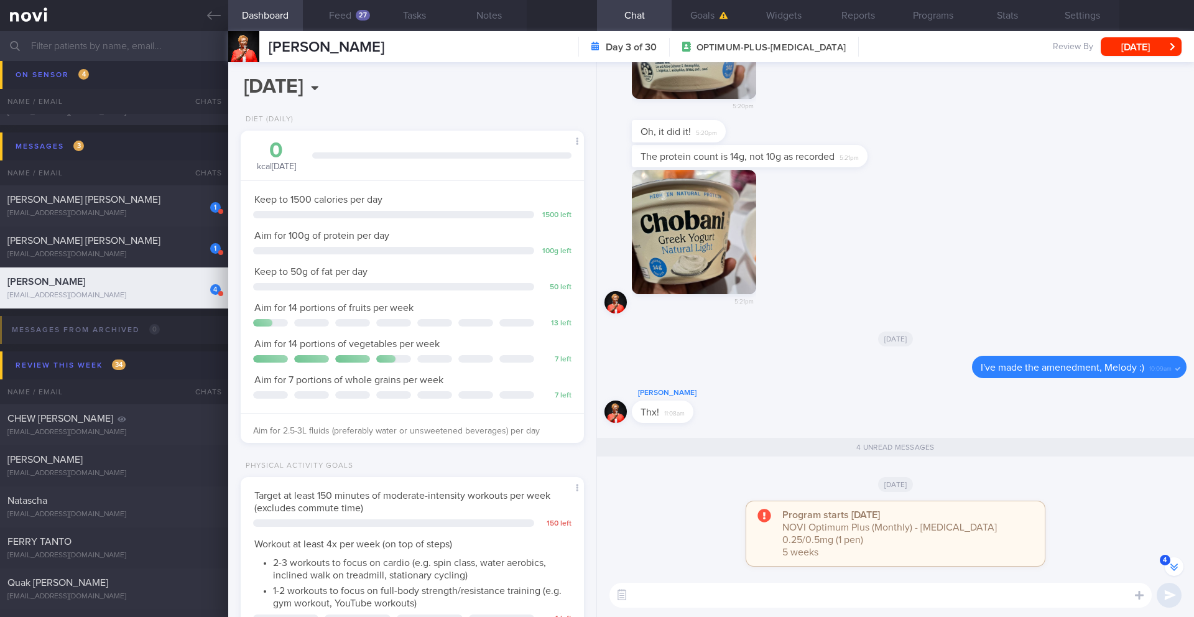
scroll to position [-663, 0]
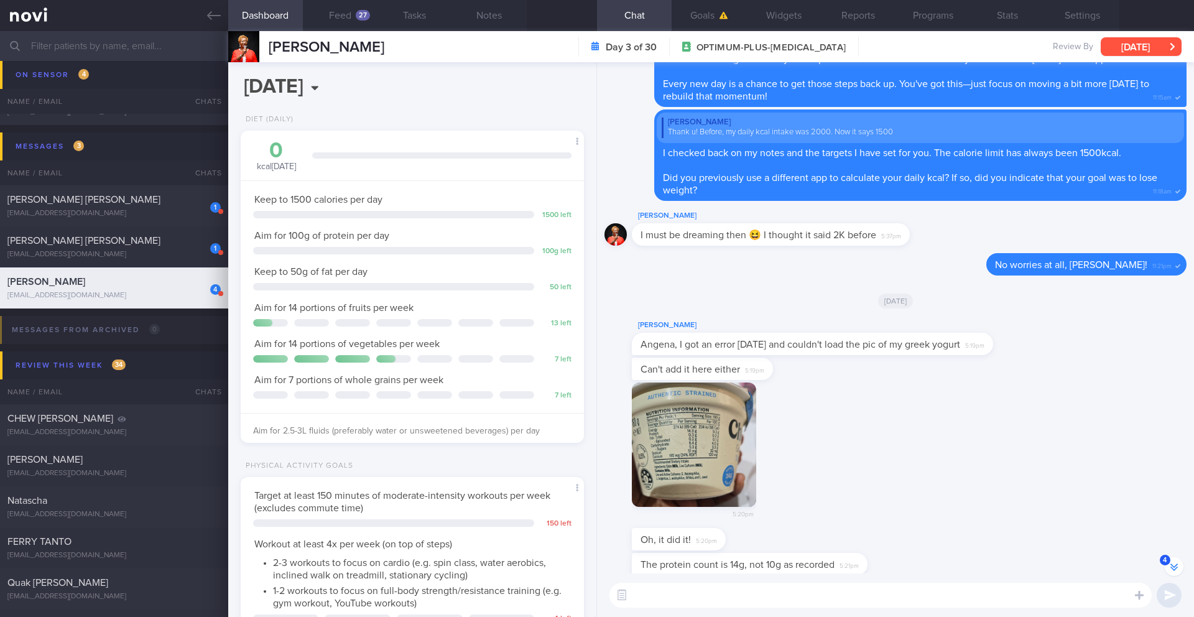
click at [1119, 49] on button "[DATE]" at bounding box center [1141, 46] width 81 height 19
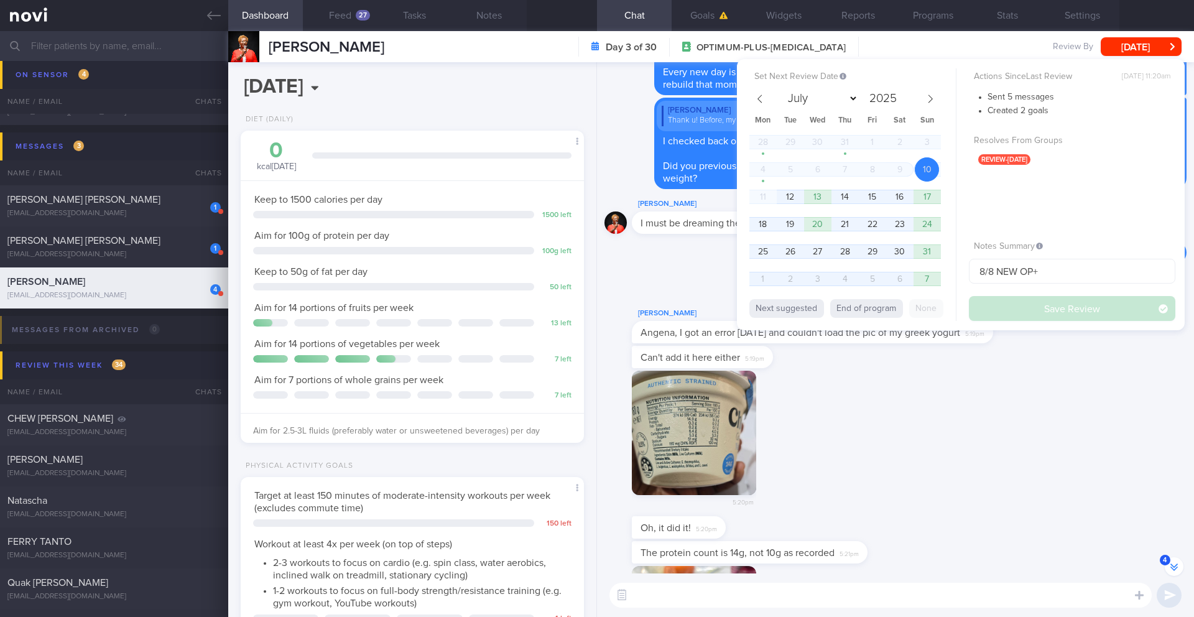
scroll to position [-640, 0]
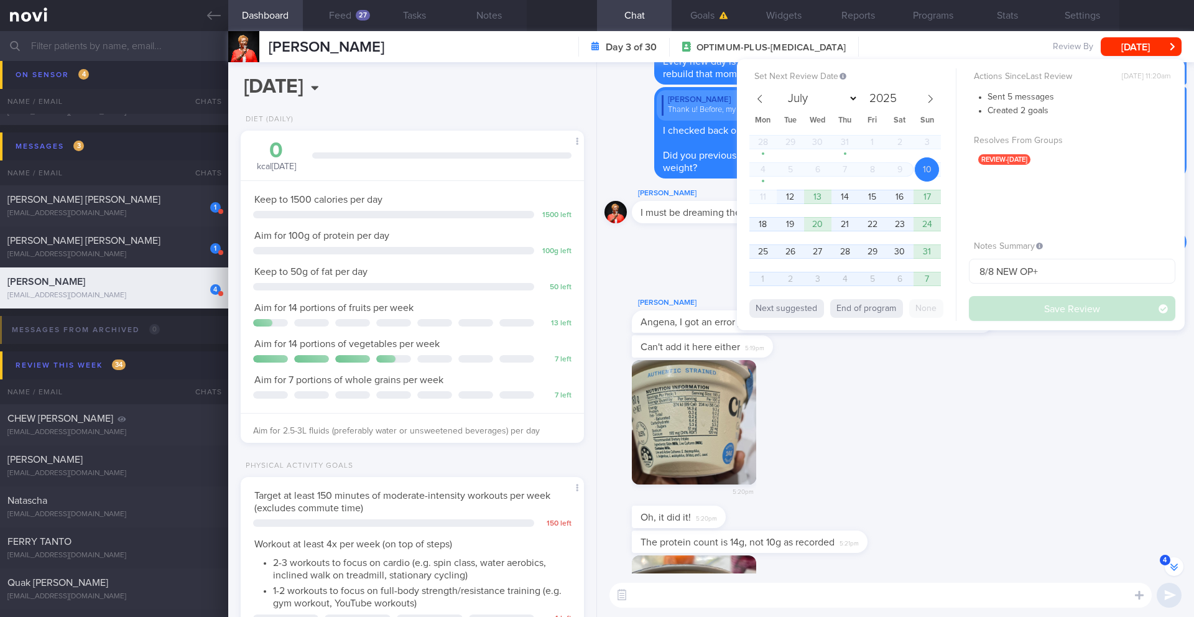
click at [844, 589] on textarea at bounding box center [880, 595] width 542 height 25
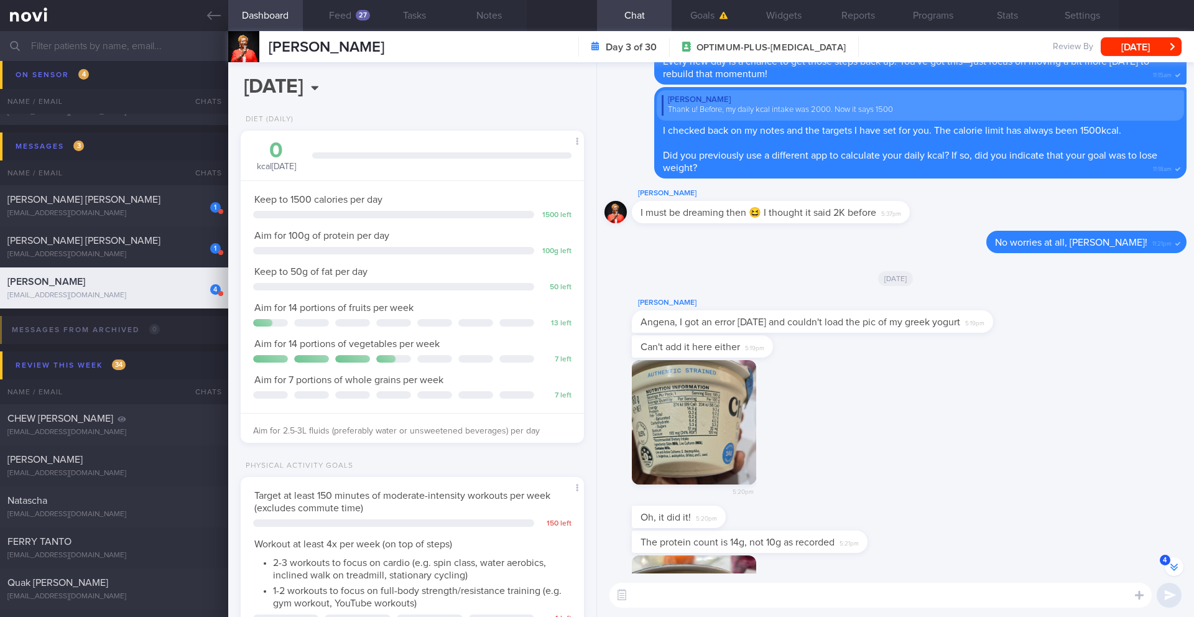
click at [840, 591] on textarea at bounding box center [880, 595] width 542 height 25
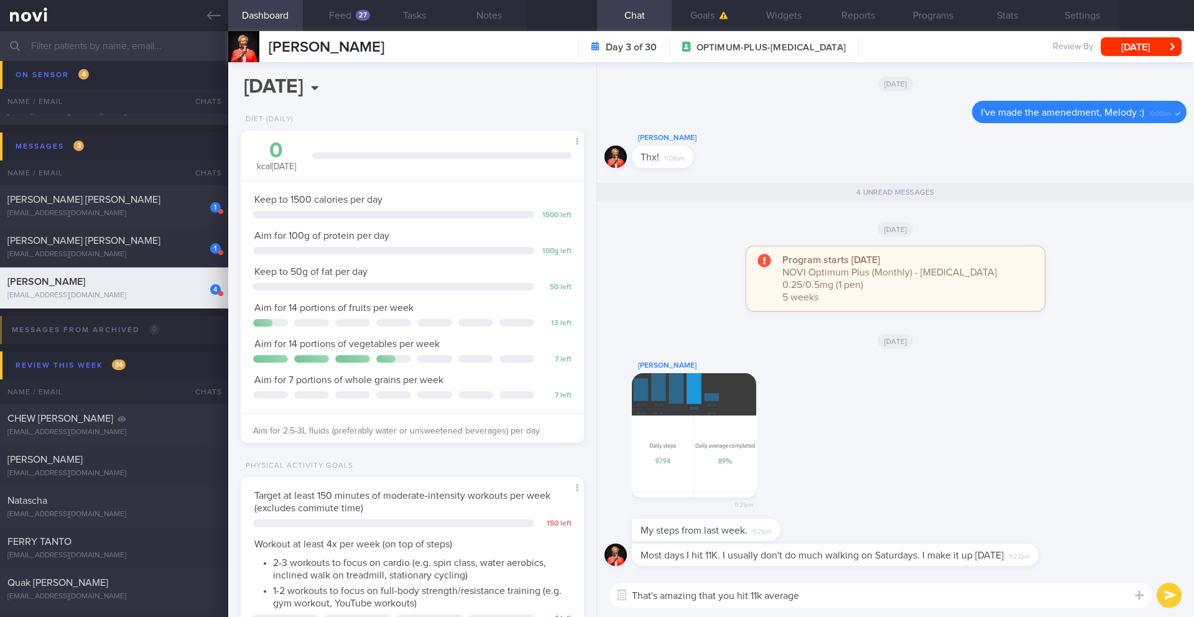
scroll to position [1, 0]
click at [722, 407] on button "button" at bounding box center [694, 434] width 124 height 124
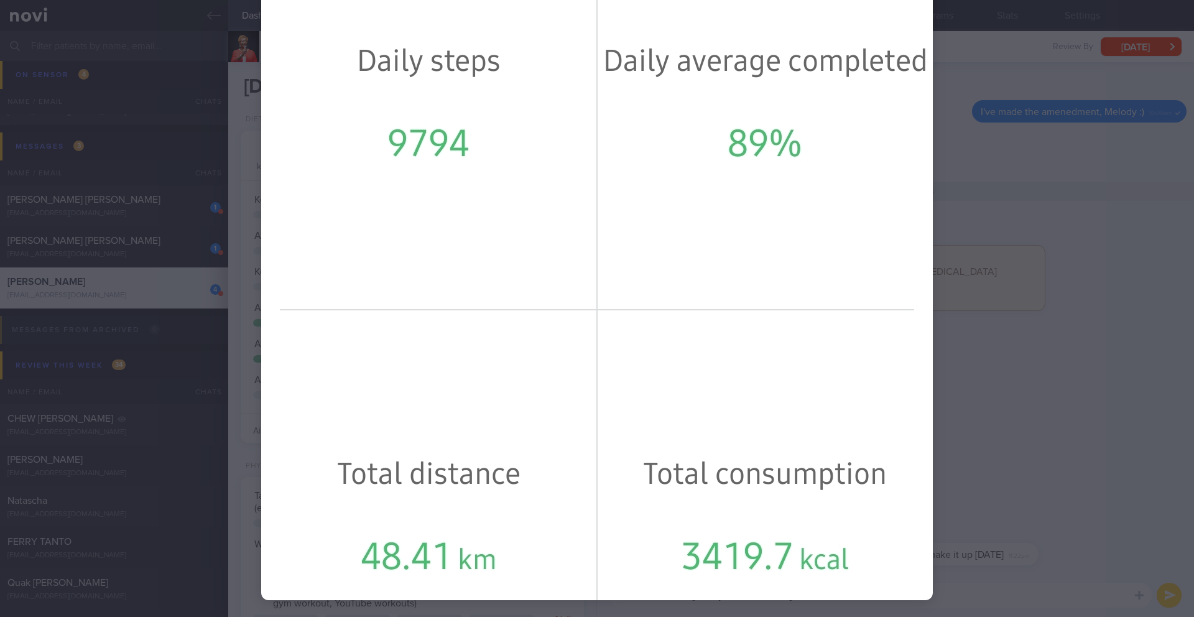
scroll to position [649, 0]
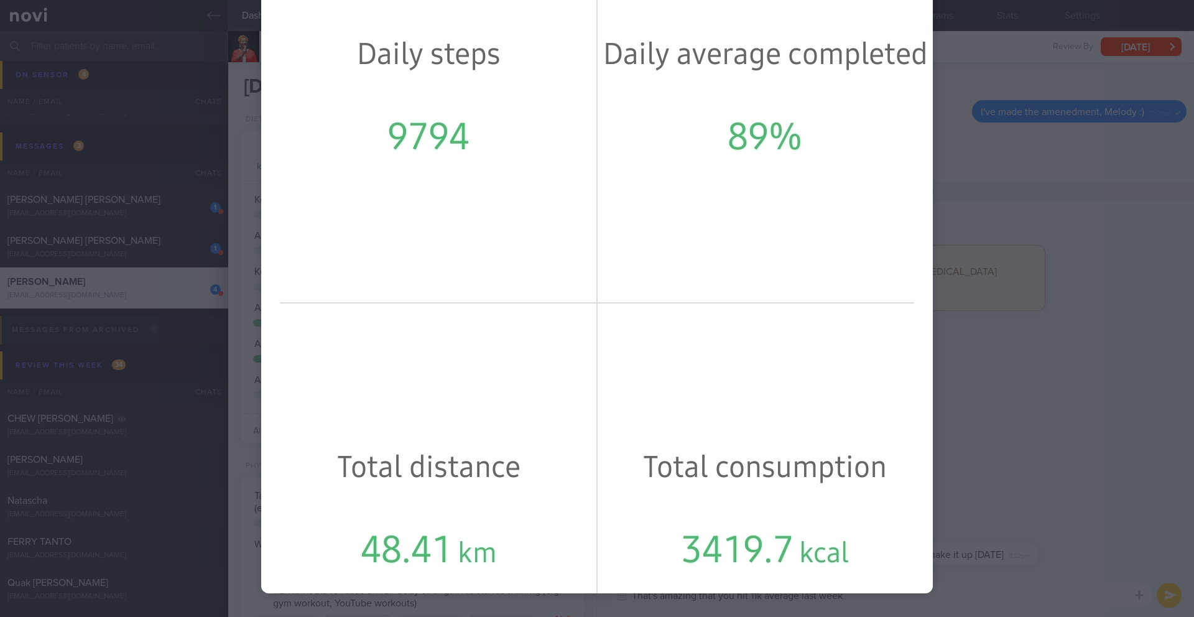
click at [1070, 409] on div at bounding box center [597, 308] width 1194 height 617
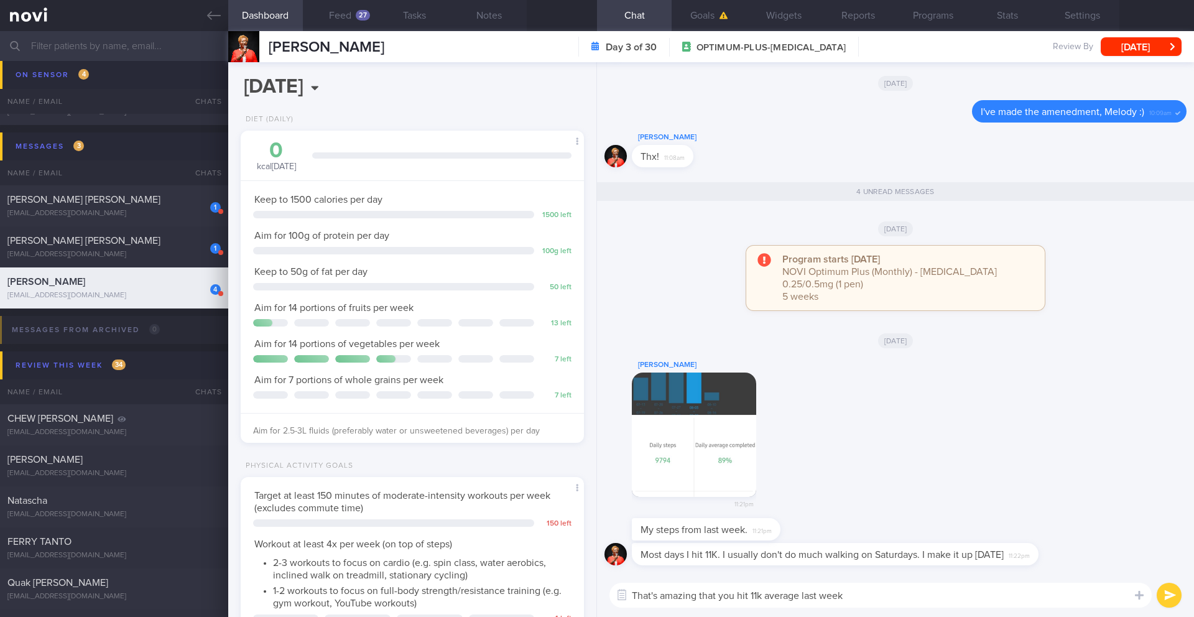
drag, startPoint x: 766, startPoint y: 595, endPoint x: 801, endPoint y: 595, distance: 34.8
click at [801, 595] on textarea "That's amazing that you hit 11k average last week" at bounding box center [880, 595] width 542 height 25
click at [859, 593] on textarea "That's amazing that you hit 11k most days last week" at bounding box center [880, 595] width 542 height 25
type textarea "That's amazing that you hit 11k most days last week, [PERSON_NAME] 👏🏻👏🏻"
click at [1167, 591] on button "submit" at bounding box center [1169, 595] width 25 height 25
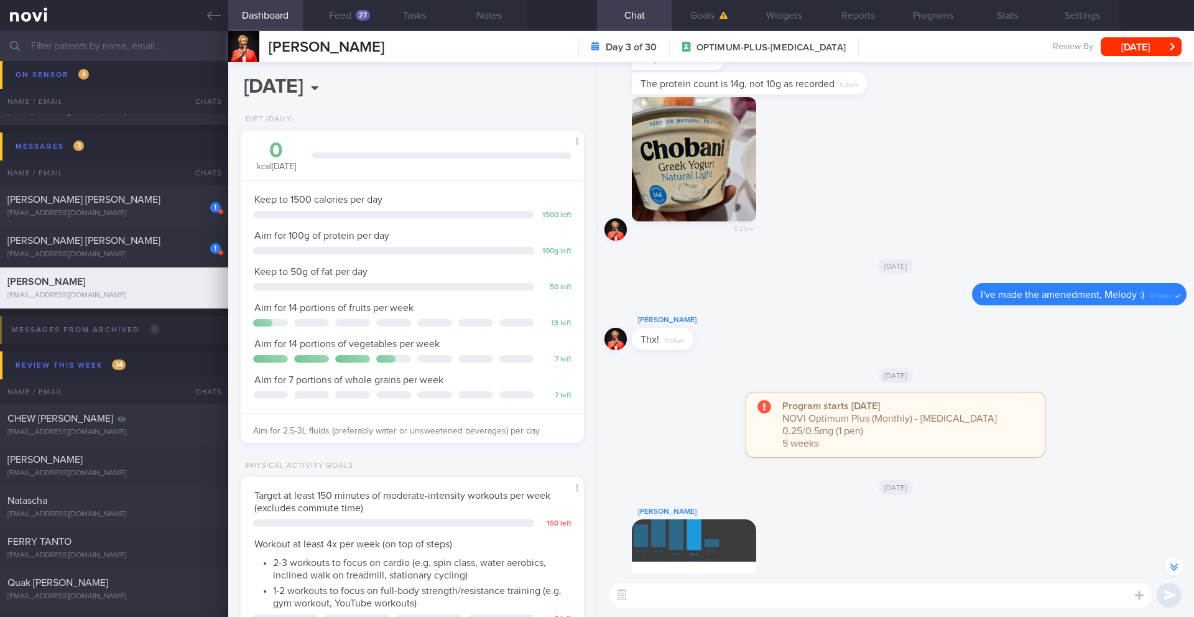
scroll to position [-427, 0]
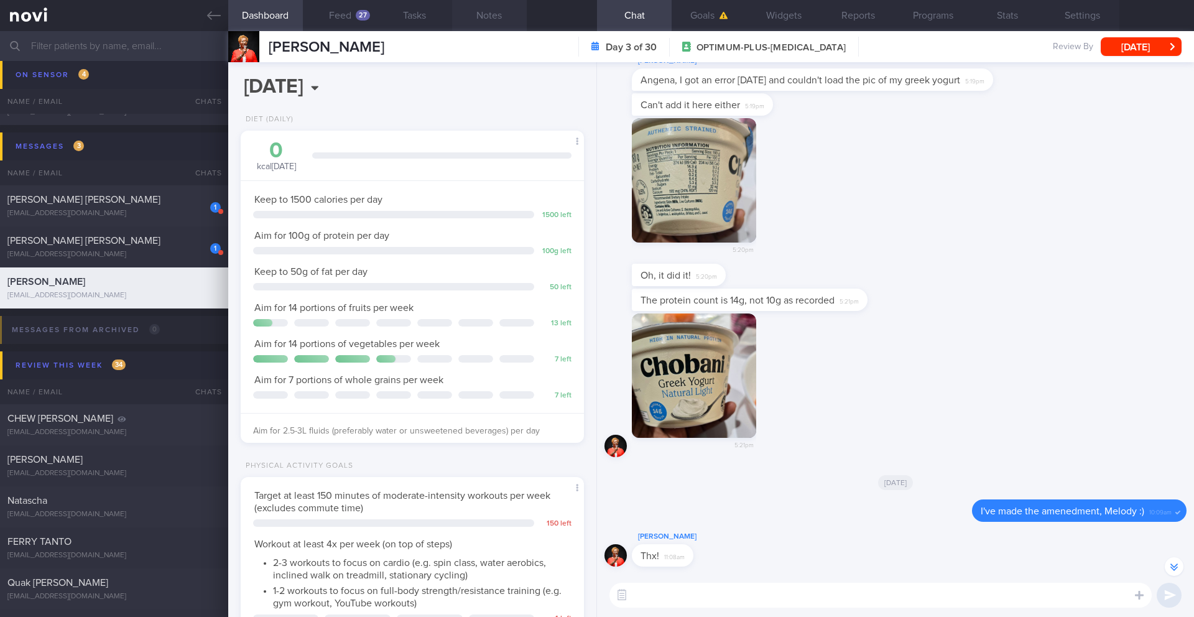
click at [489, 17] on button "Notes" at bounding box center [489, 15] width 75 height 31
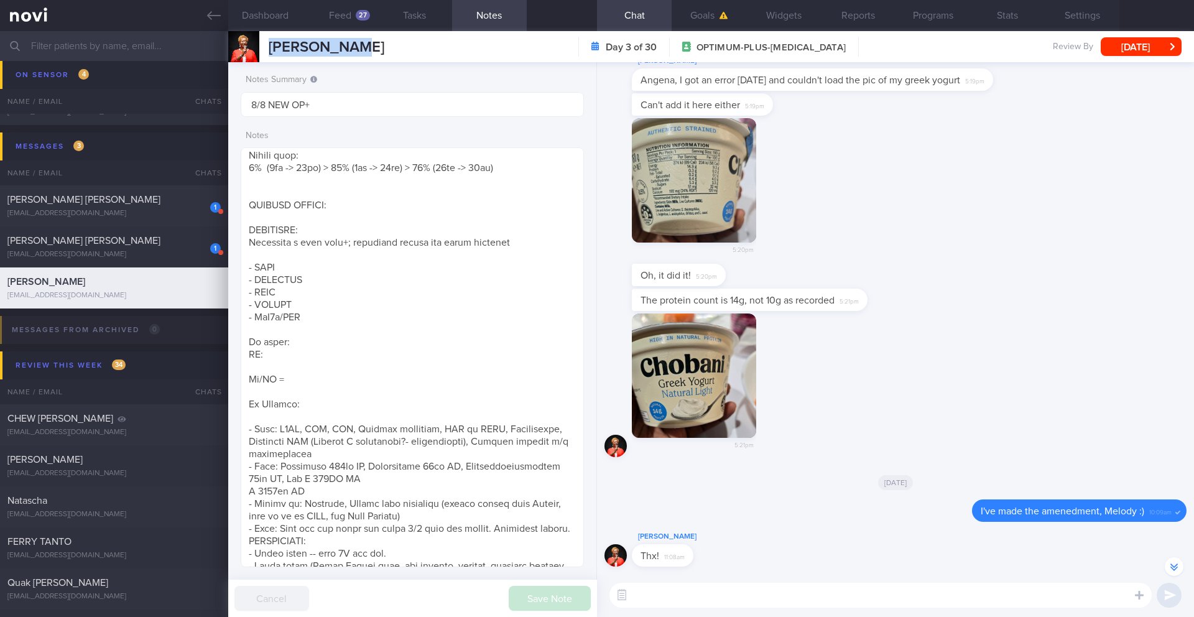
drag, startPoint x: 353, startPoint y: 50, endPoint x: 261, endPoint y: 42, distance: 91.8
click at [261, 42] on div "[PERSON_NAME] [PERSON_NAME] [EMAIL_ADDRESS][DOMAIN_NAME] Day 3 of 30 OPTIMUM-PL…" at bounding box center [711, 46] width 966 height 31
copy div "[PERSON_NAME]"
click at [382, 265] on textarea at bounding box center [412, 357] width 343 height 420
click at [331, 259] on textarea at bounding box center [412, 357] width 343 height 420
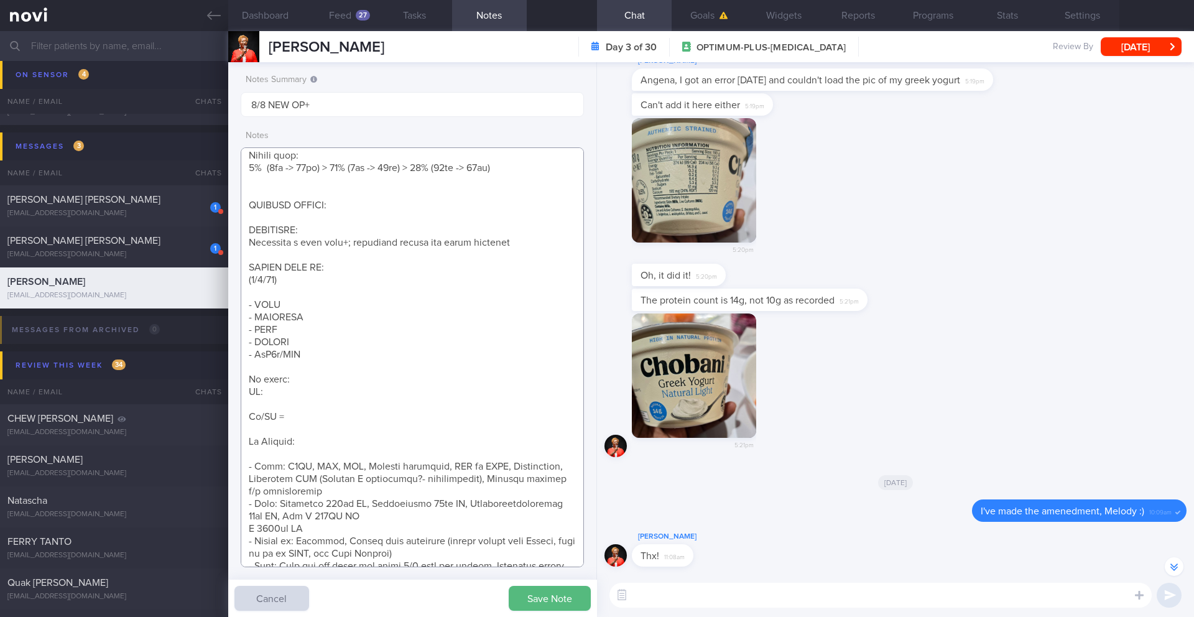
paste textarea "Started [MEDICAL_DATA] 0.25mg wkly in [DATE] Tolerated well Constipated - addin…"
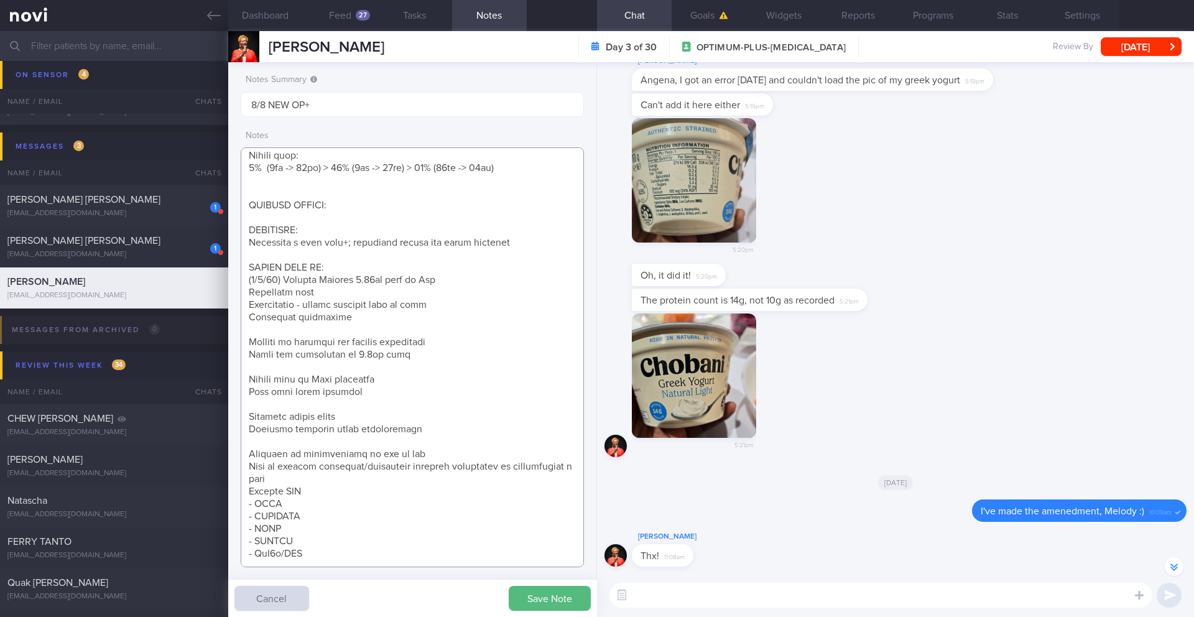
click at [466, 279] on textarea at bounding box center [412, 357] width 343 height 420
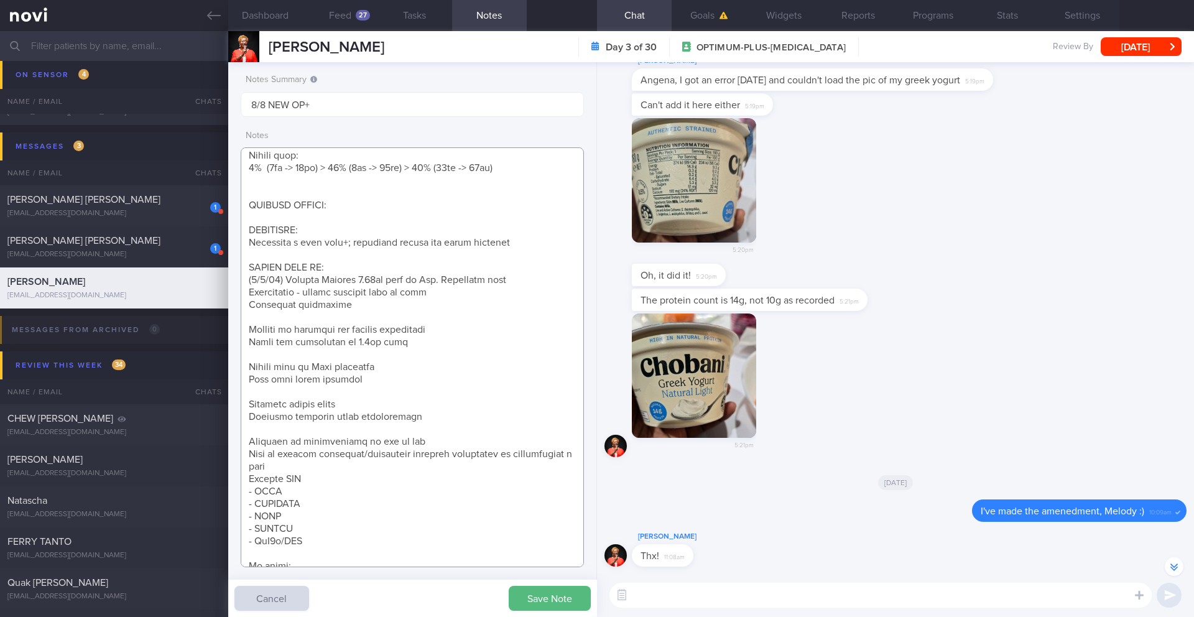
click at [501, 284] on textarea at bounding box center [412, 357] width 343 height 420
click at [492, 291] on textarea at bounding box center [412, 357] width 343 height 420
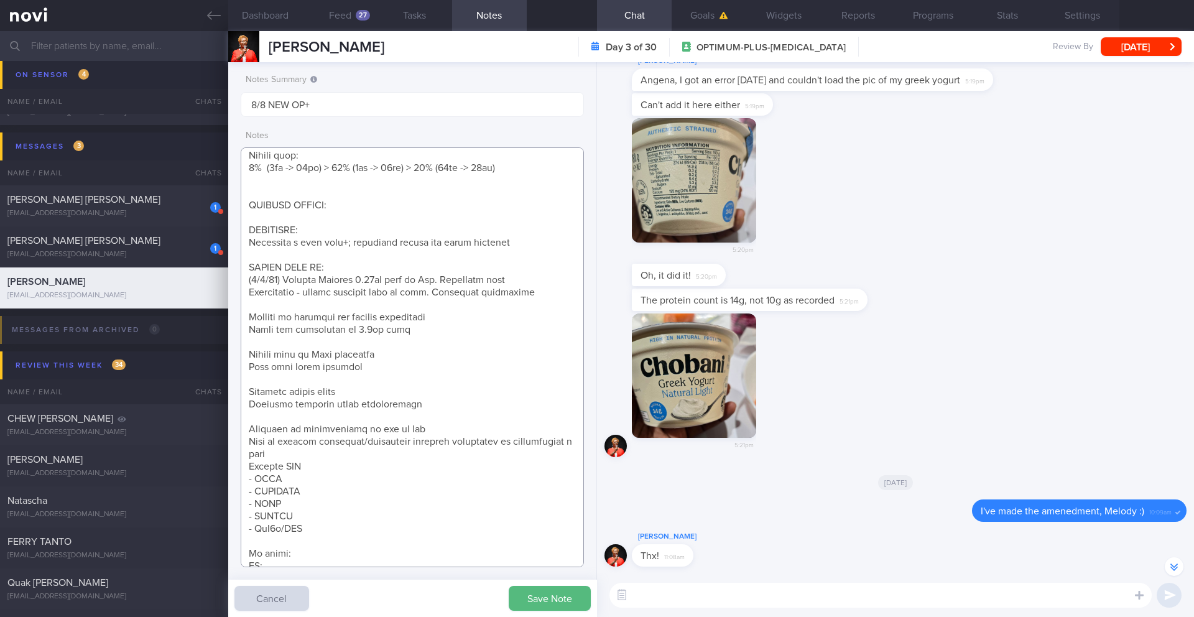
click at [440, 298] on textarea at bounding box center [412, 357] width 343 height 420
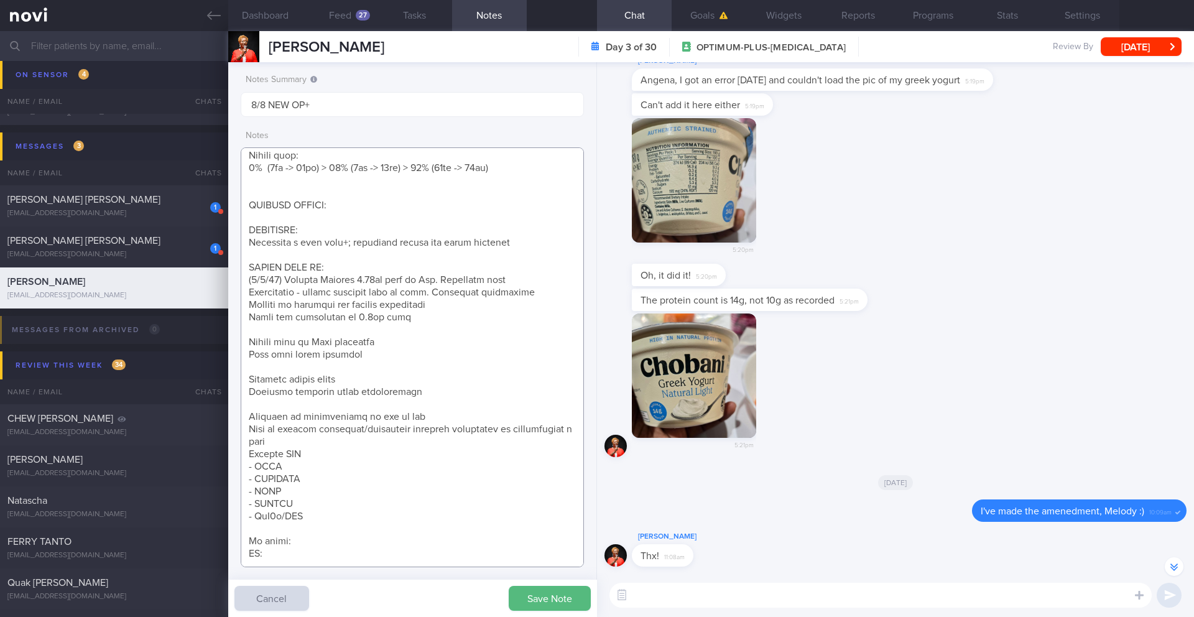
click at [405, 329] on textarea at bounding box center [412, 357] width 343 height 420
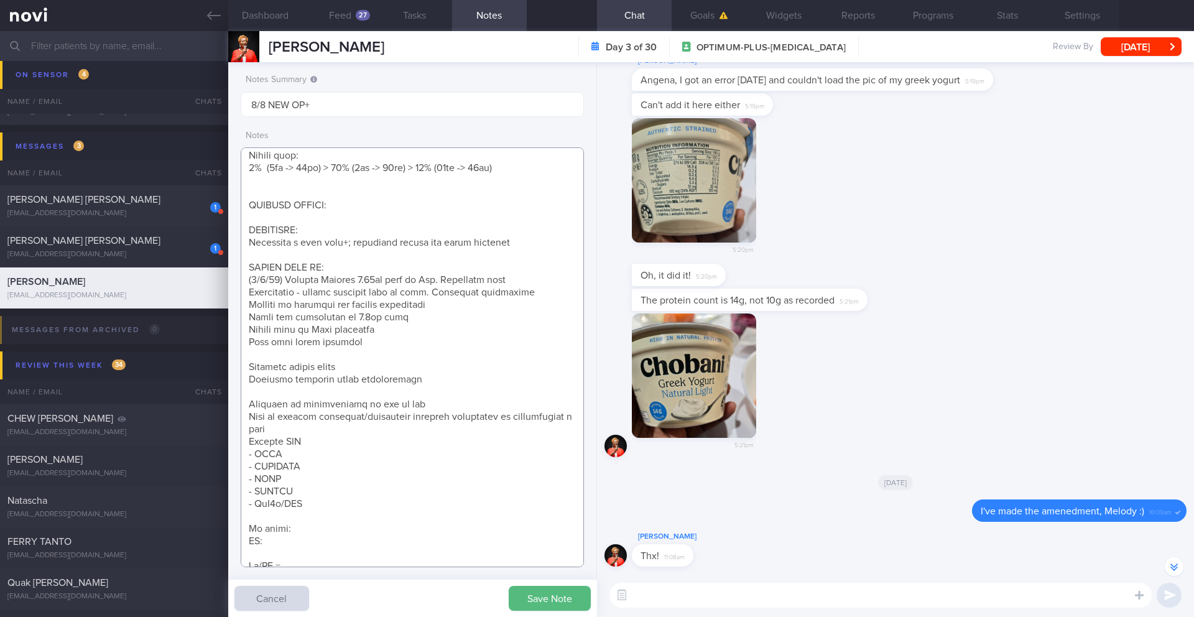
click at [375, 353] on textarea at bounding box center [412, 357] width 343 height 420
drag, startPoint x: 378, startPoint y: 346, endPoint x: 244, endPoint y: 332, distance: 134.4
click at [244, 332] on textarea at bounding box center [412, 357] width 343 height 420
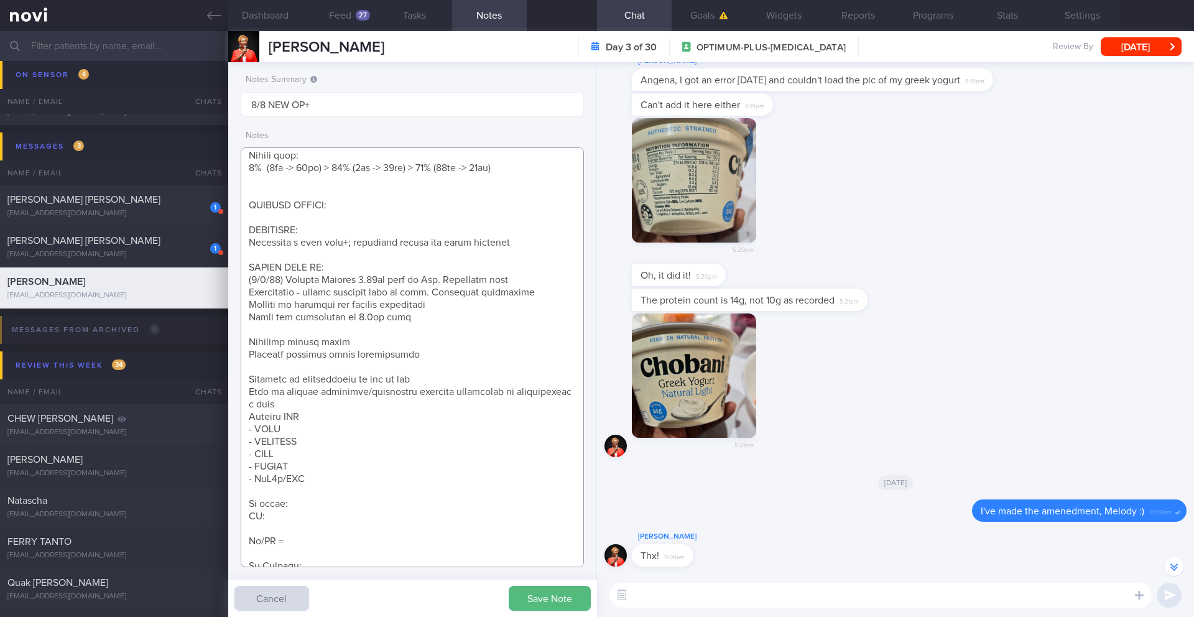
drag, startPoint x: 354, startPoint y: 338, endPoint x: 231, endPoint y: 338, distance: 123.7
click at [231, 338] on div "Notes Summary 8/8 NEW OP+ Notes Save Note Cancel" at bounding box center [412, 339] width 369 height 555
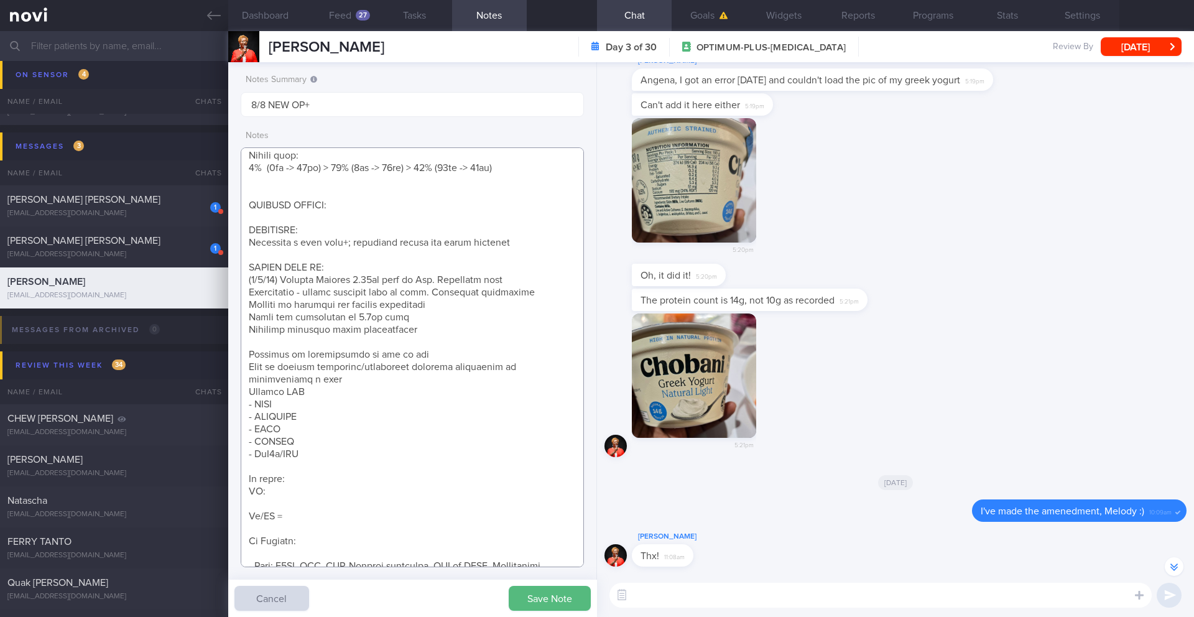
click at [264, 341] on textarea at bounding box center [412, 357] width 343 height 420
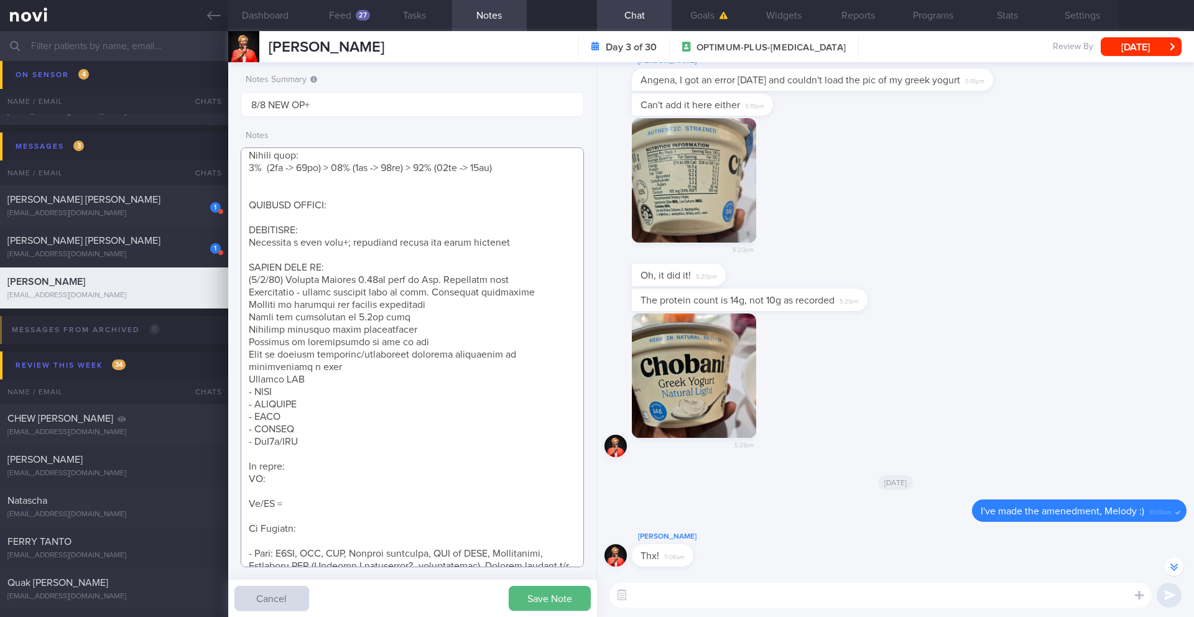
click at [300, 367] on textarea at bounding box center [412, 357] width 343 height 420
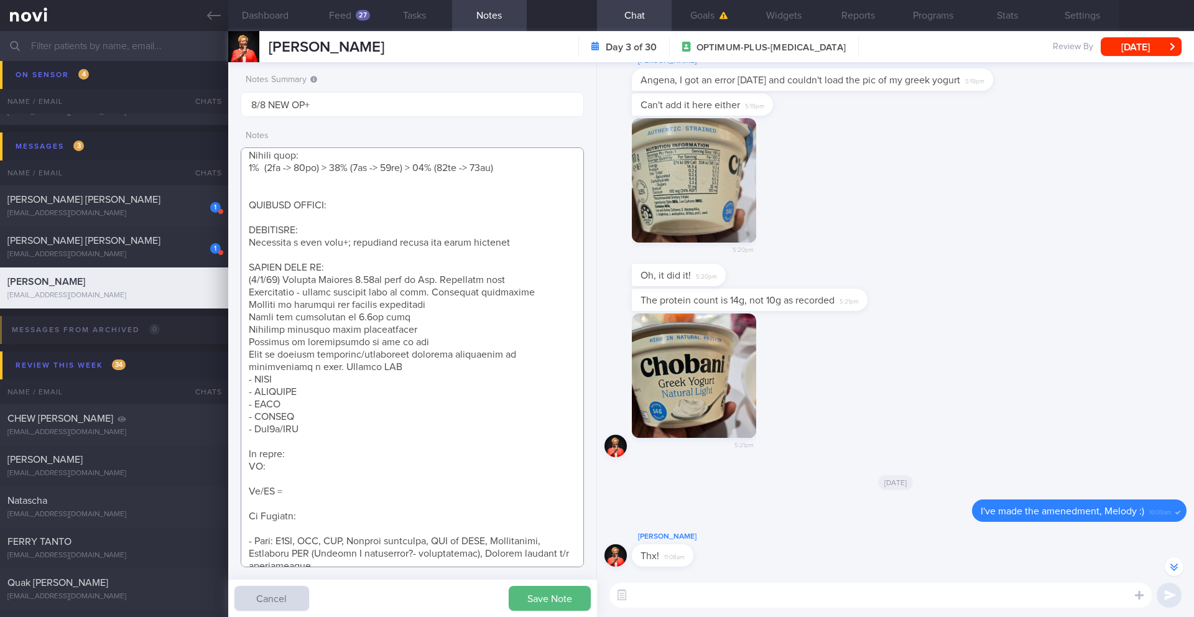
click at [420, 345] on textarea at bounding box center [412, 357] width 343 height 420
click at [314, 452] on textarea at bounding box center [412, 357] width 343 height 420
paste textarea "93kg-->-->-->92.8kg (clinic) -->90kg"
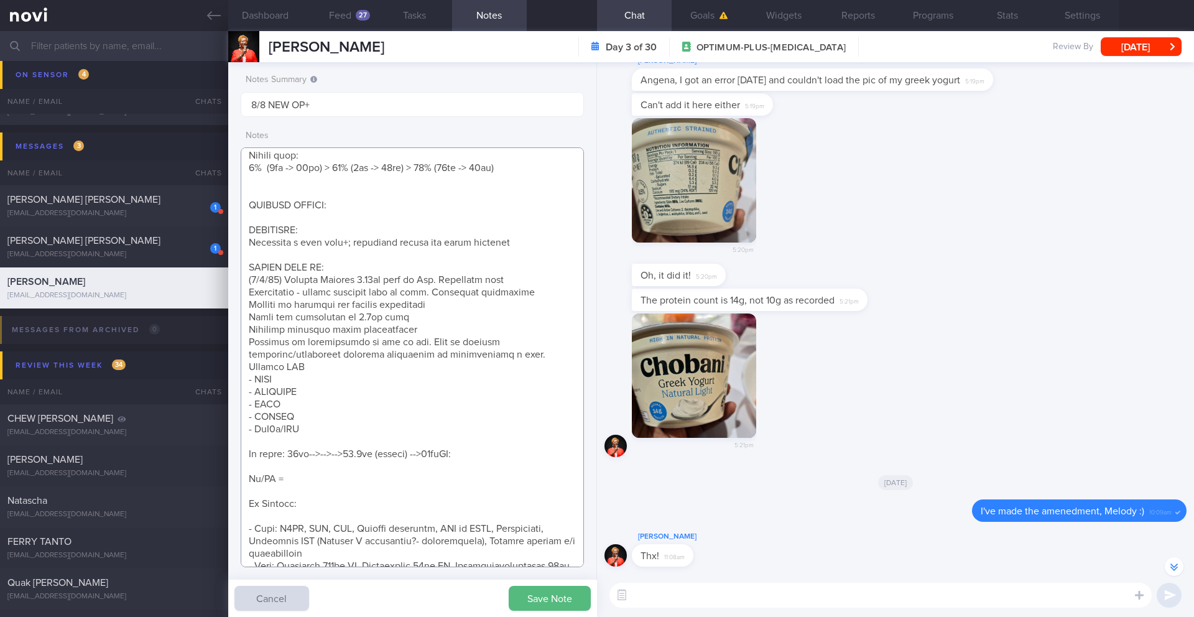
drag, startPoint x: 254, startPoint y: 475, endPoint x: 245, endPoint y: 473, distance: 9.5
click at [245, 473] on textarea at bounding box center [412, 357] width 343 height 420
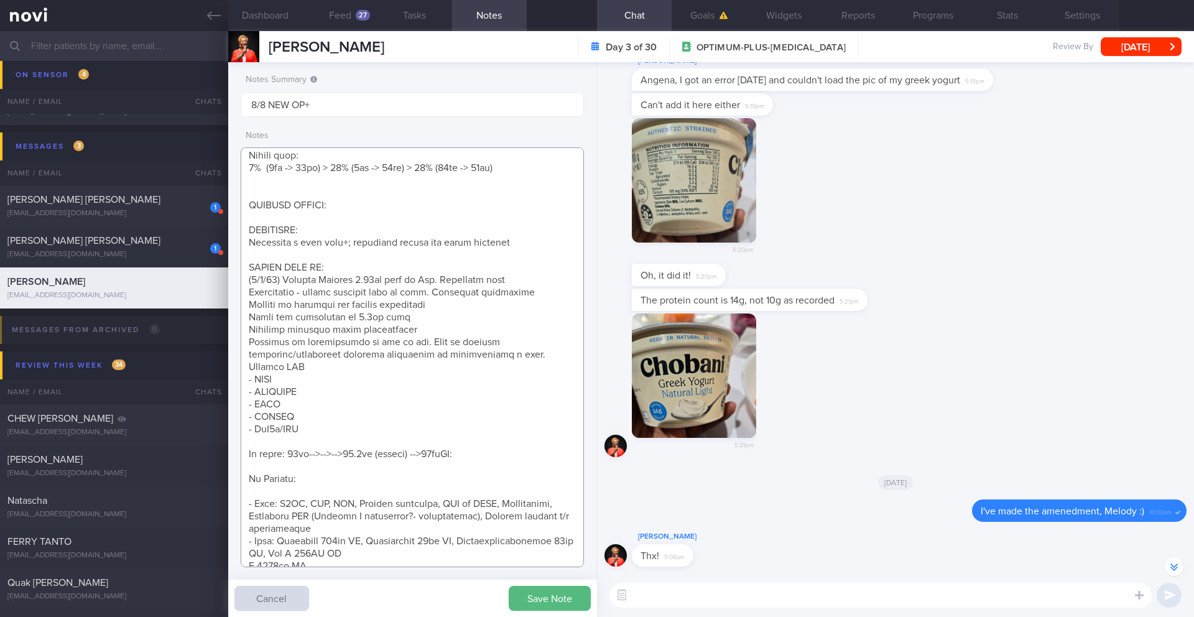
click at [316, 479] on textarea at bounding box center [412, 357] width 343 height 420
paste textarea "5% (5kg -> 88kg) > 10% (9kg -> 84kg) > 15% (14kg -> 79kg)"
click at [313, 479] on textarea at bounding box center [412, 357] width 343 height 420
click at [383, 478] on textarea at bounding box center [412, 357] width 343 height 420
click at [301, 482] on textarea at bounding box center [412, 357] width 343 height 420
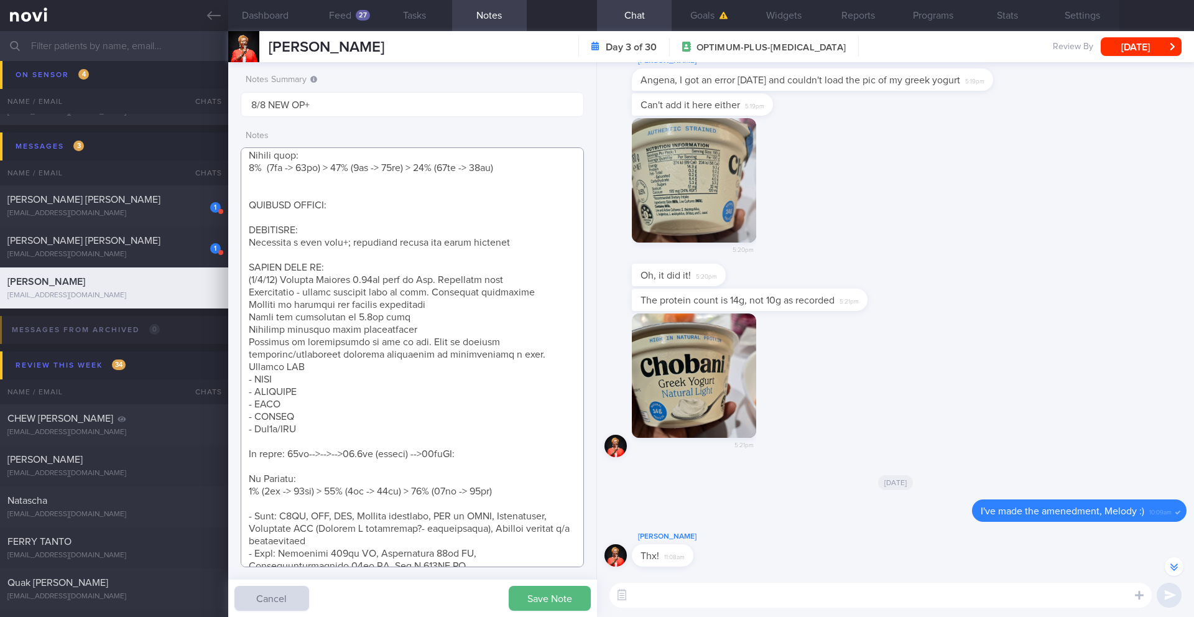
click at [331, 491] on textarea at bounding box center [412, 357] width 343 height 420
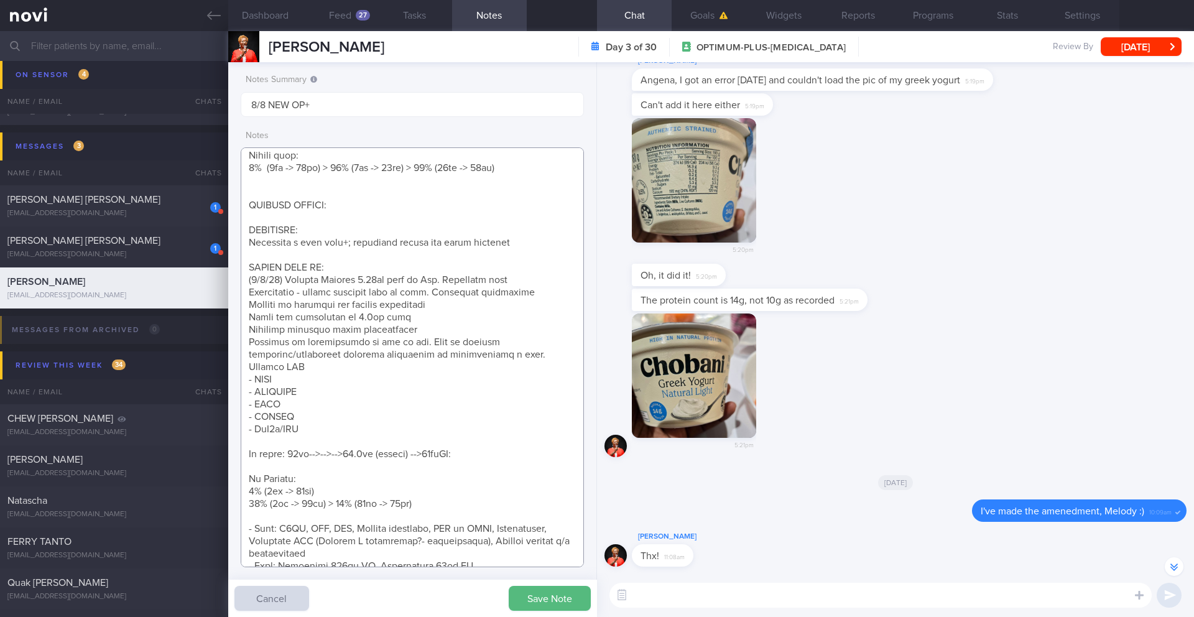
click at [339, 506] on textarea at bounding box center [412, 357] width 343 height 420
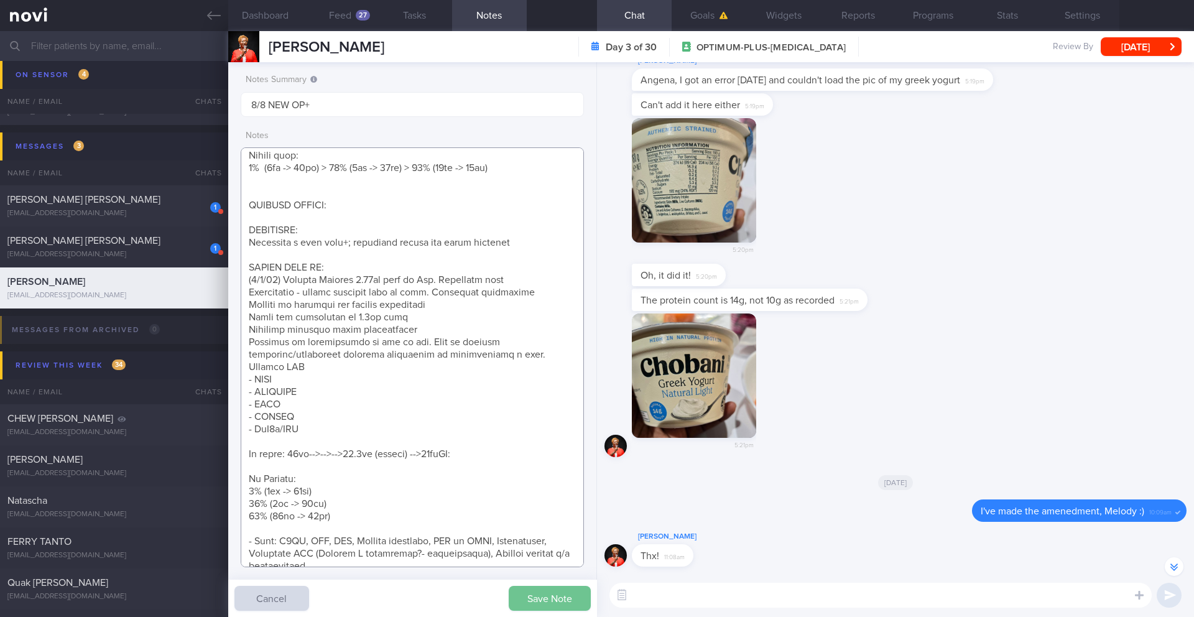
type textarea "NOTE: May find articles too long. Send summaries intstead Protein Powder Used: …"
click at [522, 594] on button "Save Note" at bounding box center [550, 598] width 82 height 25
click at [348, 12] on button "Feed 27" at bounding box center [340, 15] width 75 height 31
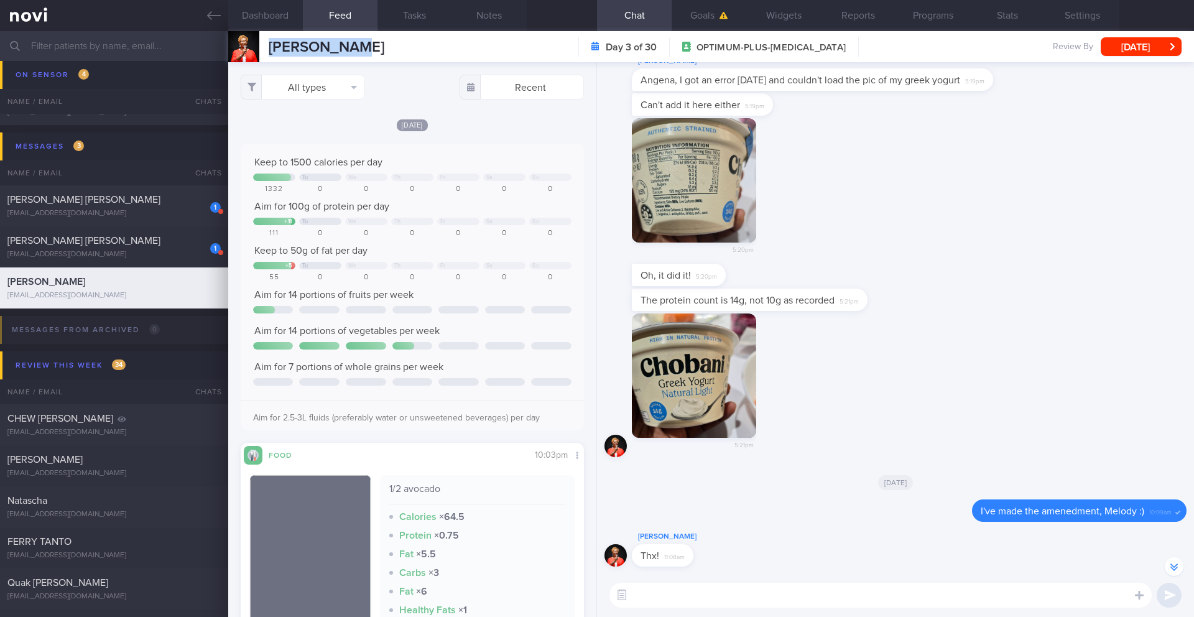
drag, startPoint x: 364, startPoint y: 50, endPoint x: 262, endPoint y: 50, distance: 102.0
click at [262, 50] on div "[PERSON_NAME] [PERSON_NAME] [EMAIL_ADDRESS][DOMAIN_NAME] Day 3 of 30 OPTIMUM-PL…" at bounding box center [711, 46] width 966 height 31
copy div "[PERSON_NAME]"
click at [738, 607] on textarea at bounding box center [880, 595] width 542 height 25
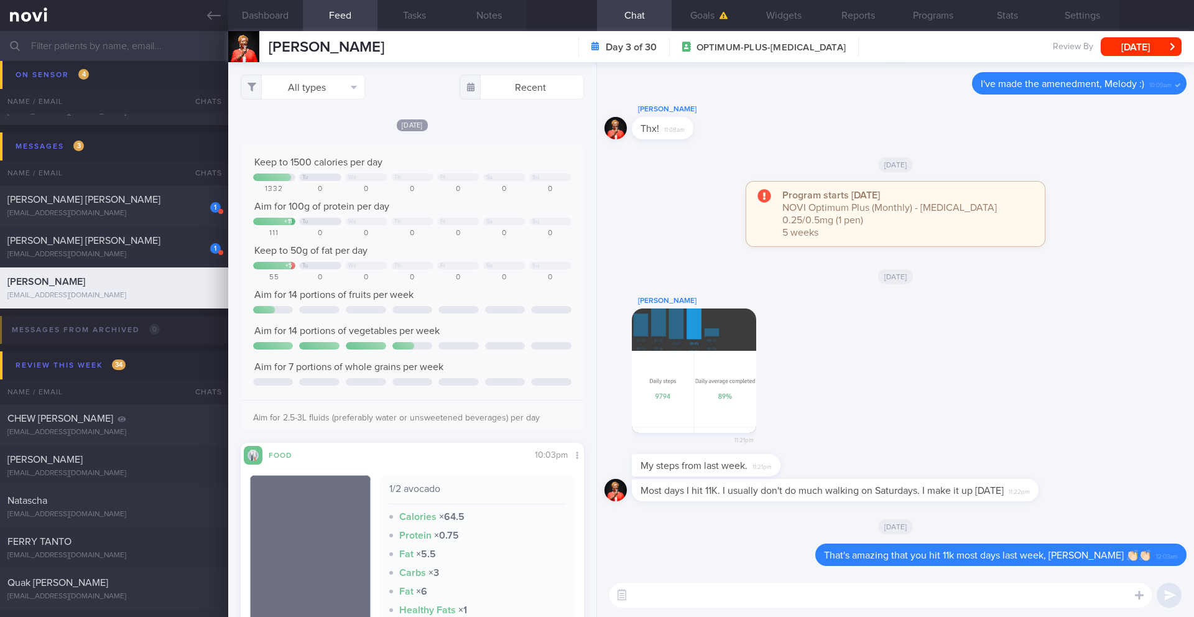
scroll to position [1, 0]
type textarea "Can I check if the 20 min walking you record for exercise the commute you do to…"
click at [711, 597] on textarea "Can I check if the 20 min walking you record for exercise the commute you do to…" at bounding box center [880, 595] width 542 height 25
click at [1167, 601] on button "submit" at bounding box center [1169, 595] width 25 height 25
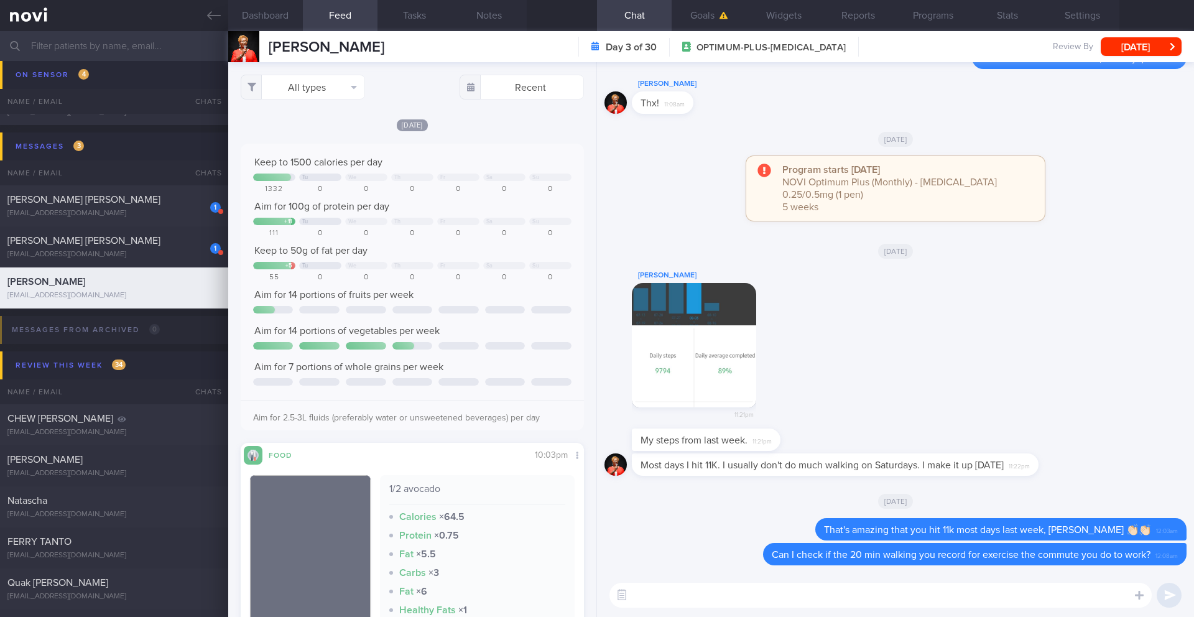
scroll to position [0, 0]
click at [282, 20] on button "Dashboard" at bounding box center [265, 15] width 75 height 31
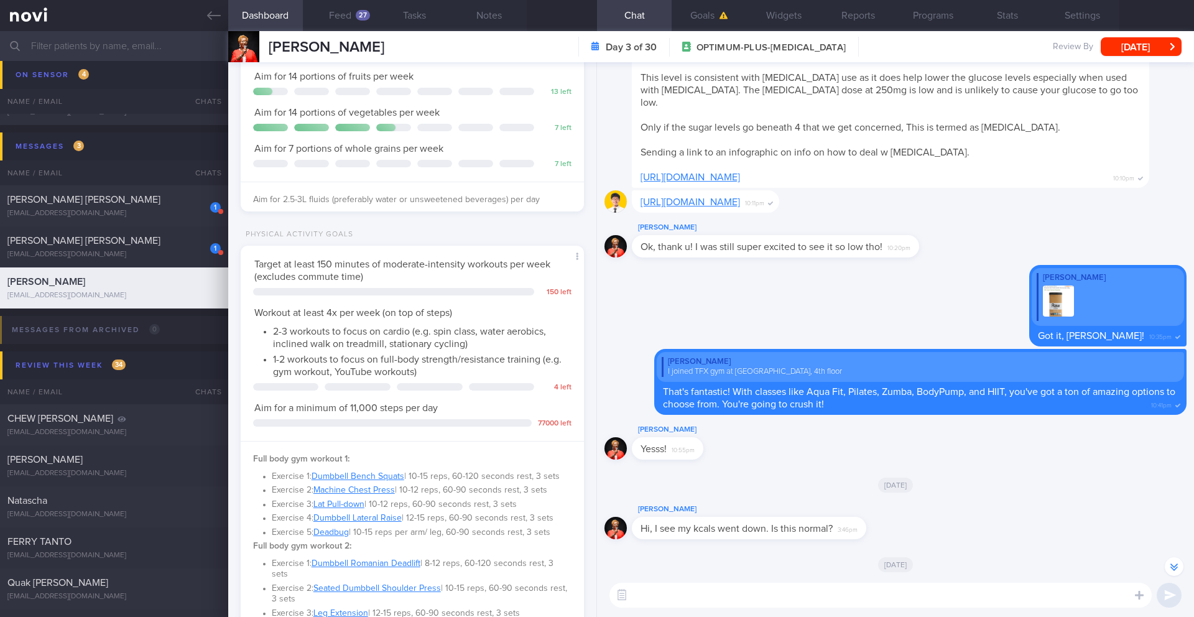
scroll to position [-1979, 0]
click at [717, 599] on textarea at bounding box center [880, 595] width 542 height 25
type textarea "Have you had the chance to try any classes at [GEOGRAPHIC_DATA]? 😀"
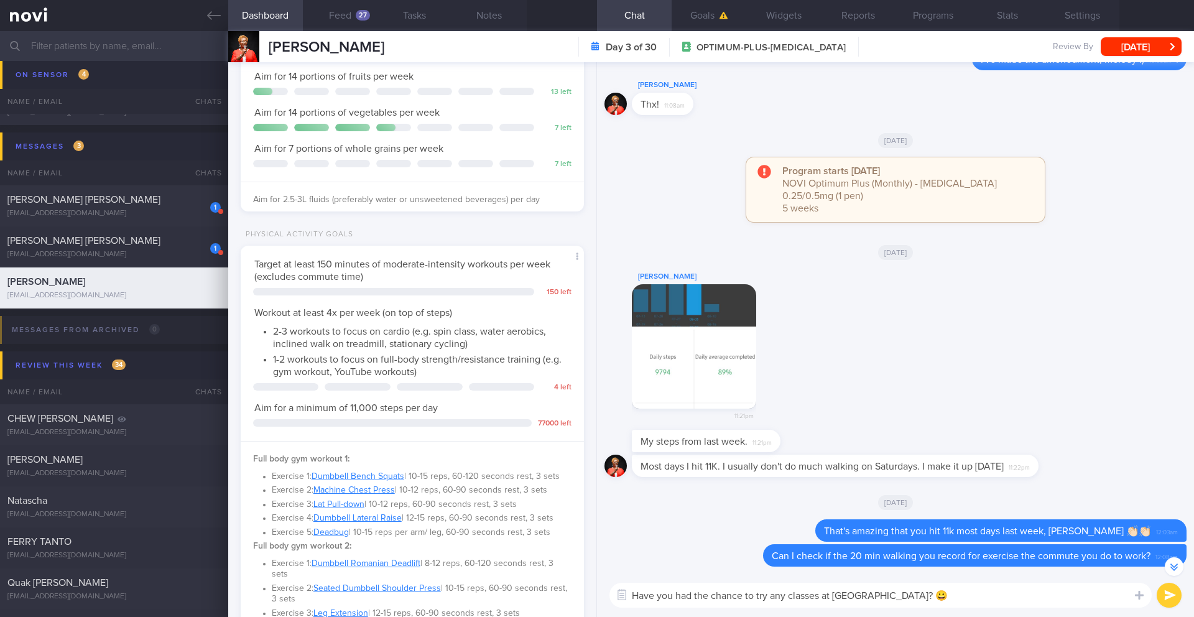
scroll to position [1, 0]
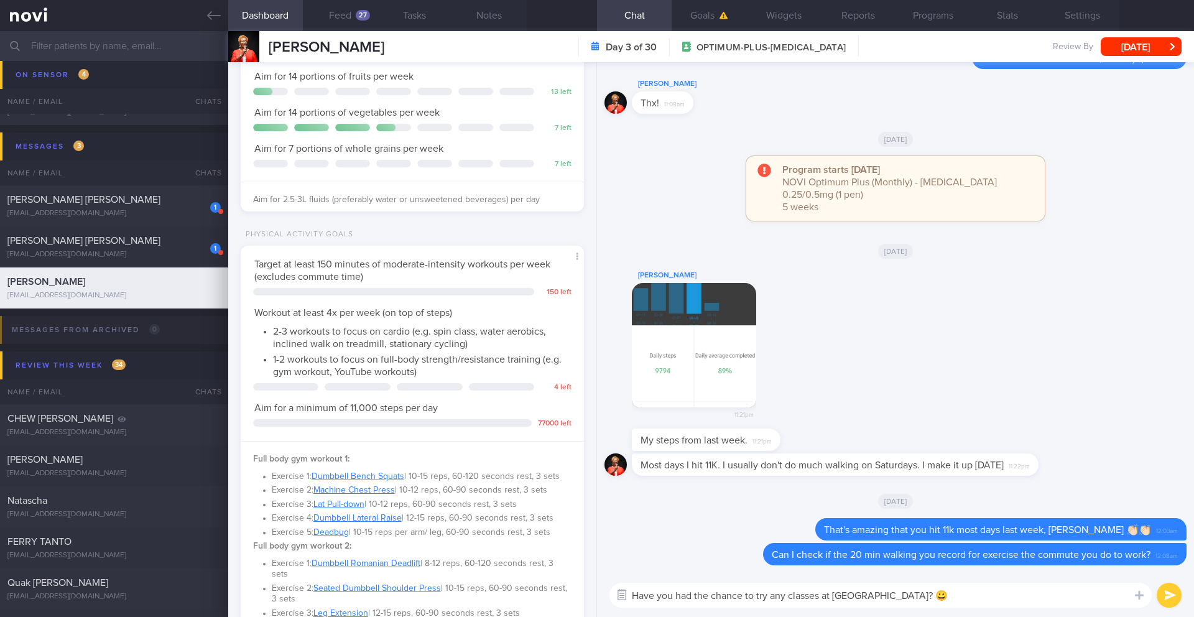
drag, startPoint x: 907, startPoint y: 596, endPoint x: 626, endPoint y: 593, distance: 281.1
click at [626, 593] on div "Chat Templates Admin [MEDICAL_DATA] Weight Nutrition Physical Activity Infograp…" at bounding box center [895, 595] width 597 height 44
click at [479, 12] on button "Notes" at bounding box center [489, 15] width 75 height 31
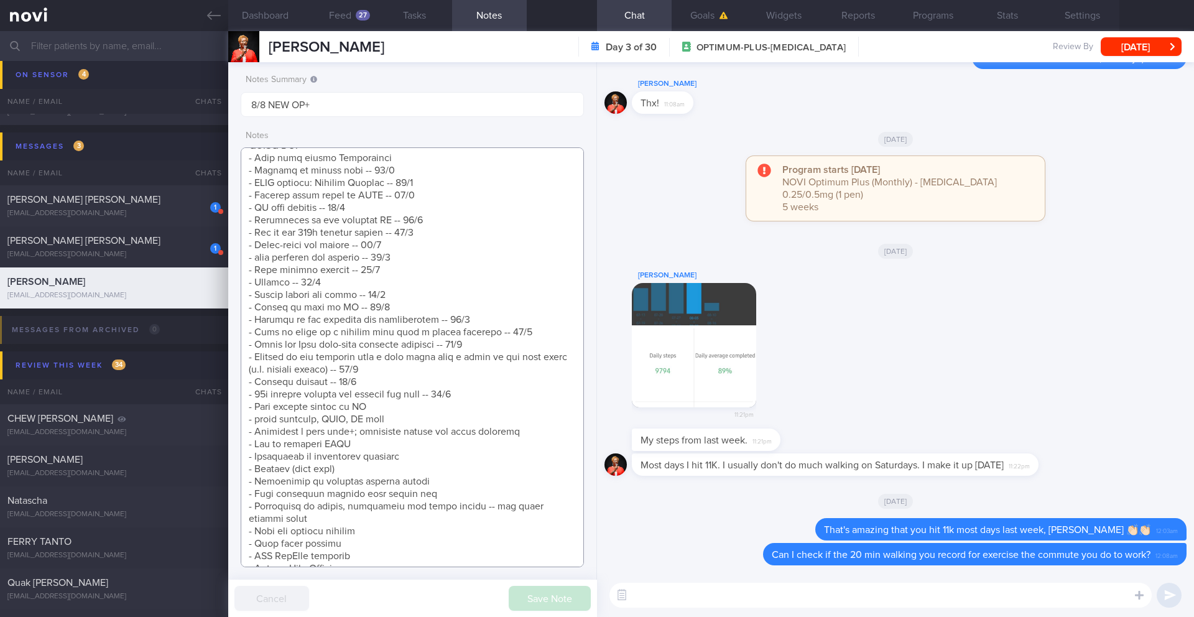
scroll to position [1236, 0]
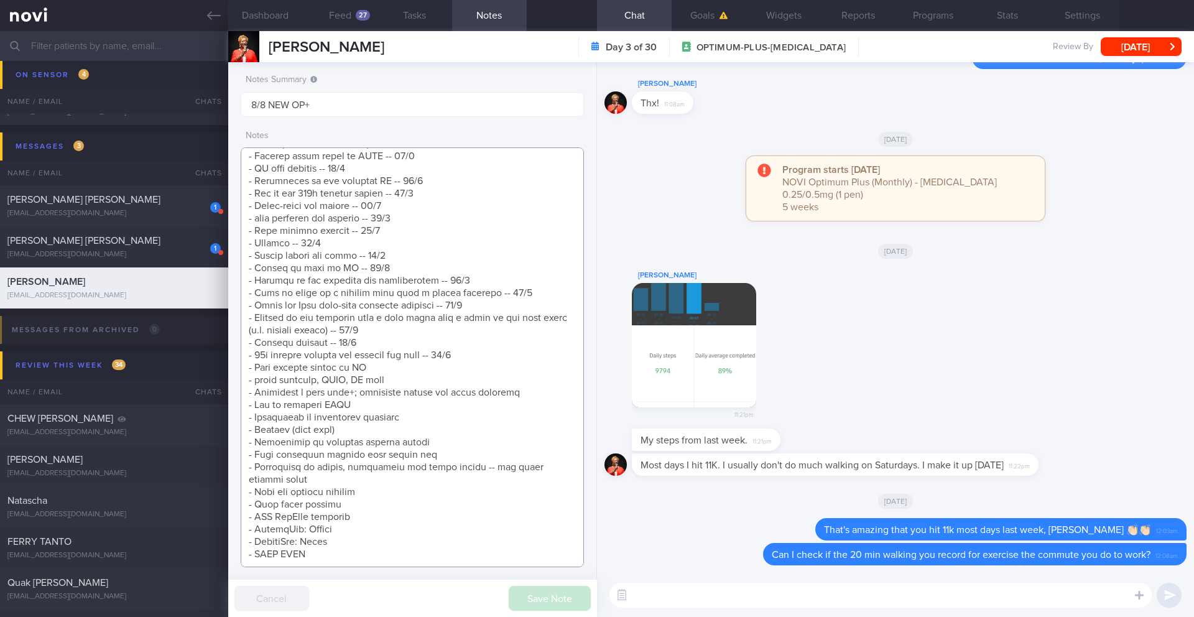
click at [506, 552] on textarea at bounding box center [412, 357] width 343 height 420
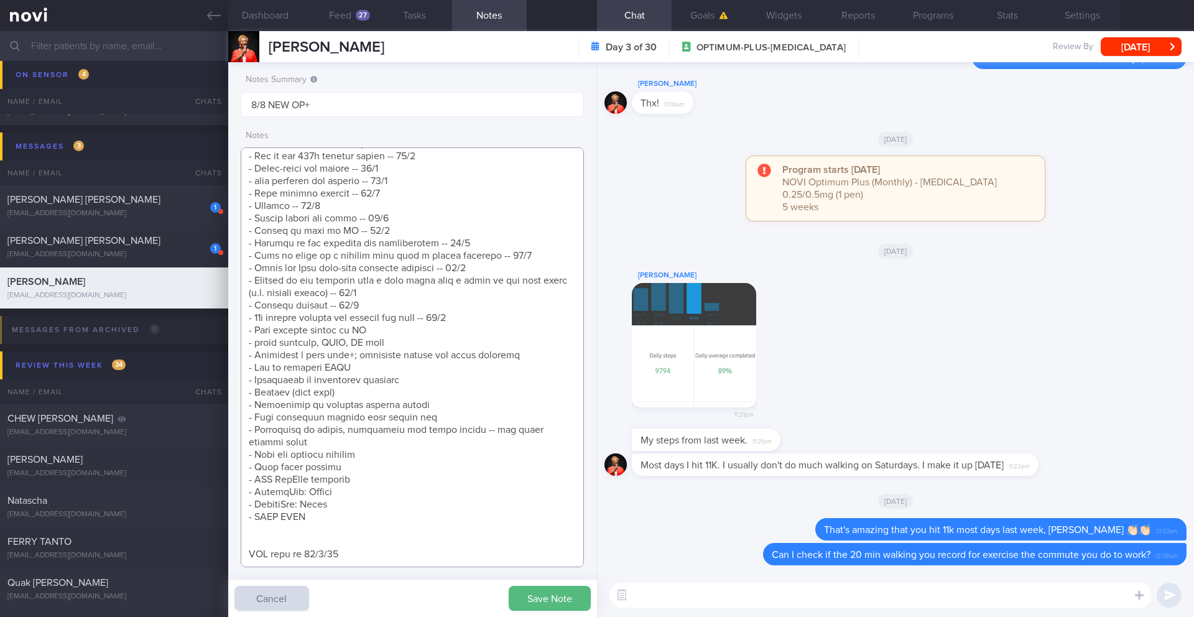
scroll to position [1265, 0]
paste textarea "Have you had the chance to try any classes at [GEOGRAPHIC_DATA]? 😀"
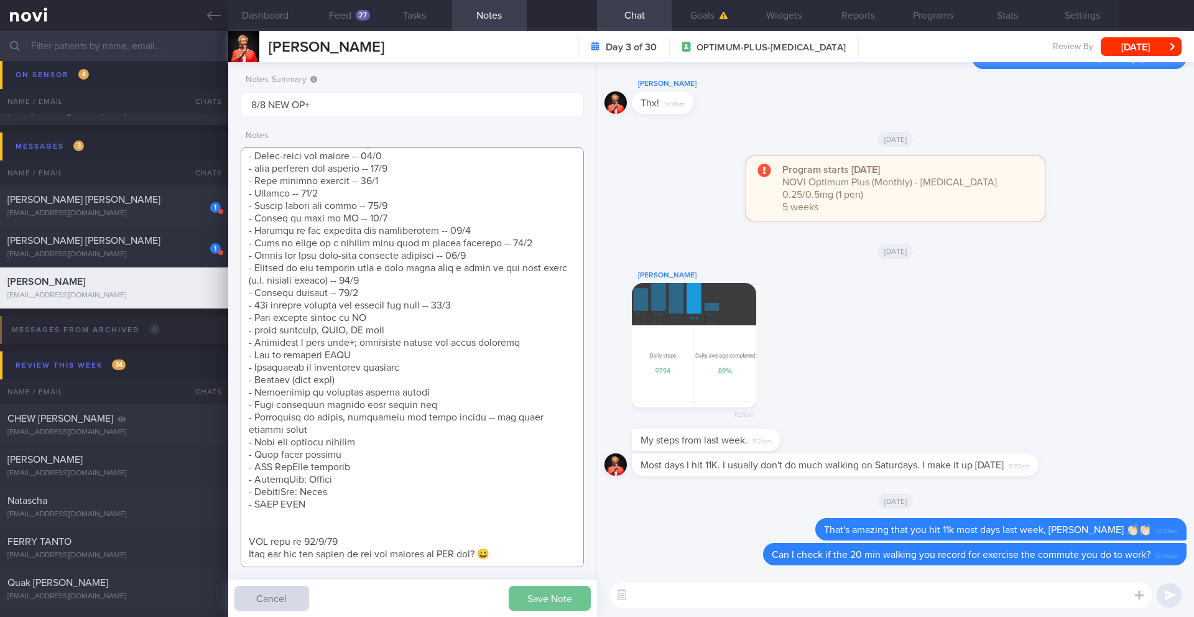
type textarea "NOTE: May find articles too long. Send summaries intstead Protein Powder Used: …"
click at [571, 591] on button "Save Note" at bounding box center [550, 598] width 82 height 25
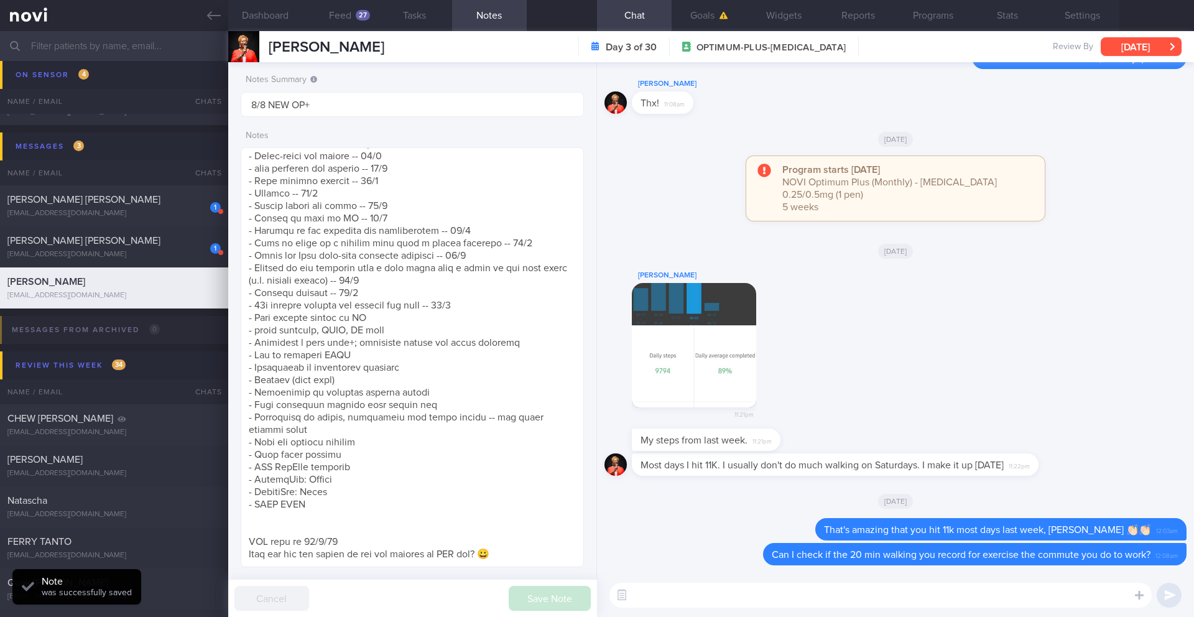
click at [1132, 52] on button "[DATE]" at bounding box center [1141, 46] width 81 height 19
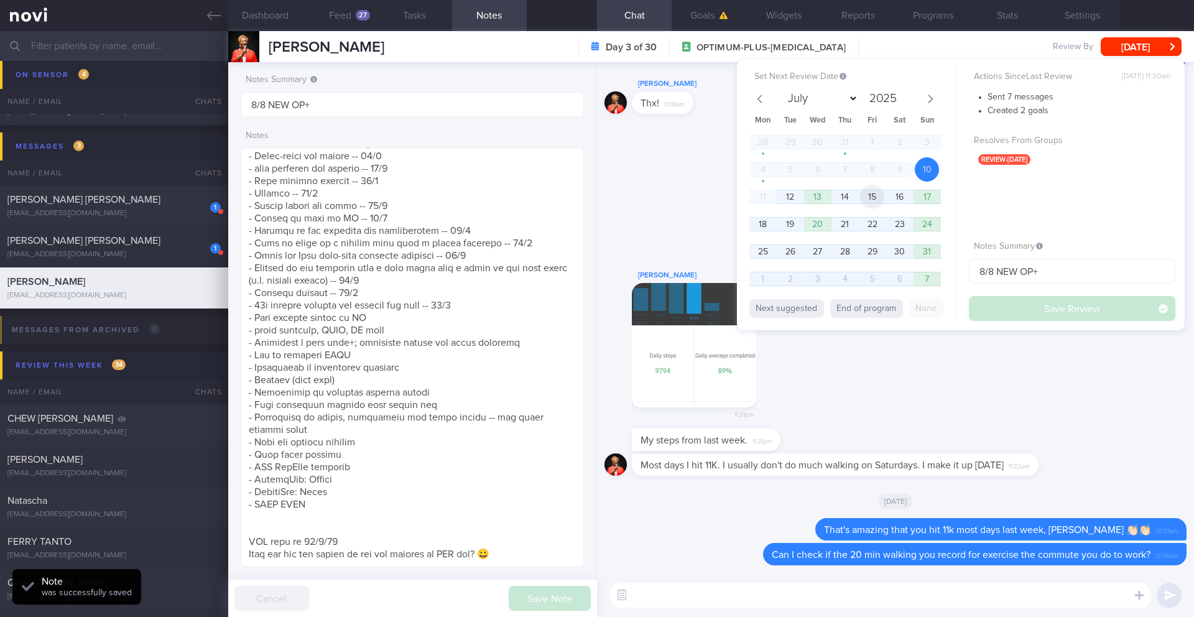
click at [869, 199] on span "15" at bounding box center [872, 197] width 24 height 24
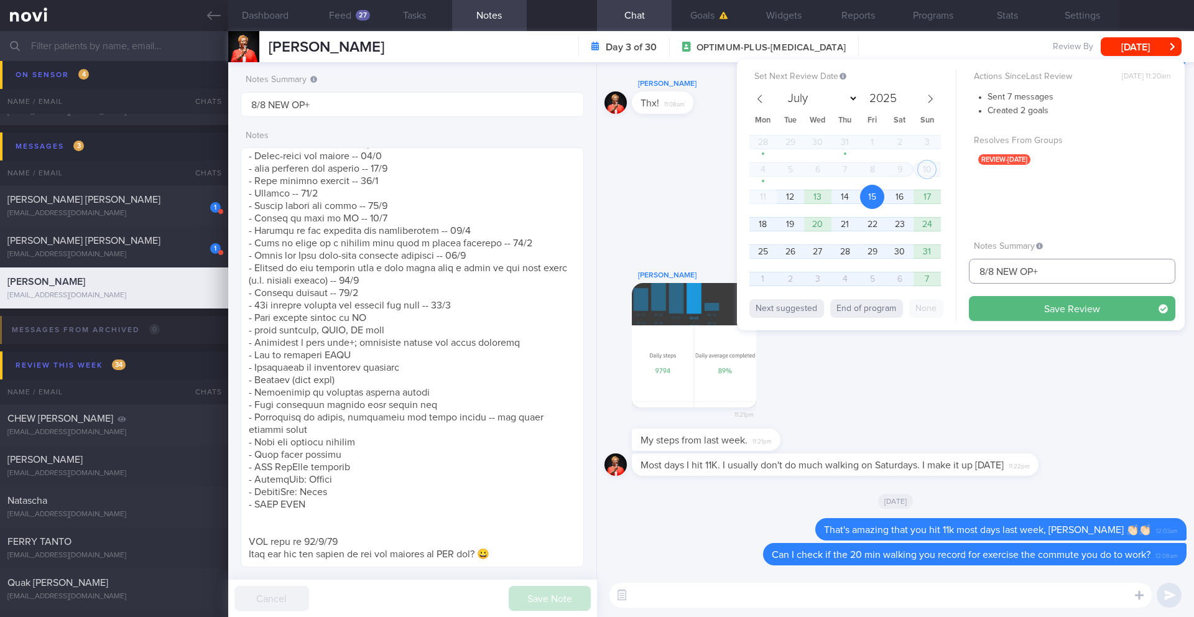
drag, startPoint x: 984, startPoint y: 272, endPoint x: 968, endPoint y: 274, distance: 16.3
click at [968, 274] on div "Set Next Review Date [DATE] July August September October November [DATE] Mon T…" at bounding box center [961, 194] width 448 height 271
drag, startPoint x: 1052, startPoint y: 272, endPoint x: 1002, endPoint y: 271, distance: 49.7
click at [1002, 271] on input "15/8 NEW OP+" at bounding box center [1072, 271] width 206 height 25
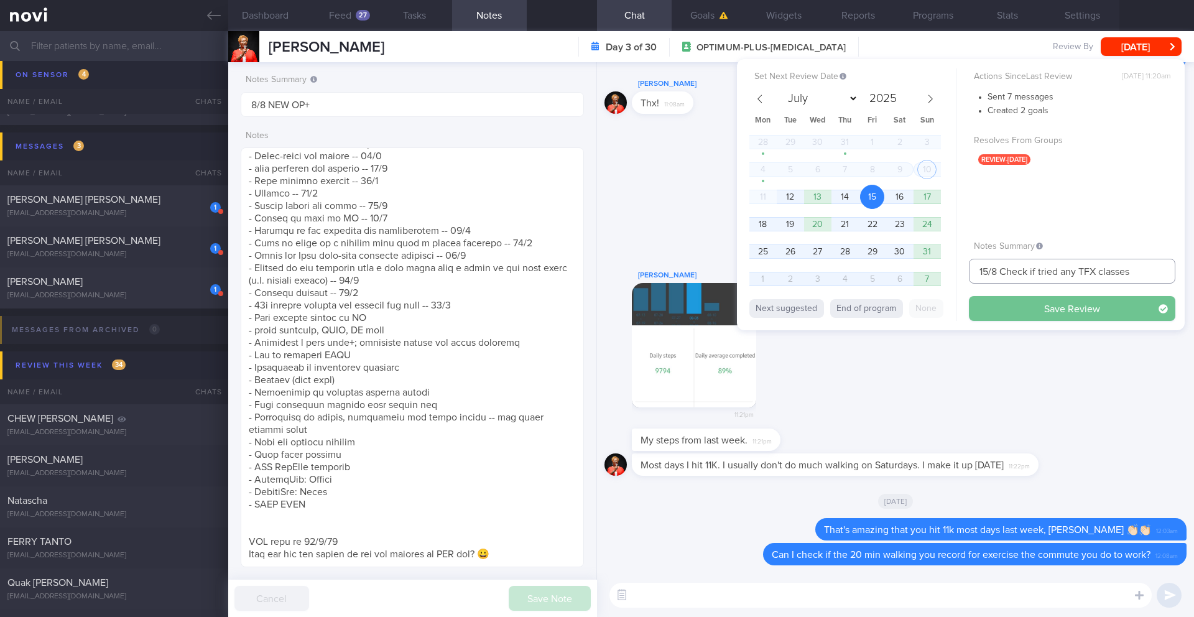
type input "15/8 Check if tried any TFX classes"
click at [1113, 317] on button "Save Review" at bounding box center [1072, 308] width 206 height 25
type input "15/8 Check if tried any TFX classes"
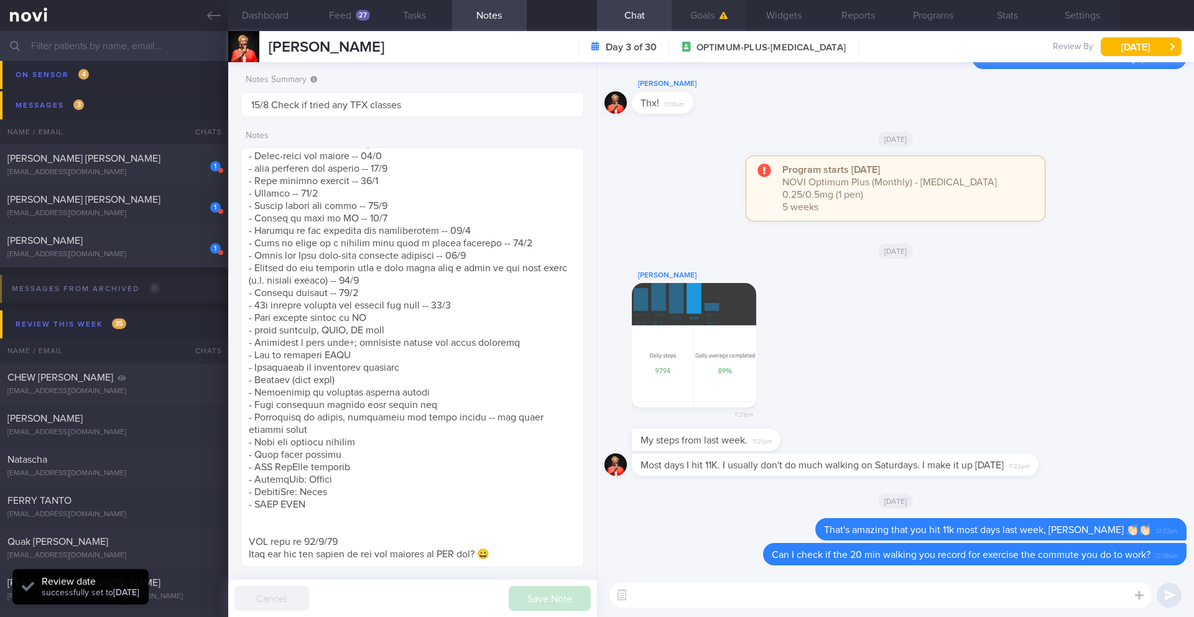
scroll to position [6478, 0]
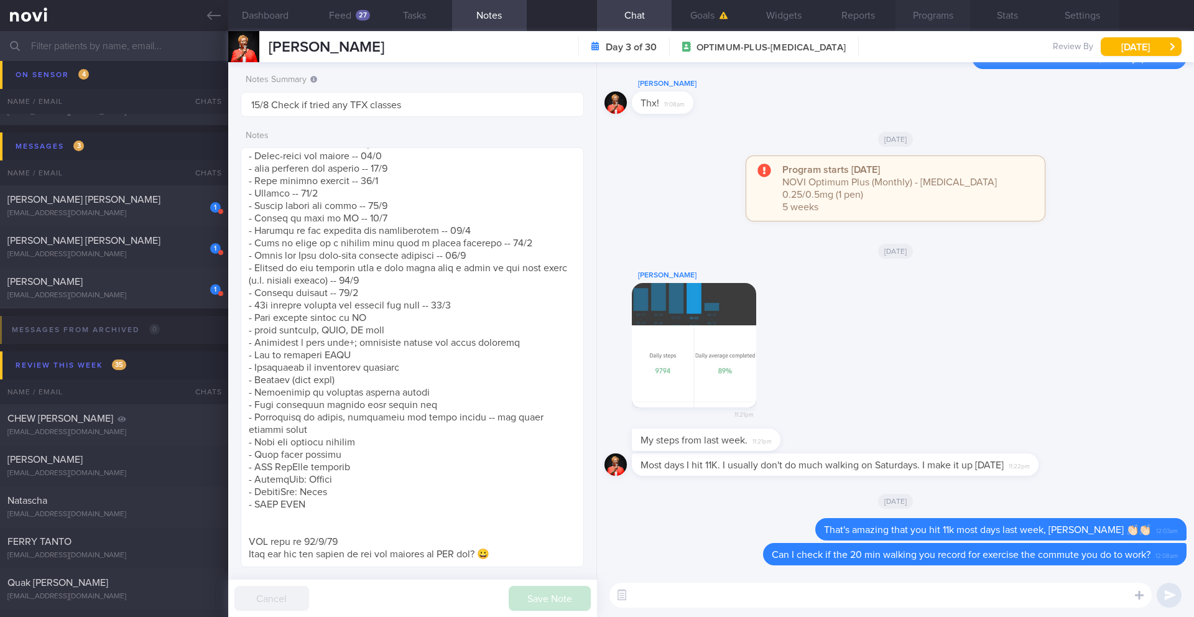
click at [931, 22] on button "Programs" at bounding box center [932, 15] width 75 height 31
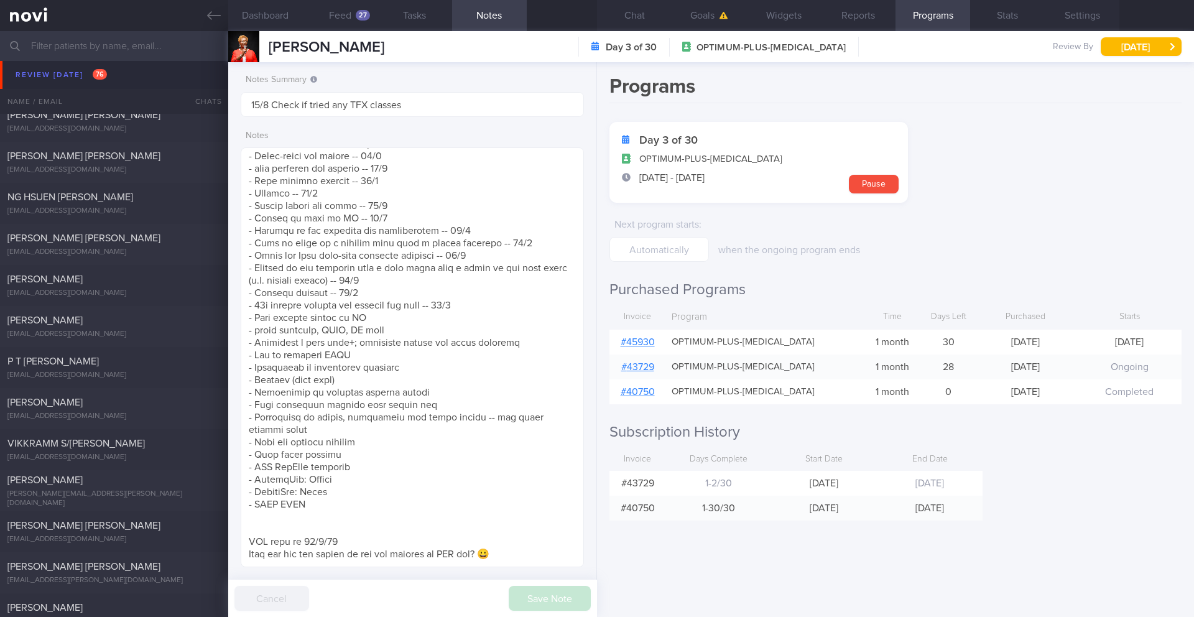
scroll to position [4052, 0]
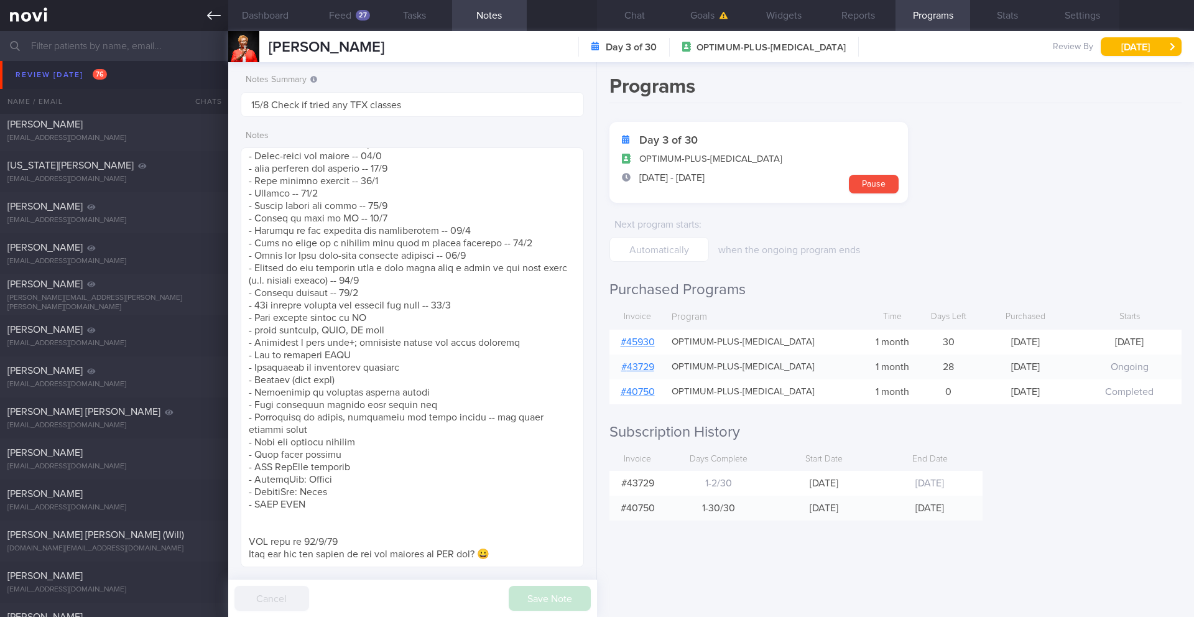
click at [211, 15] on icon at bounding box center [214, 15] width 14 height 9
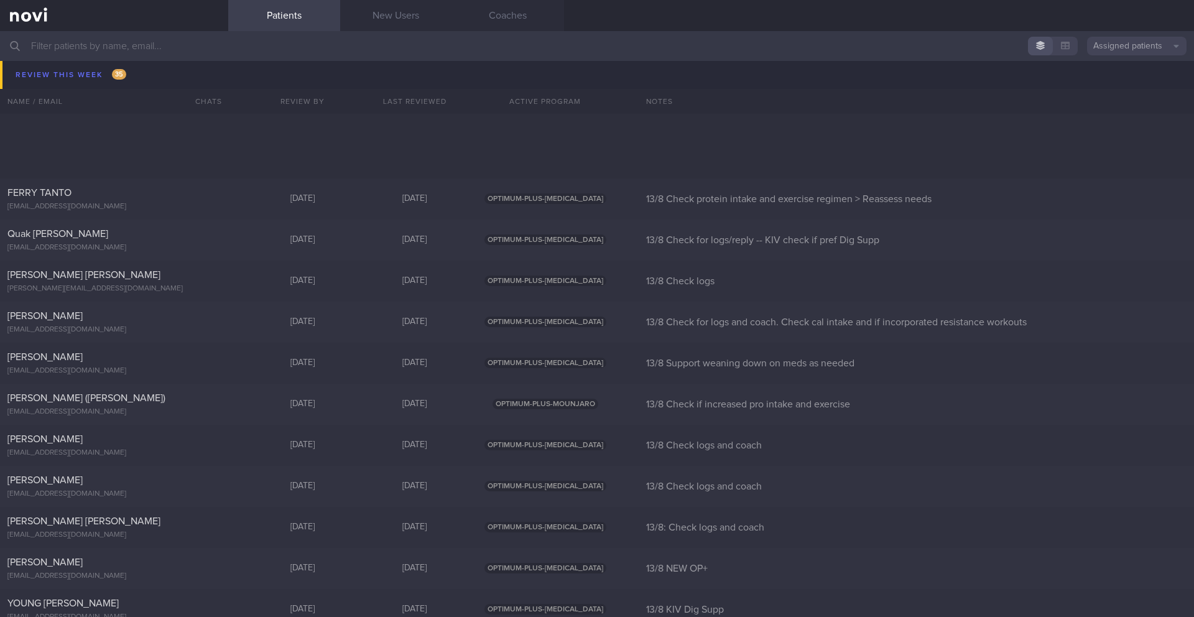
scroll to position [7186, 0]
